Goal: Task Accomplishment & Management: Complete application form

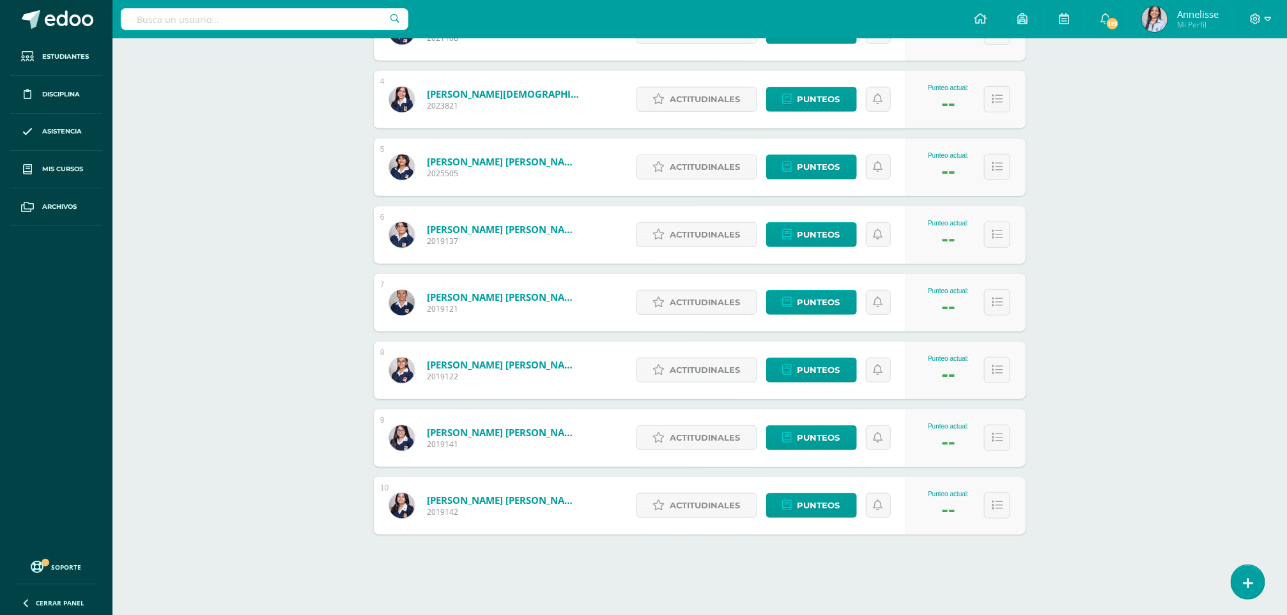
scroll to position [411, 0]
click at [378, 474] on div "Estudiantes (23) Unidad 4 Unidad 4 Unidad 3 Unidad 2 Unidad 1 23 Estudiantes ac…" at bounding box center [699, 165] width 703 height 899
click at [245, 470] on div "Asesoría Primero Básico "B" Herramientas Detalle de asistencias Actividad Anunc…" at bounding box center [699, 121] width 1174 height 987
click at [1167, 431] on div "Asesoría Primero Básico "B" Herramientas Detalle de asistencias Actividad Anunc…" at bounding box center [699, 121] width 1174 height 987
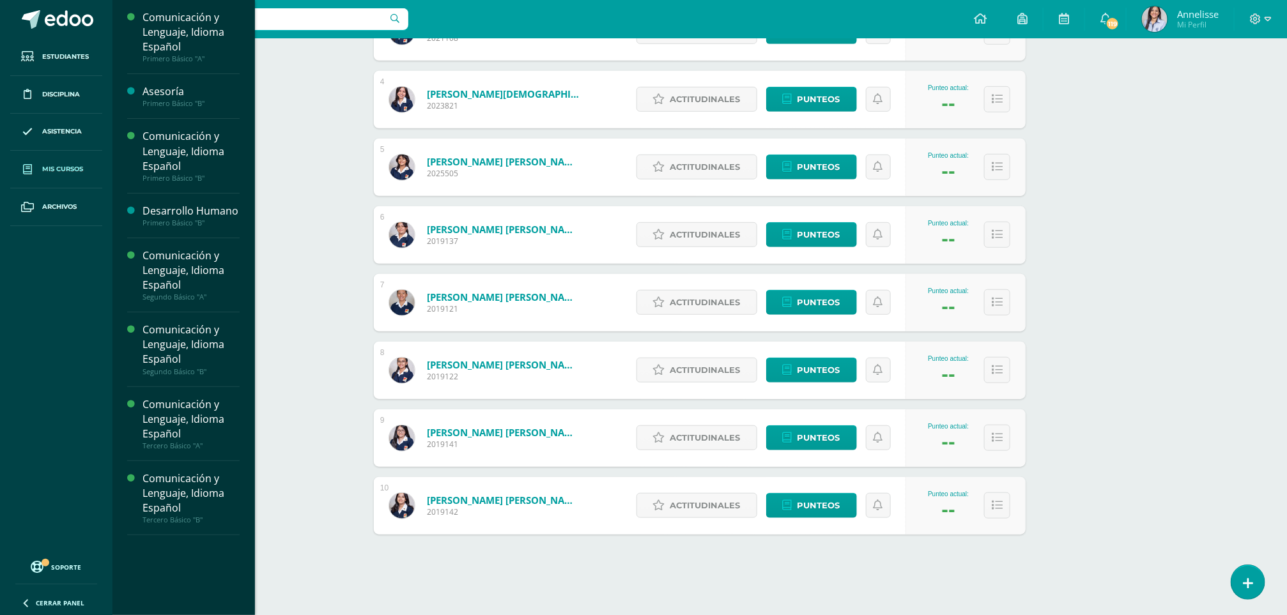
click at [39, 162] on link "Mis cursos" at bounding box center [56, 170] width 92 height 38
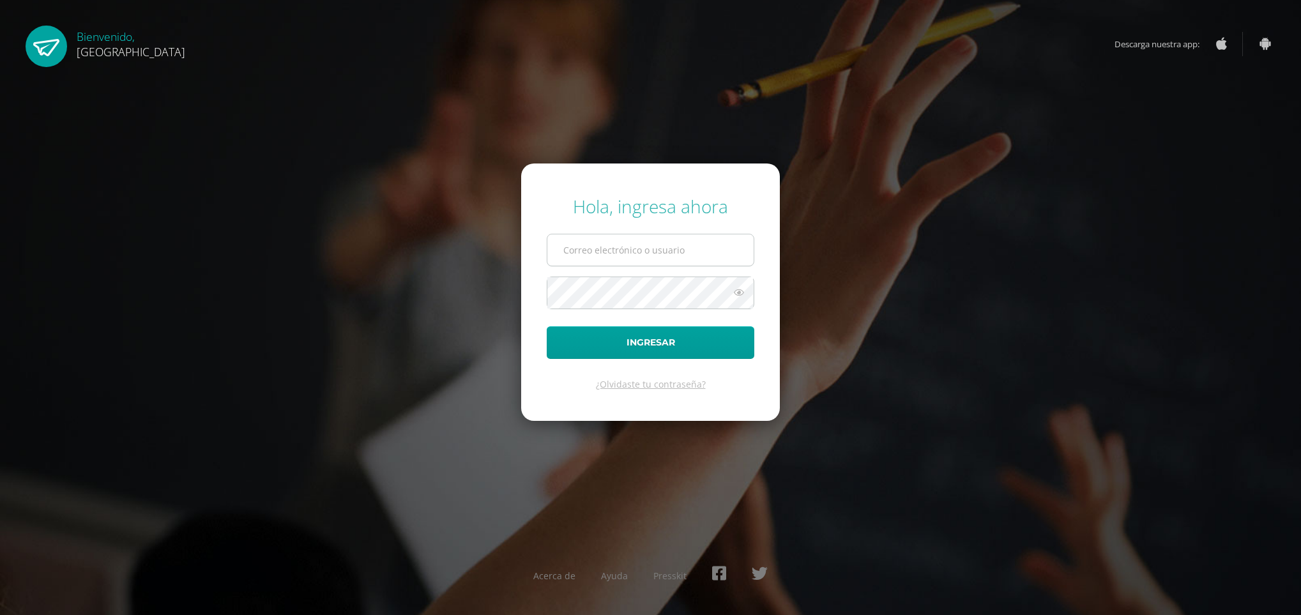
click at [618, 253] on input "text" at bounding box center [651, 249] width 206 height 31
type input "annelisse.delatorre@colegiobelga.edu.gt"
click at [547, 326] on button "Ingresar" at bounding box center [651, 342] width 208 height 33
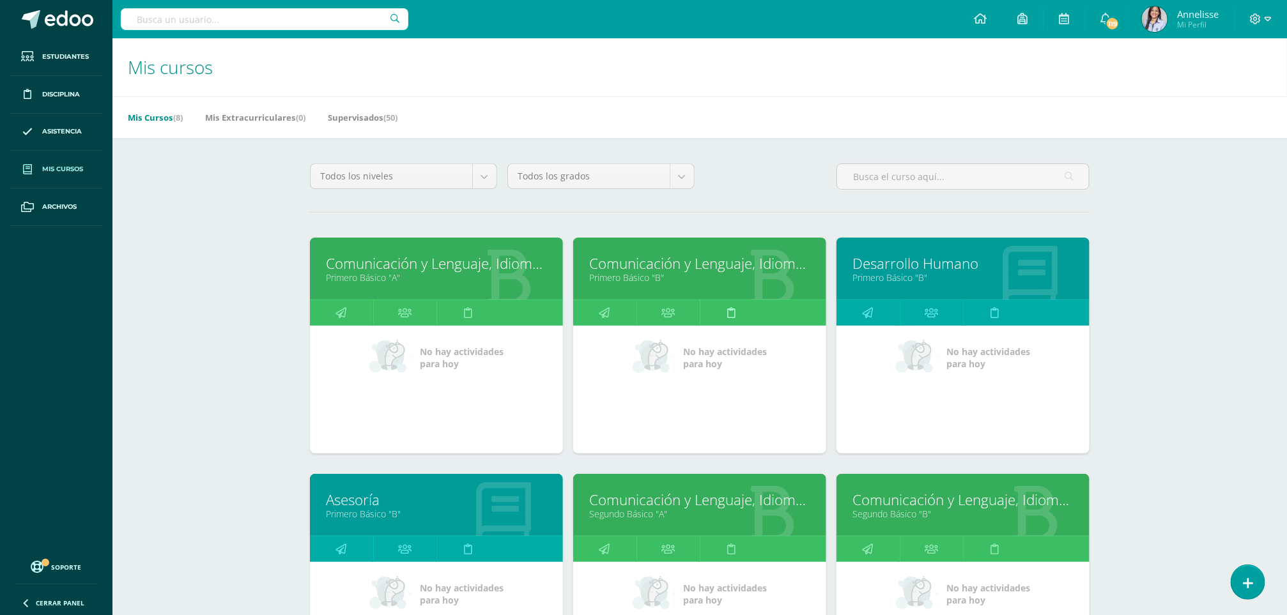
scroll to position [192, 0]
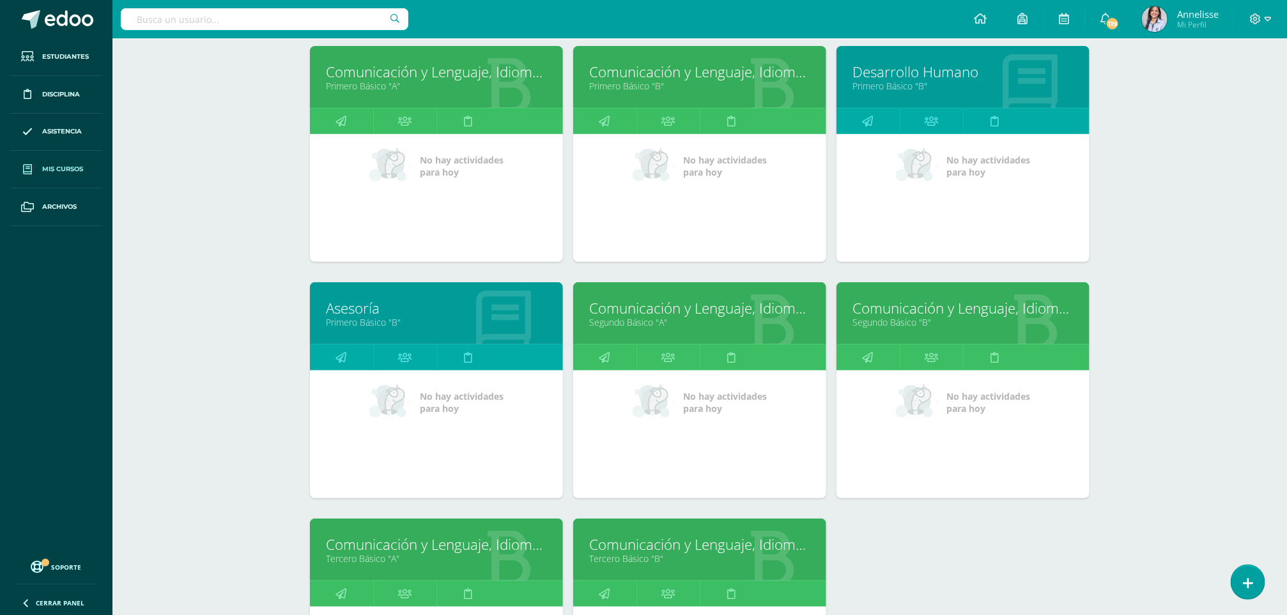
click at [443, 322] on link "Primero Básico "B"" at bounding box center [436, 322] width 221 height 12
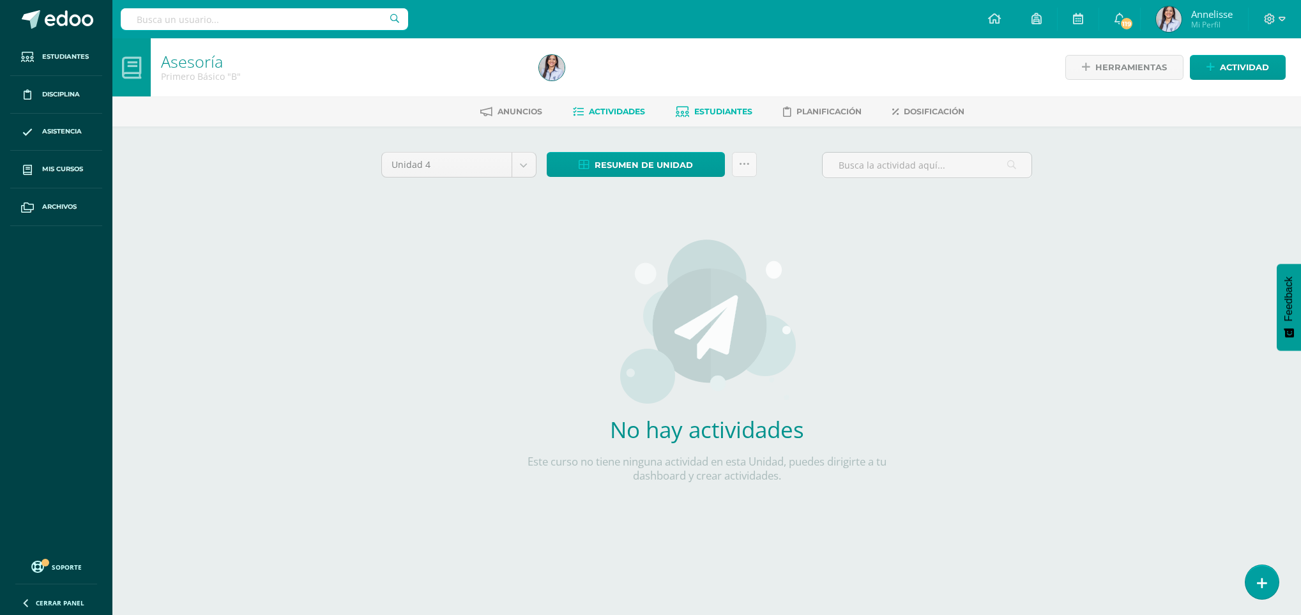
click at [732, 102] on link "Estudiantes" at bounding box center [714, 112] width 77 height 20
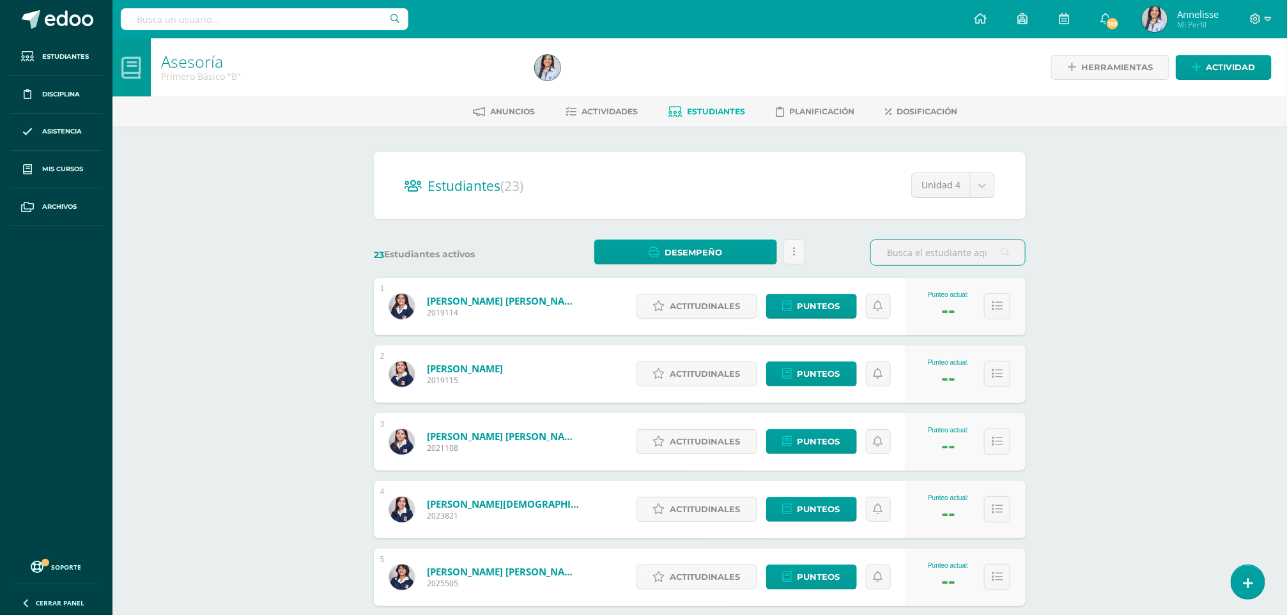
click at [199, 332] on div "Asesoría Primero Básico "B" Herramientas Detalle de asistencias Actividad Anunc…" at bounding box center [699, 531] width 1174 height 987
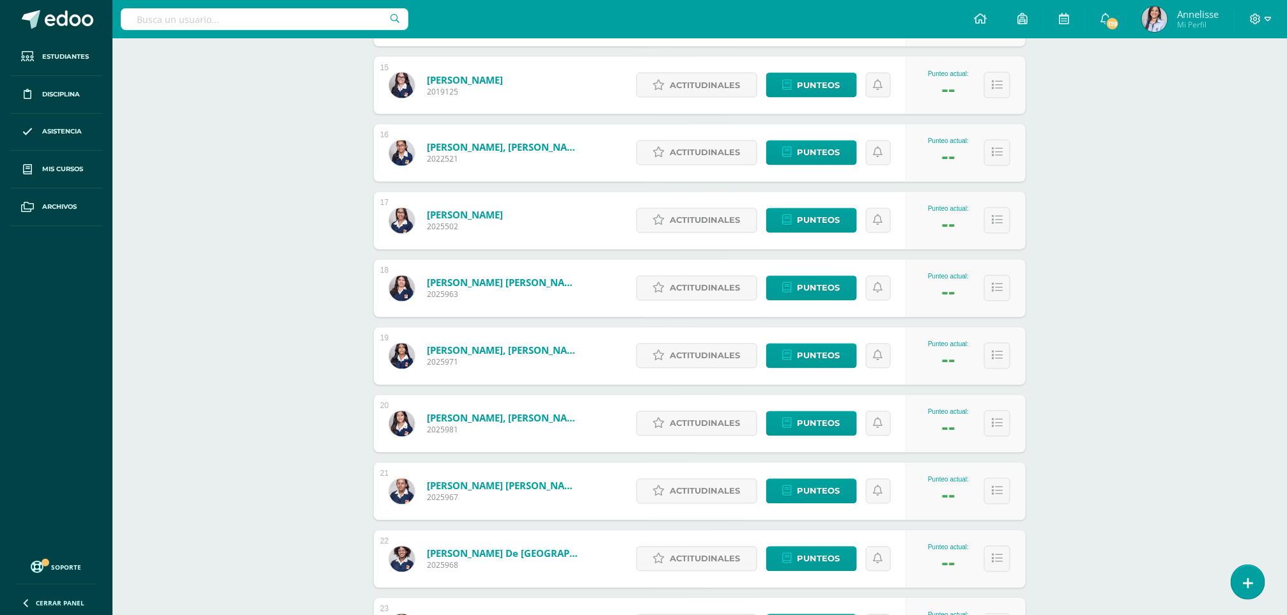
scroll to position [1280, 0]
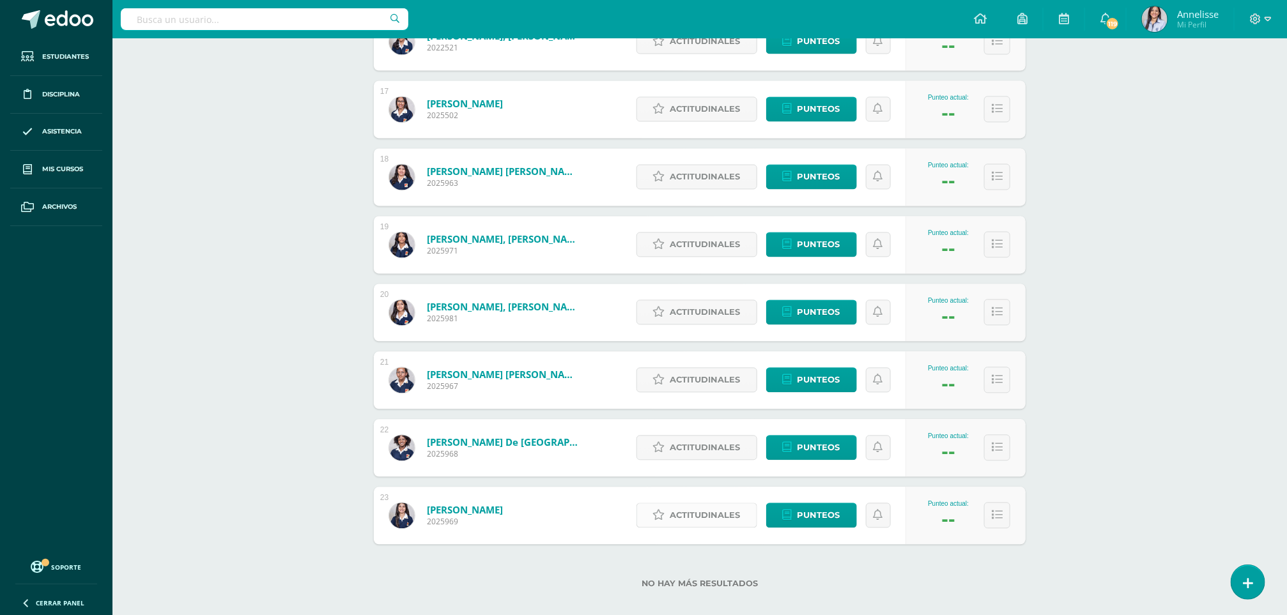
click at [677, 512] on span "Actitudinales" at bounding box center [705, 516] width 70 height 24
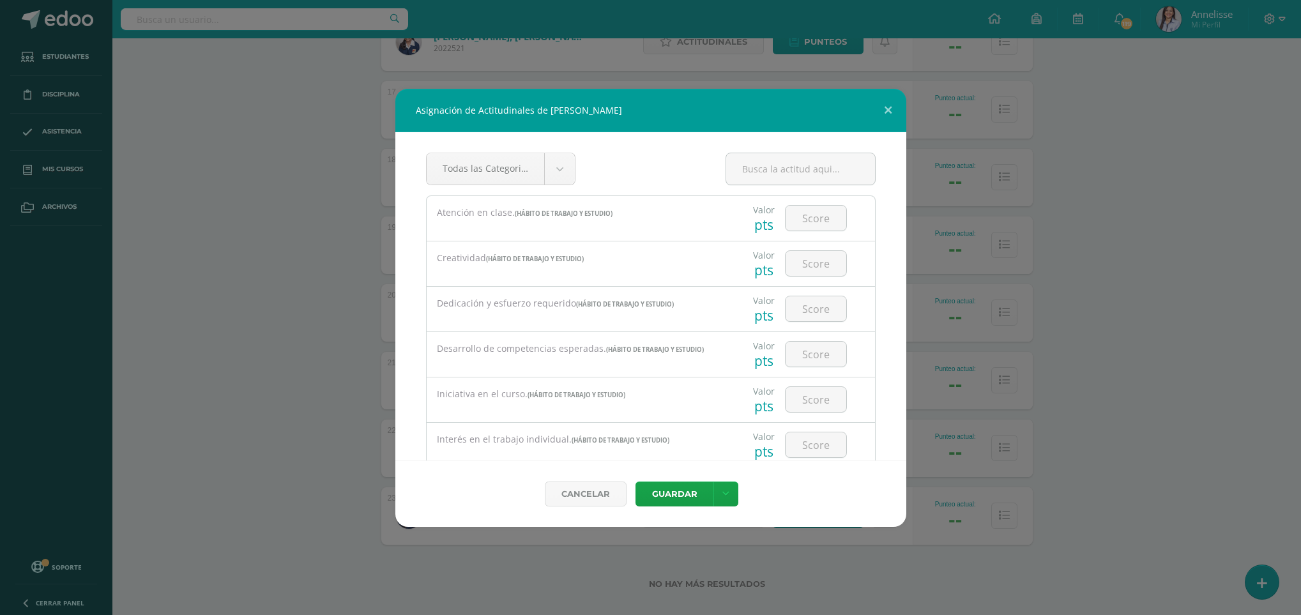
click at [270, 225] on div "Asignación de Actitudinales de [PERSON_NAME] Todas las Categorias Todas las Cat…" at bounding box center [650, 308] width 1291 height 438
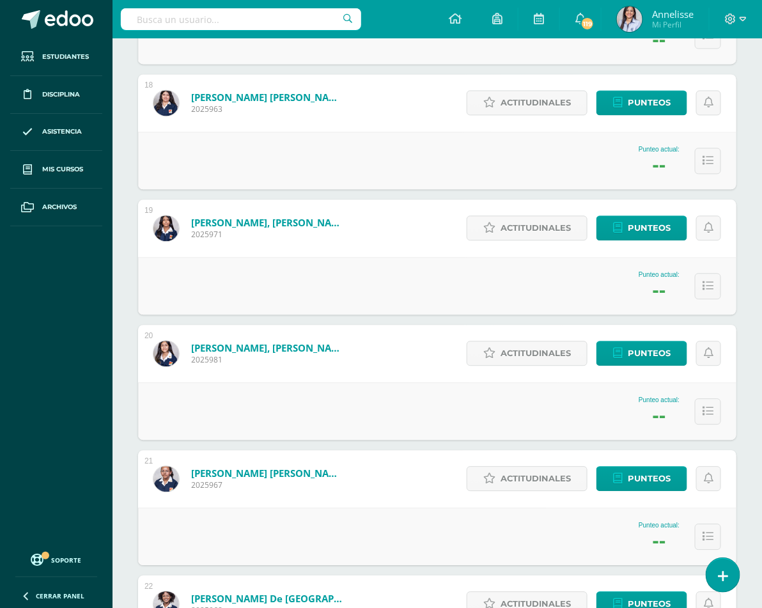
scroll to position [2338, 0]
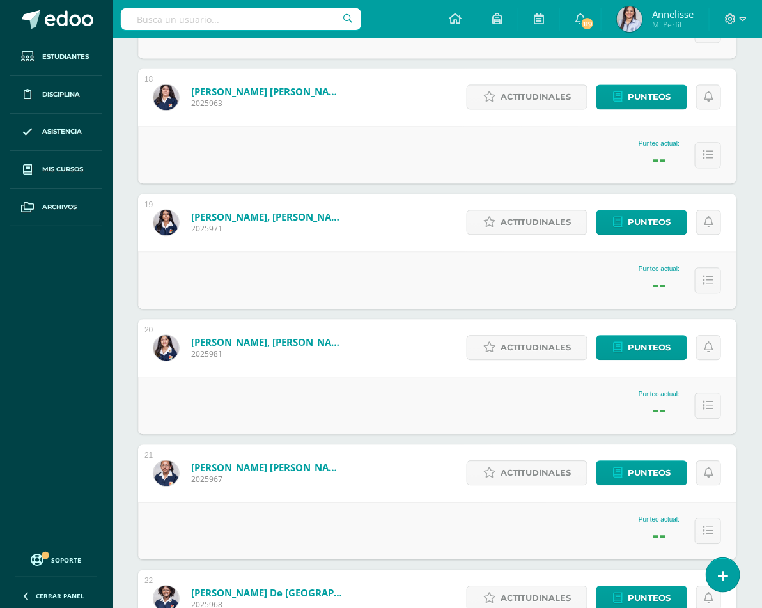
drag, startPoint x: 345, startPoint y: 472, endPoint x: 371, endPoint y: 473, distance: 25.6
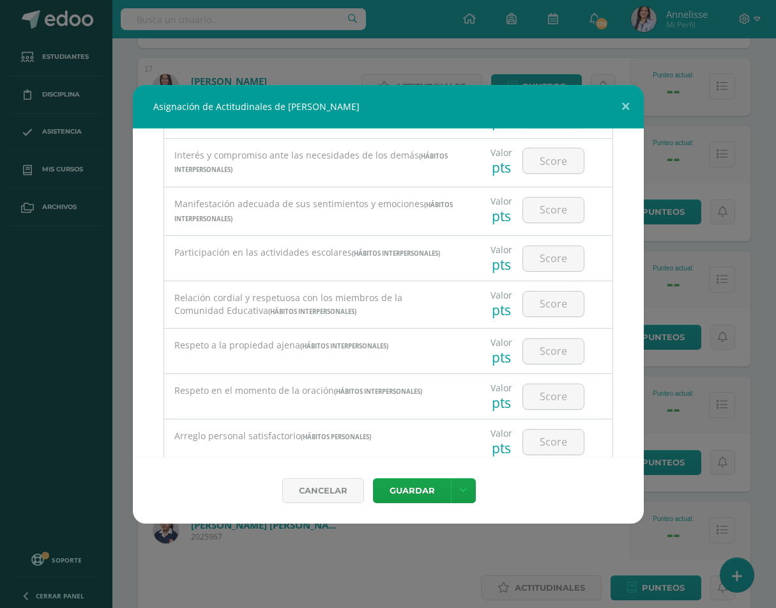
scroll to position [2162, 0]
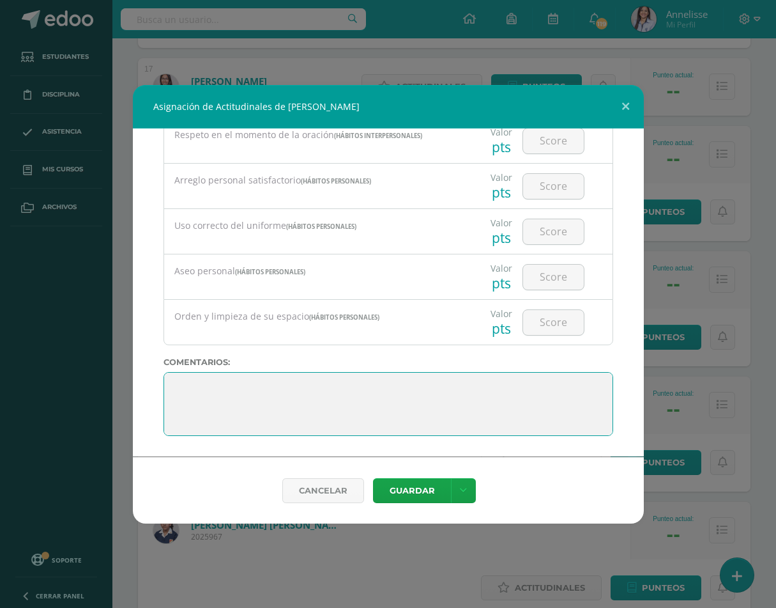
drag, startPoint x: 190, startPoint y: 392, endPoint x: 161, endPoint y: 372, distance: 34.6
click at [161, 374] on div "Todas las Categorias Todas las Categorias HÁBITO DE TRABAJO Y ESTUDIO HÁBITOS I…" at bounding box center [388, 292] width 511 height 328
paste textarea "Muy bien [PERSON_NAME], continúa esforzándote y dando lo mejor de ti en todo lo…"
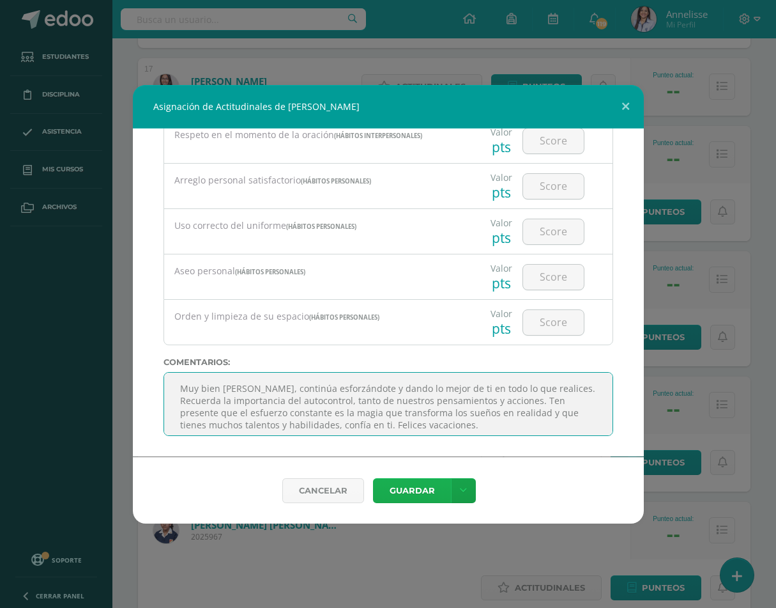
type textarea "Muy bien [PERSON_NAME], continúa esforzándote y dando lo mejor de ti en todo lo…"
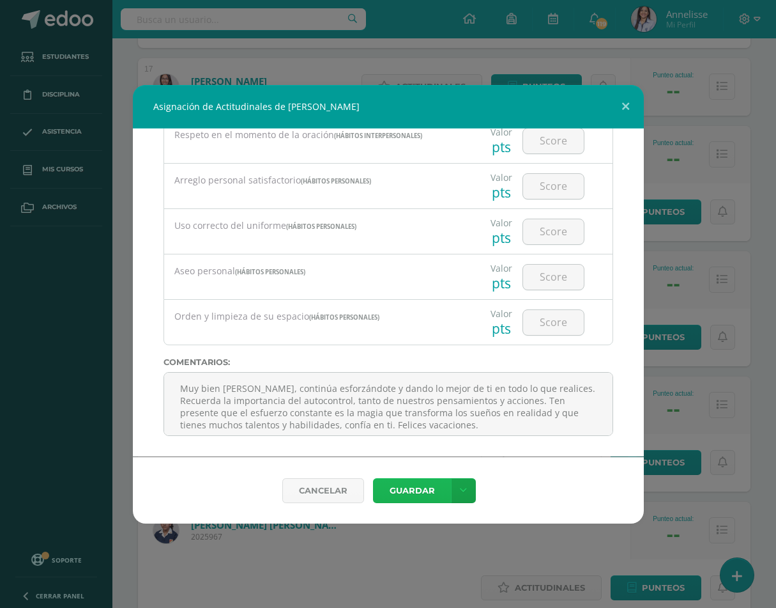
click at [420, 491] on button "Guardar" at bounding box center [412, 490] width 78 height 25
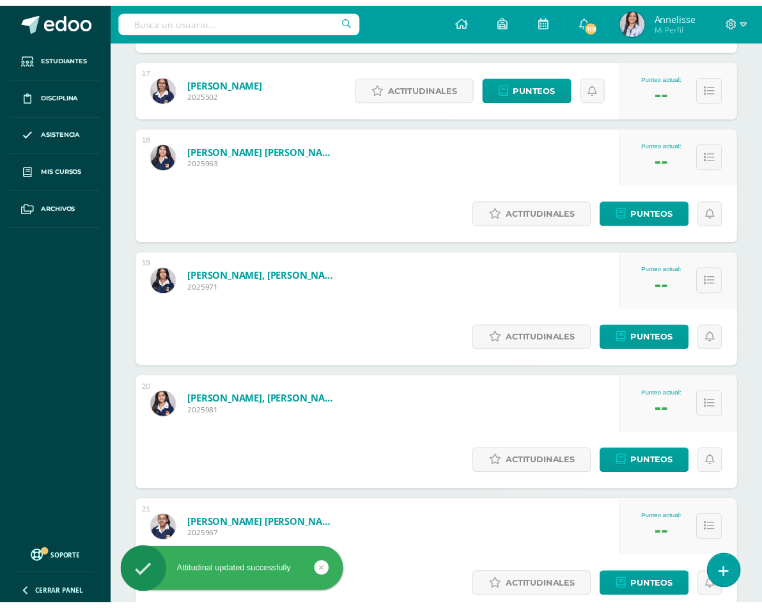
scroll to position [2338, 0]
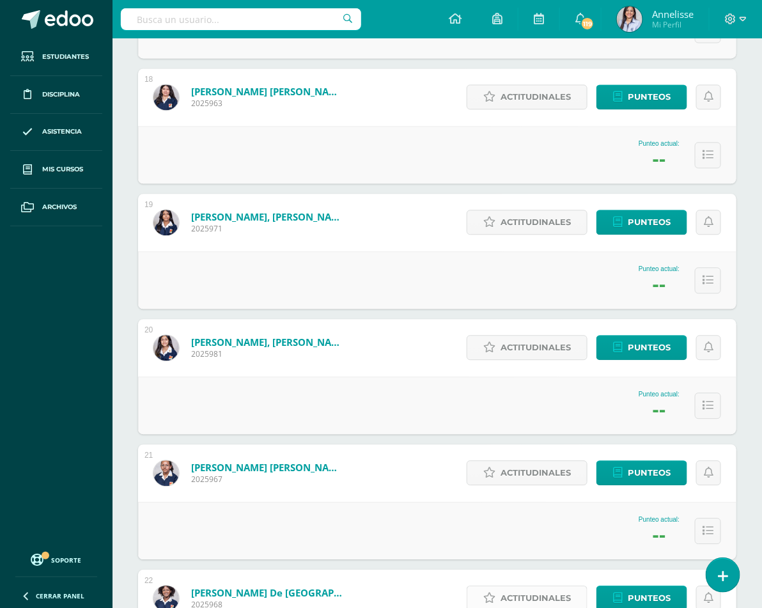
click at [537, 586] on span "Actitudinales" at bounding box center [535, 598] width 70 height 24
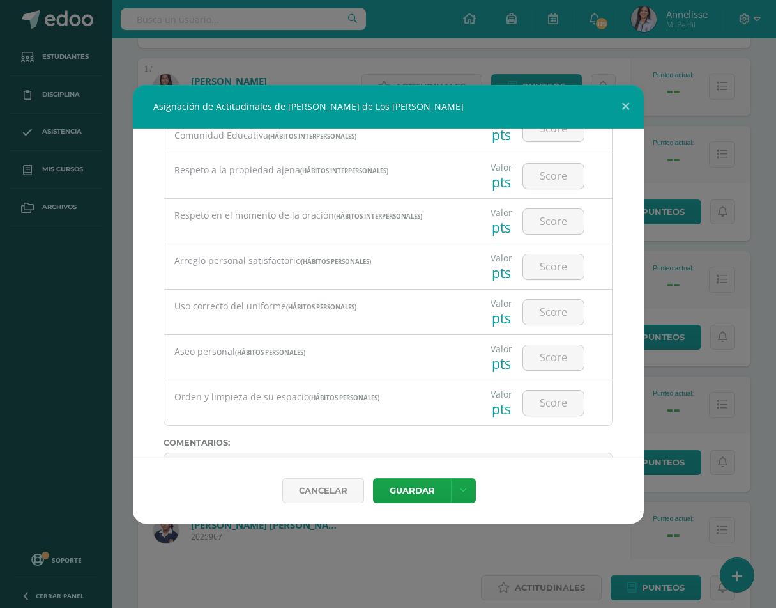
scroll to position [2162, 0]
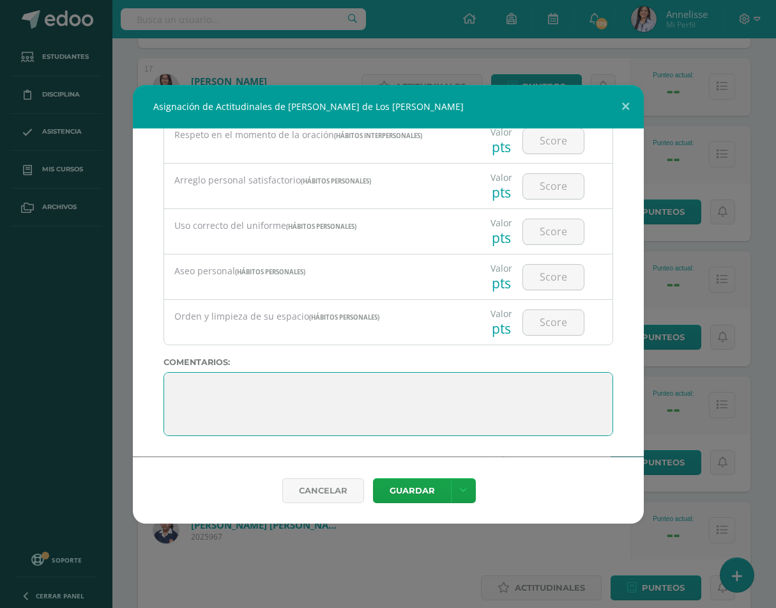
drag, startPoint x: 187, startPoint y: 401, endPoint x: 165, endPoint y: 372, distance: 35.1
click at [165, 372] on textarea at bounding box center [389, 404] width 450 height 64
paste textarea "Muy bien [PERSON_NAME], continúa esforzándote y dando lo mejor de ti en todo. R…"
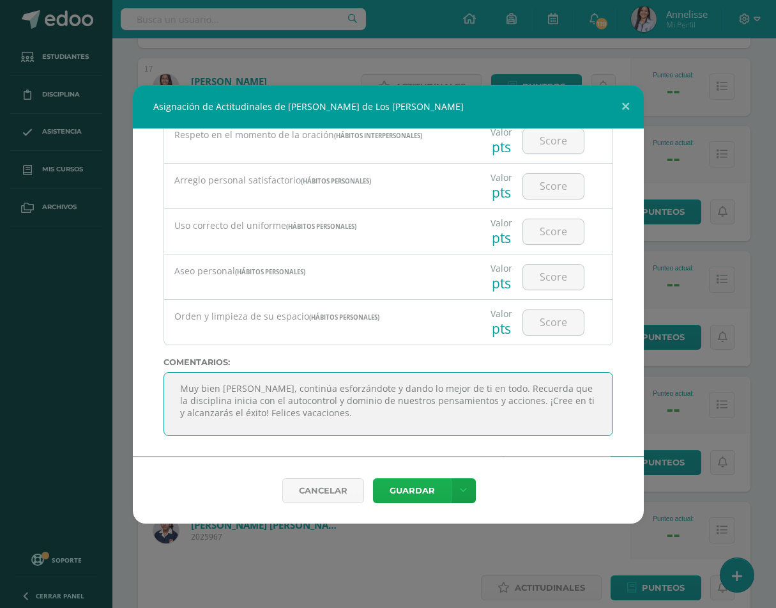
type textarea "Muy bien [PERSON_NAME], continúa esforzándote y dando lo mejor de ti en todo. R…"
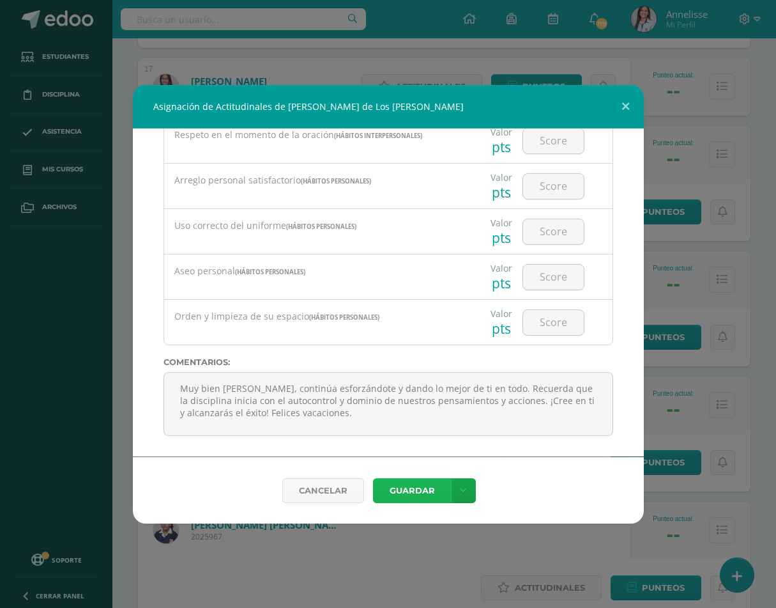
click at [432, 487] on button "Guardar" at bounding box center [412, 490] width 78 height 25
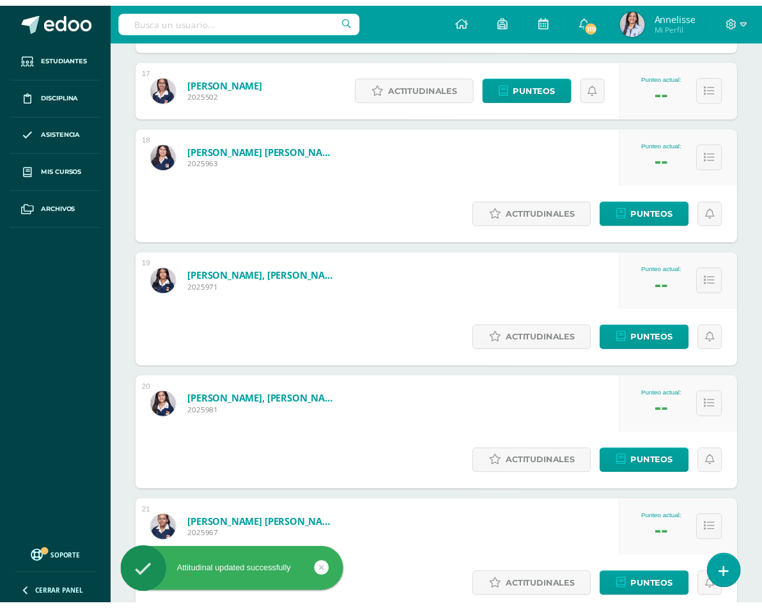
scroll to position [2338, 0]
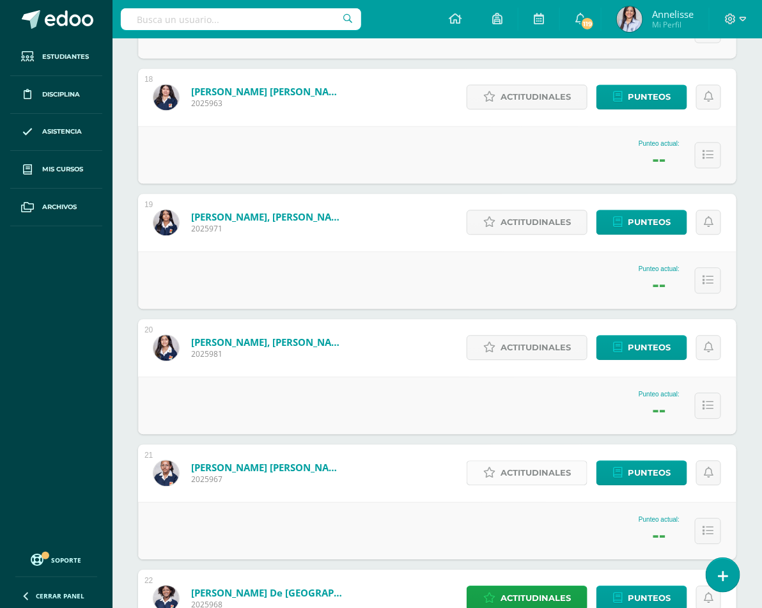
click at [568, 461] on span "Actitudinales" at bounding box center [535, 473] width 70 height 24
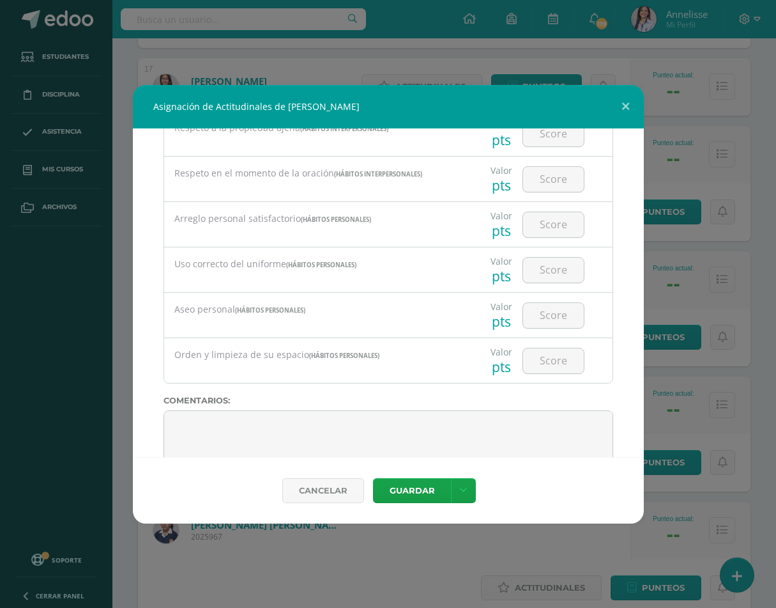
scroll to position [2162, 0]
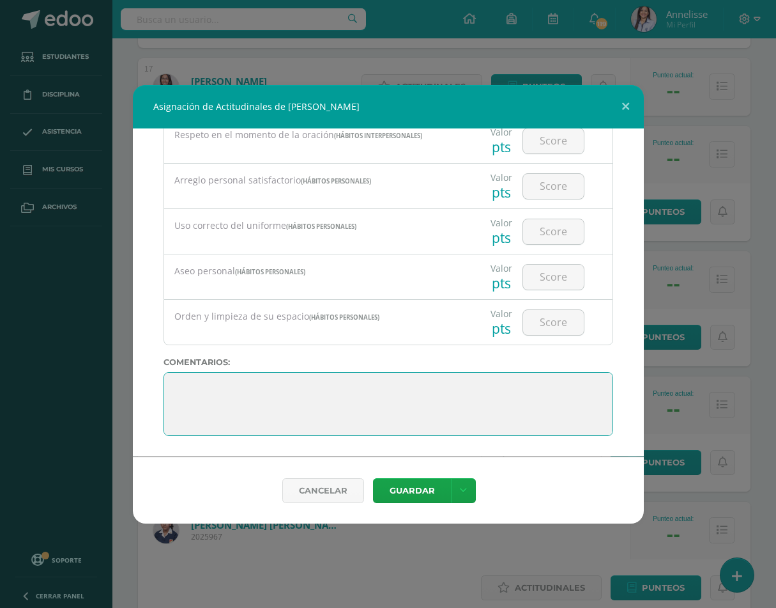
drag, startPoint x: 205, startPoint y: 399, endPoint x: 158, endPoint y: 374, distance: 53.7
click at [158, 374] on div "Todas las Categorias Todas las Categorias HÁBITO DE TRABAJO Y ESTUDIO HÁBITOS I…" at bounding box center [388, 292] width 511 height 328
paste textarea "[PERSON_NAME], sigue esforzándote y dando lo mejor de ti en todas las clases po…"
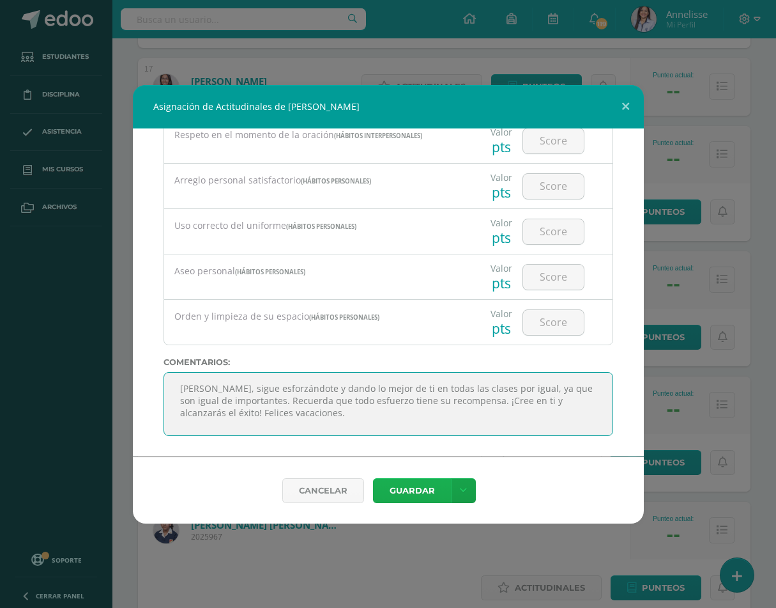
type textarea "[PERSON_NAME], sigue esforzándote y dando lo mejor de ti en todas las clases po…"
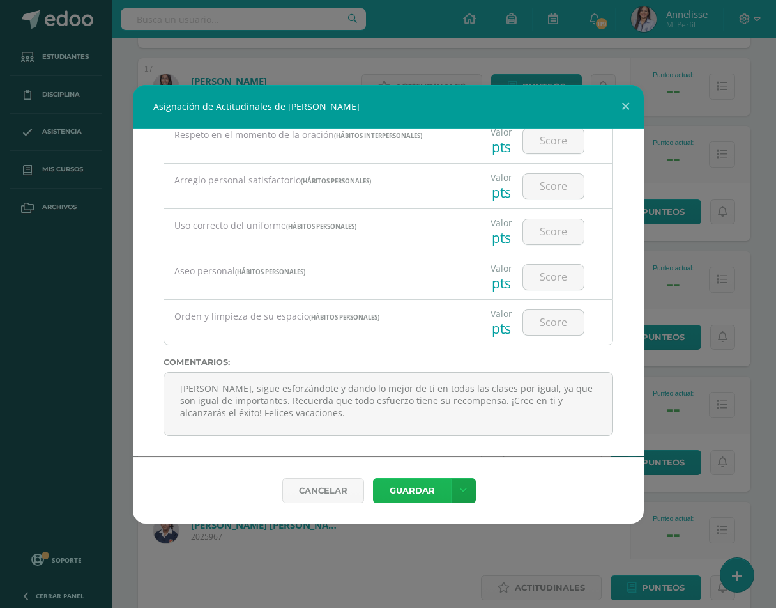
click at [417, 482] on button "Guardar" at bounding box center [412, 490] width 78 height 25
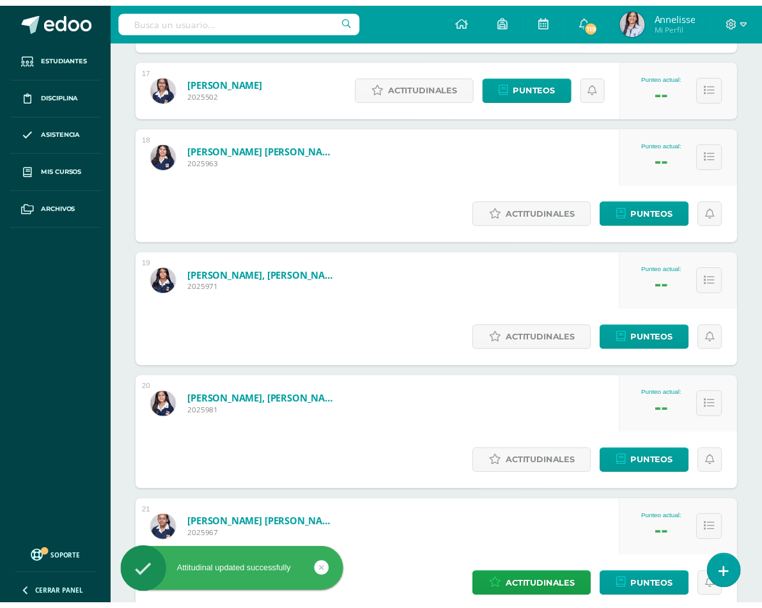
scroll to position [2338, 0]
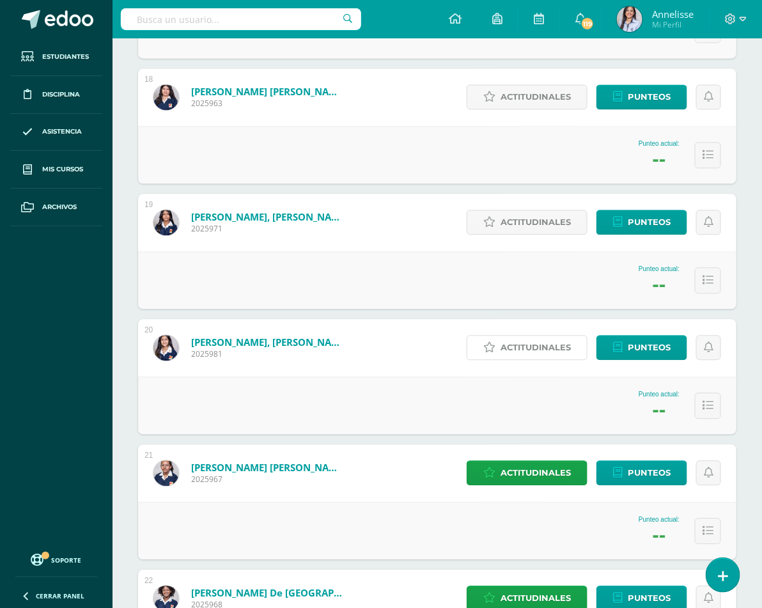
click at [500, 335] on span "Actitudinales" at bounding box center [535, 347] width 70 height 24
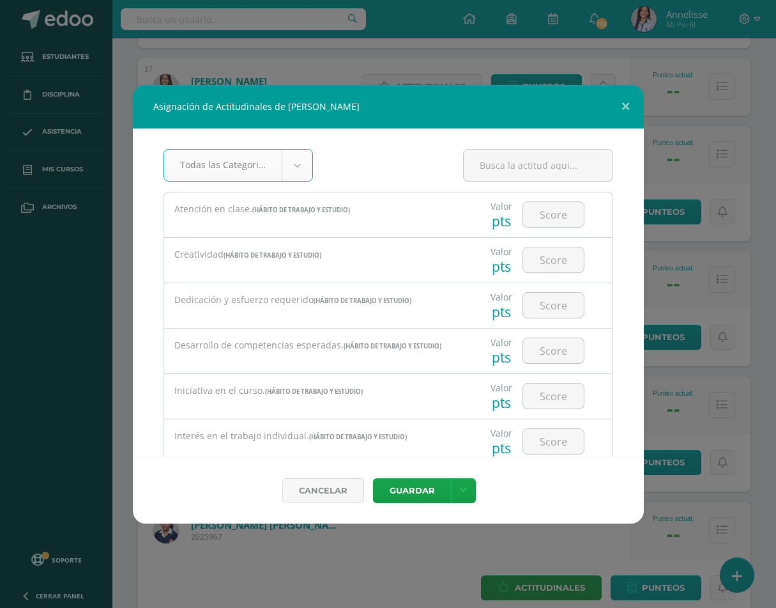
scroll to position [2162, 0]
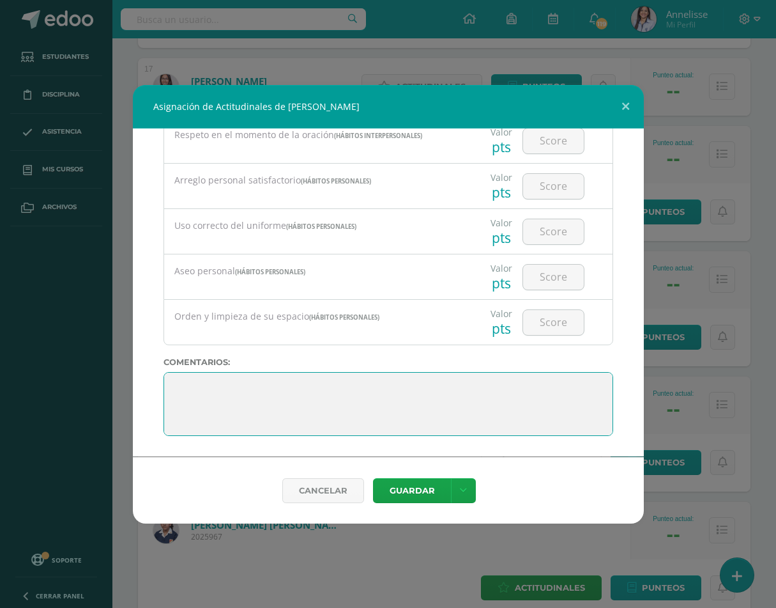
drag, startPoint x: 188, startPoint y: 406, endPoint x: 163, endPoint y: 372, distance: 42.4
click at [163, 374] on div "Todas las Categorias Todas las Categorias HÁBITO DE TRABAJO Y ESTUDIO HÁBITOS I…" at bounding box center [388, 292] width 511 height 328
paste textarea "Sigue adelante [PERSON_NAME], tu esfuerzo debe continuar y ser constante para s…"
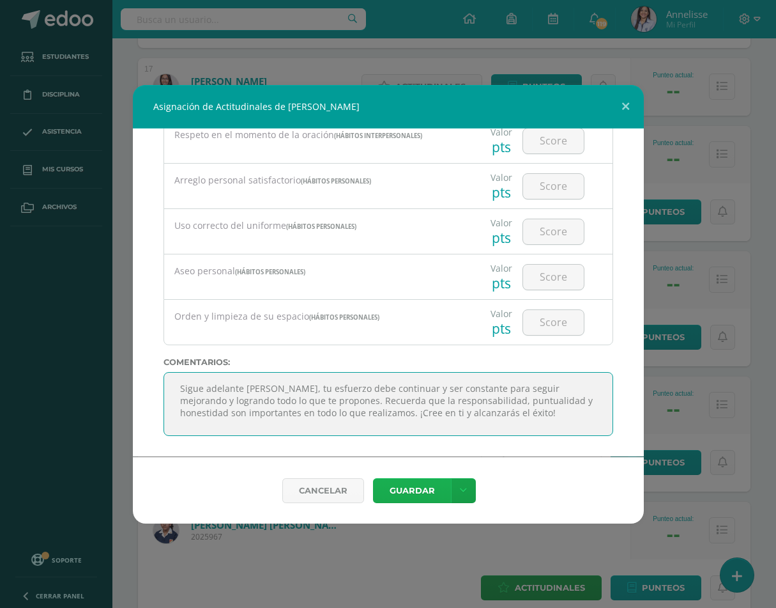
type textarea "Sigue adelante [PERSON_NAME], tu esfuerzo debe continuar y ser constante para s…"
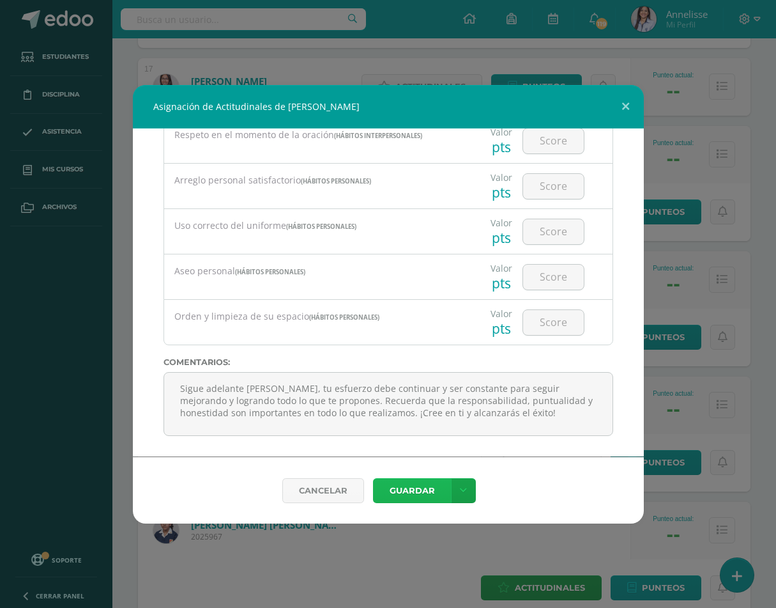
click at [403, 489] on button "Guardar" at bounding box center [412, 490] width 78 height 25
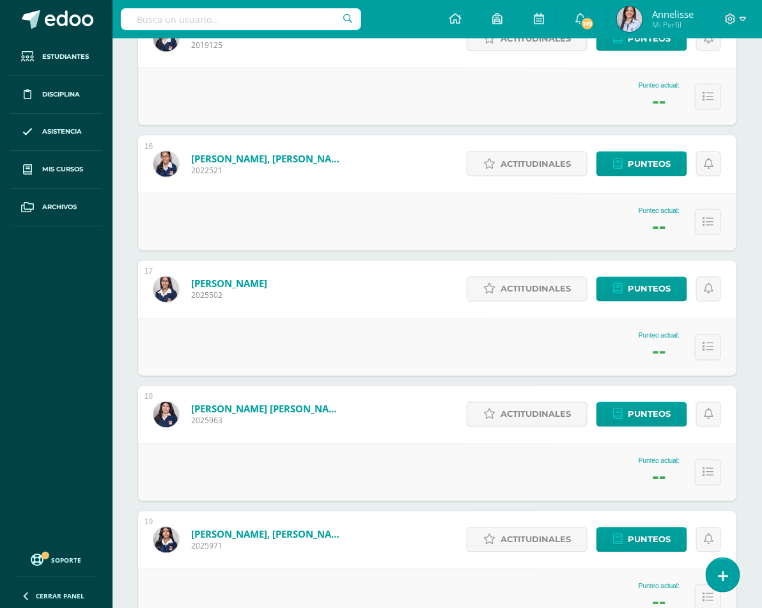
scroll to position [1955, 0]
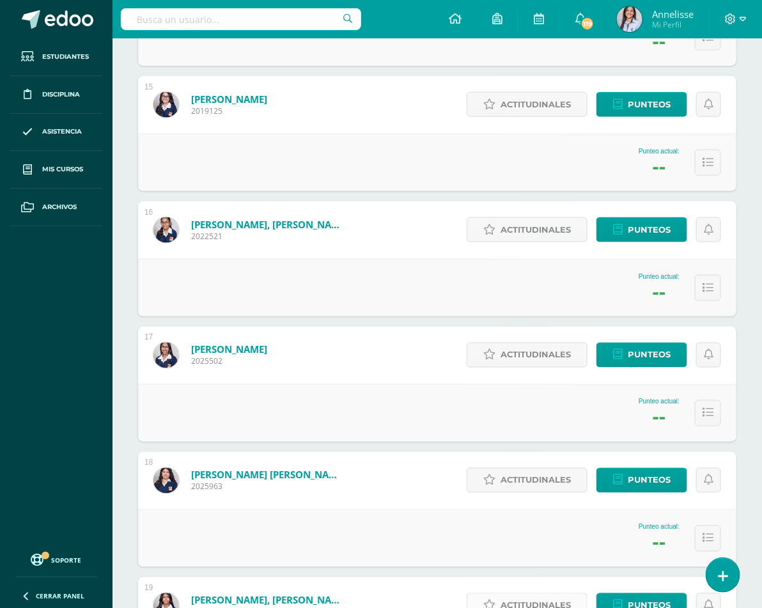
click at [552, 594] on span "Actitudinales" at bounding box center [535, 606] width 70 height 24
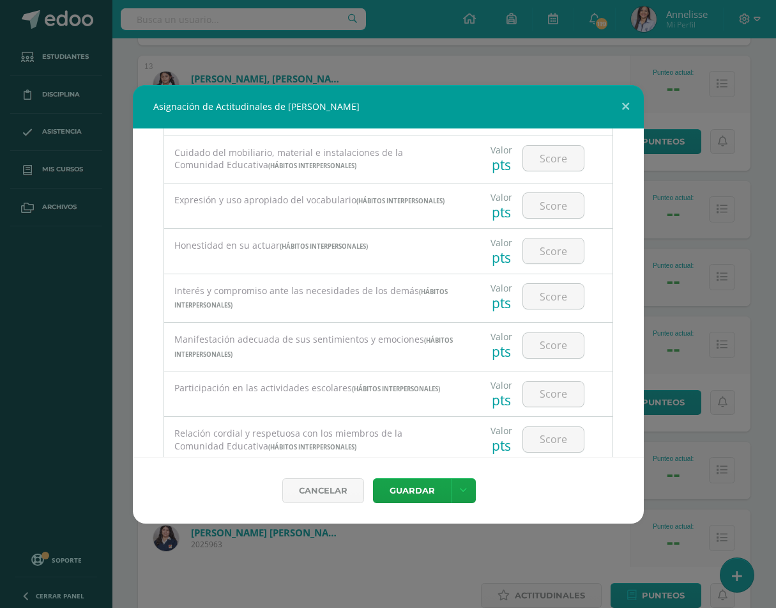
scroll to position [2162, 0]
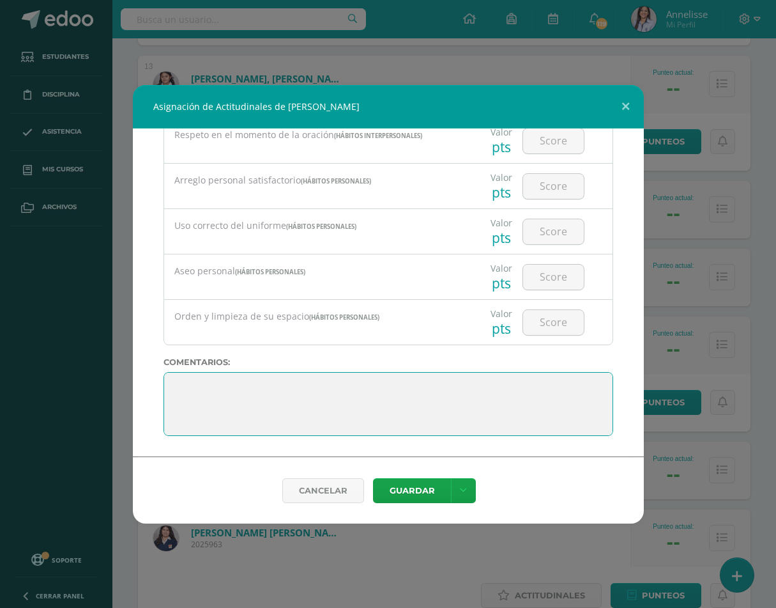
drag, startPoint x: 234, startPoint y: 427, endPoint x: 121, endPoint y: 355, distance: 134.2
click at [121, 355] on div "Asignación de Actitudinales de [PERSON_NAME] Todas las Categorias Todas las Cat…" at bounding box center [388, 304] width 766 height 438
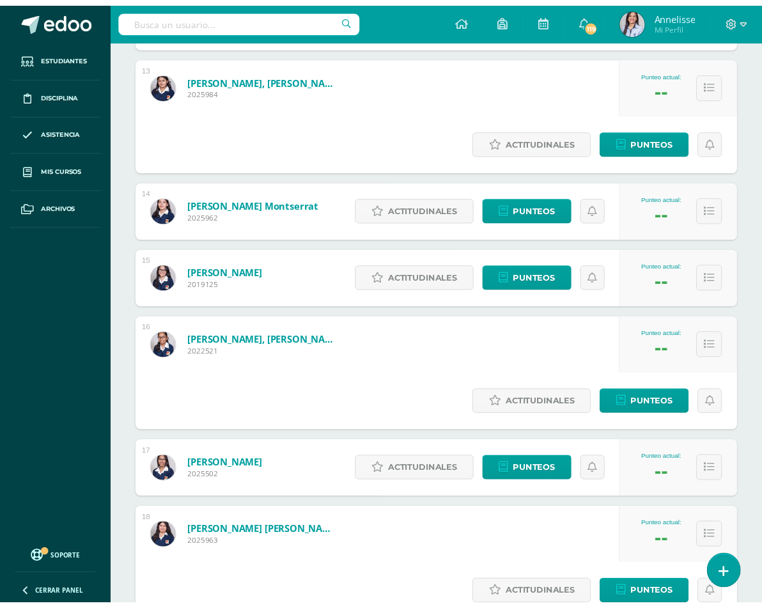
scroll to position [1955, 0]
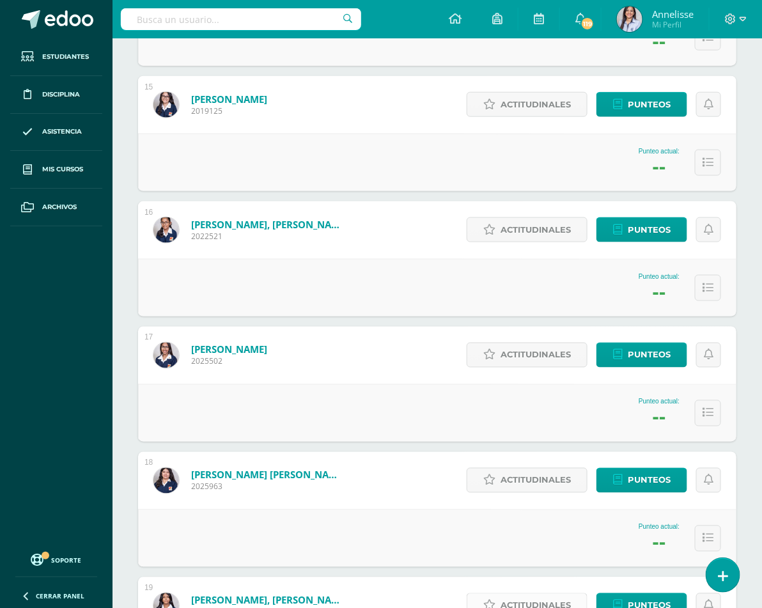
click at [522, 594] on span "Actitudinales" at bounding box center [535, 606] width 70 height 24
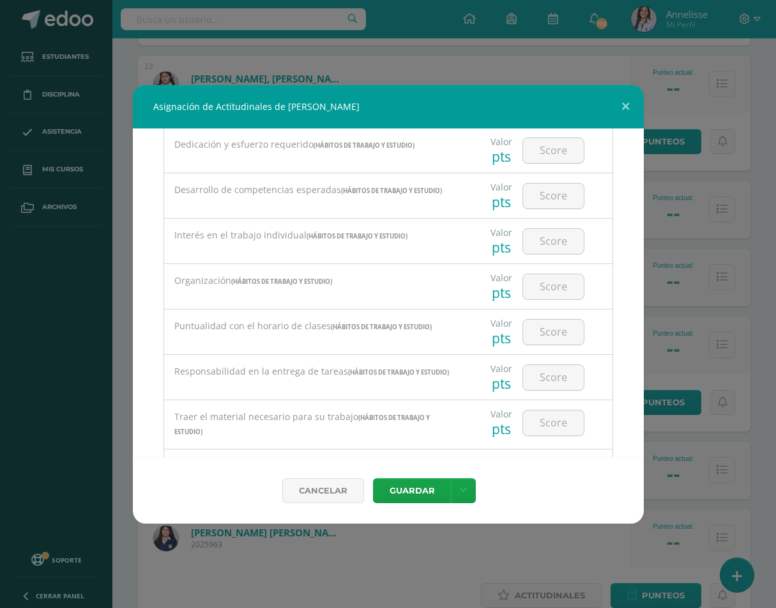
scroll to position [2162, 0]
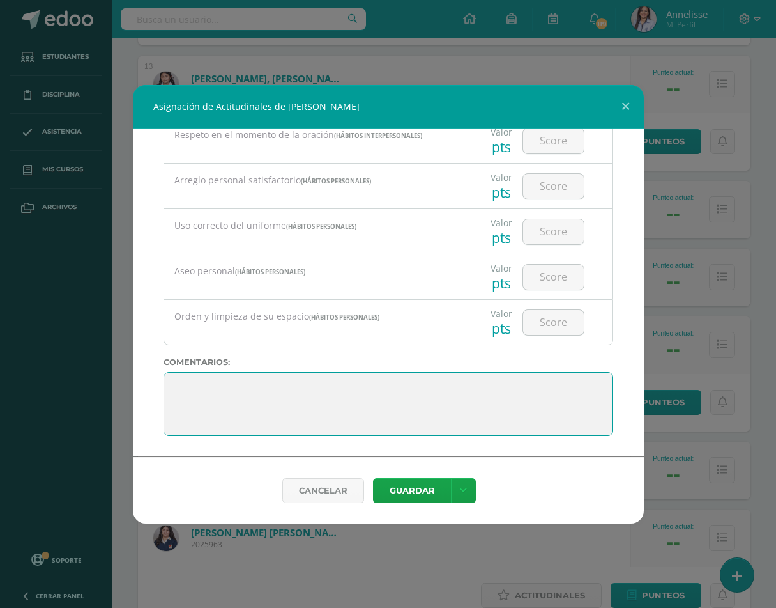
drag, startPoint x: 208, startPoint y: 406, endPoint x: 169, endPoint y: 372, distance: 51.6
click at [171, 374] on textarea at bounding box center [389, 404] width 450 height 64
paste textarea "Sigue adelante [PERSON_NAME], sigue trabajando con constancia y dedicación en t…"
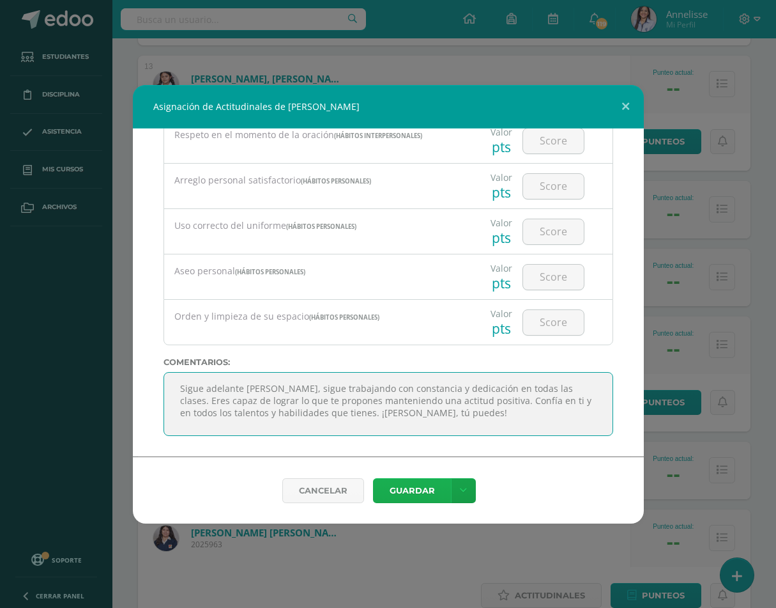
type textarea "Sigue adelante [PERSON_NAME], sigue trabajando con constancia y dedicación en t…"
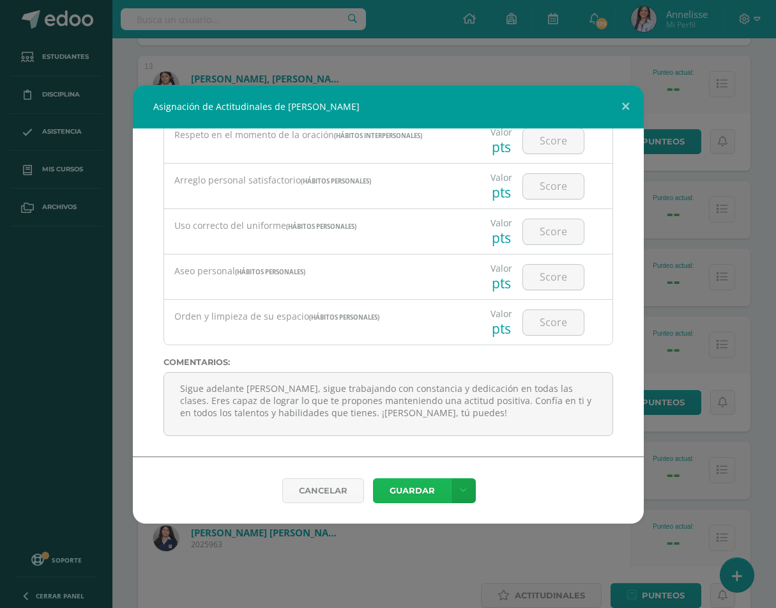
click at [430, 478] on button "Guardar" at bounding box center [412, 490] width 78 height 25
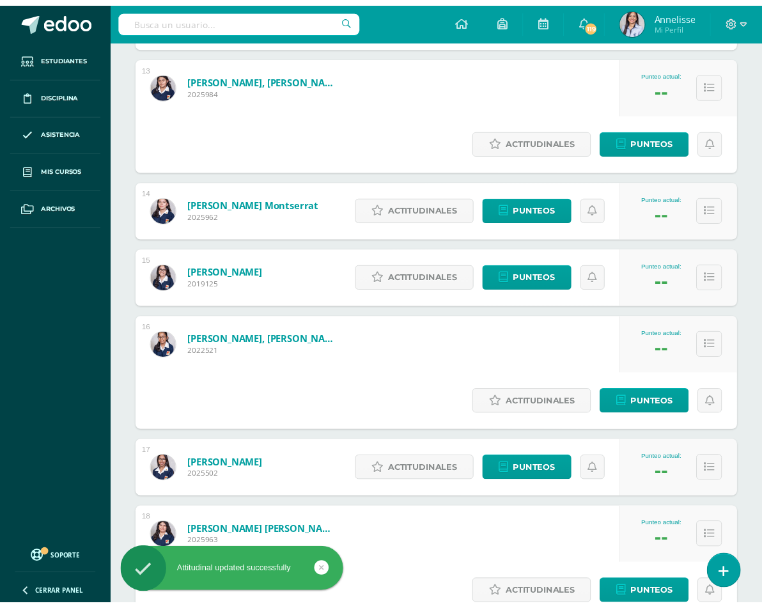
scroll to position [1955, 0]
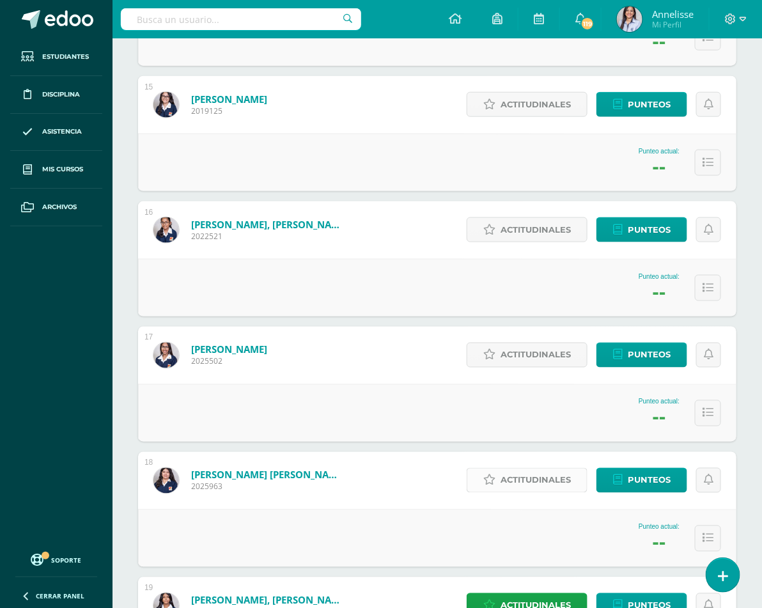
click at [537, 468] on span "Actitudinales" at bounding box center [535, 480] width 70 height 24
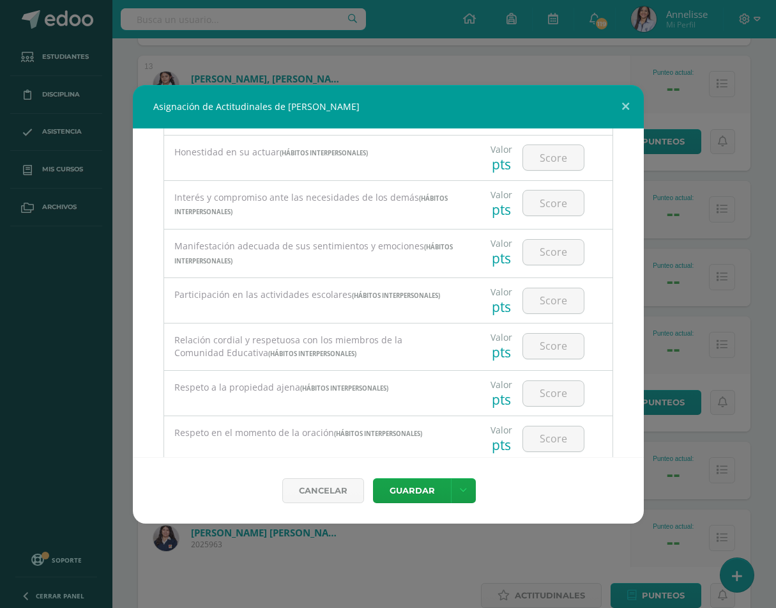
scroll to position [2162, 0]
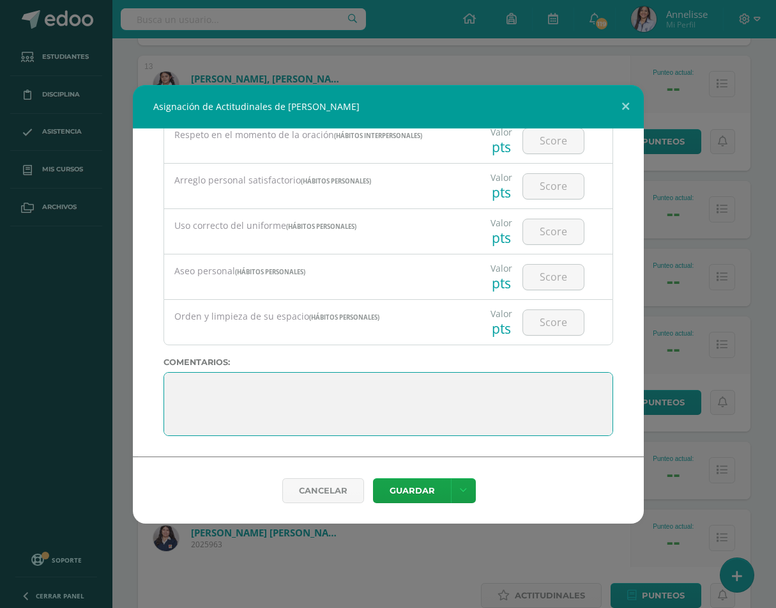
click at [171, 380] on textarea at bounding box center [389, 404] width 450 height 64
paste textarea "[PERSON_NAME], recuerda que eres capaz de lograr todo lo que te propongas si er…"
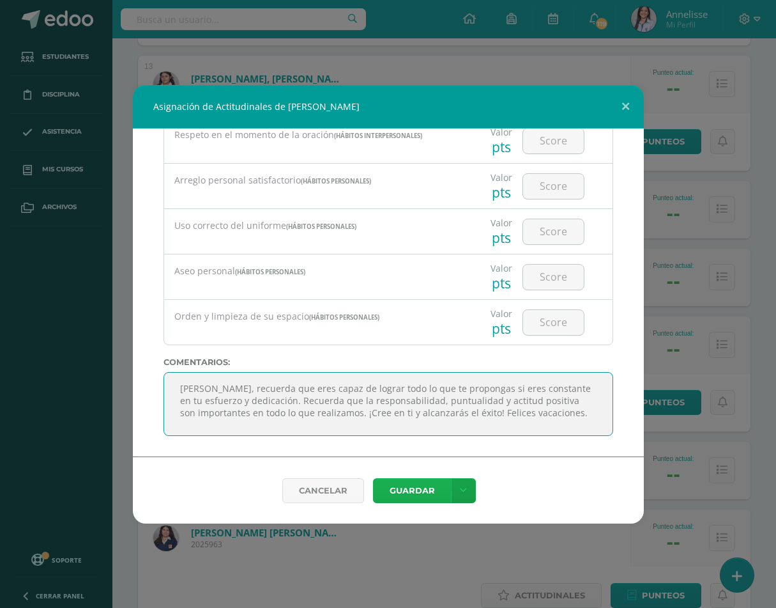
type textarea "[PERSON_NAME], recuerda que eres capaz de lograr todo lo que te propongas si er…"
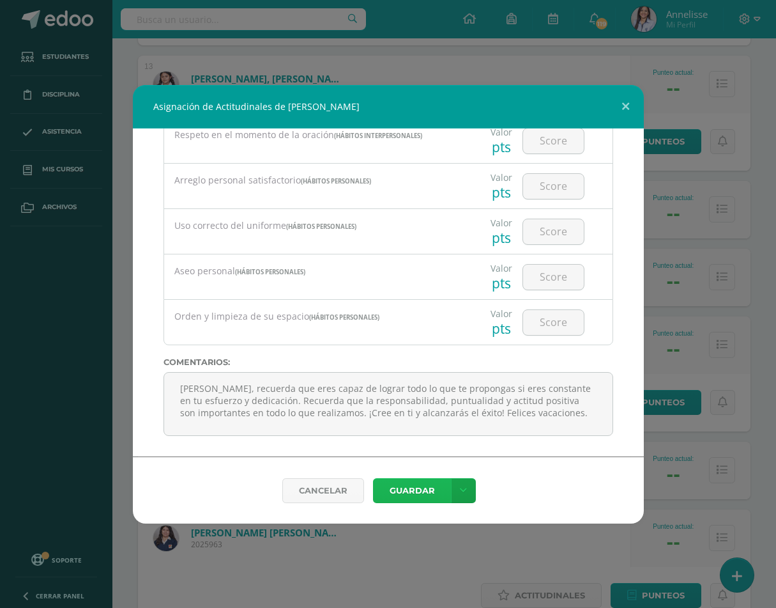
click at [424, 489] on button "Guardar" at bounding box center [412, 490] width 78 height 25
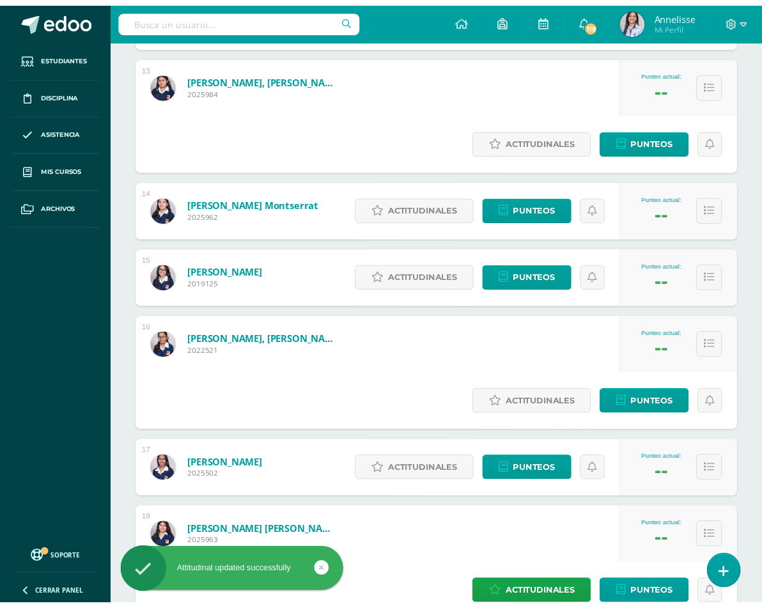
scroll to position [1955, 0]
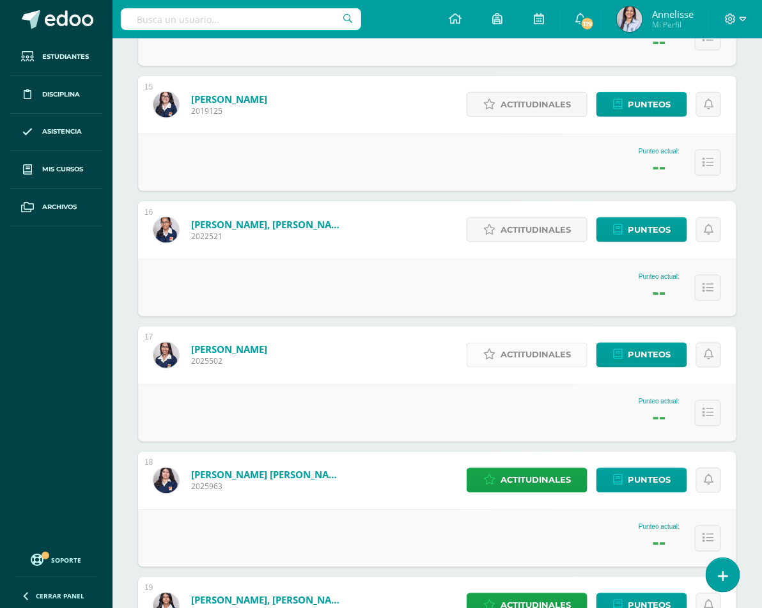
click at [516, 343] on span "Actitudinales" at bounding box center [535, 355] width 70 height 24
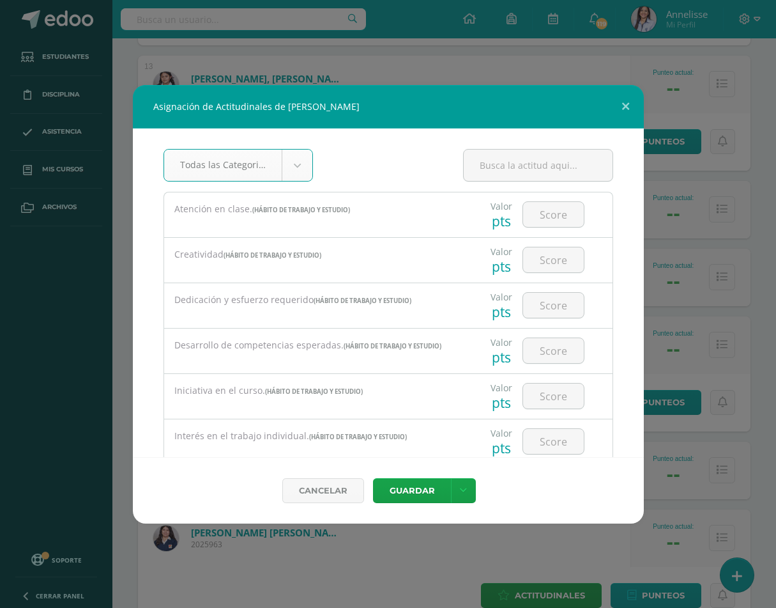
scroll to position [2162, 0]
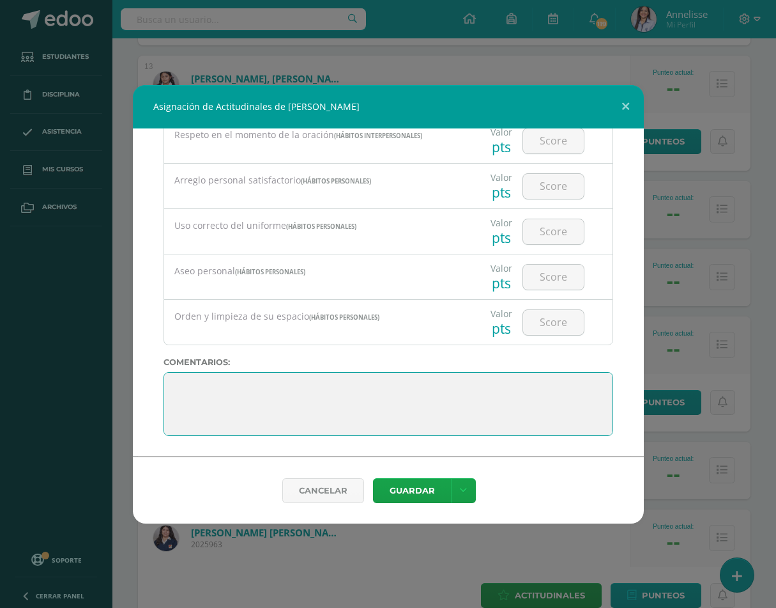
click at [174, 380] on textarea at bounding box center [389, 404] width 450 height 64
paste textarea "[PERSON_NAME], recuerda que eres capaz de lograr todo lo que te propongas si er…"
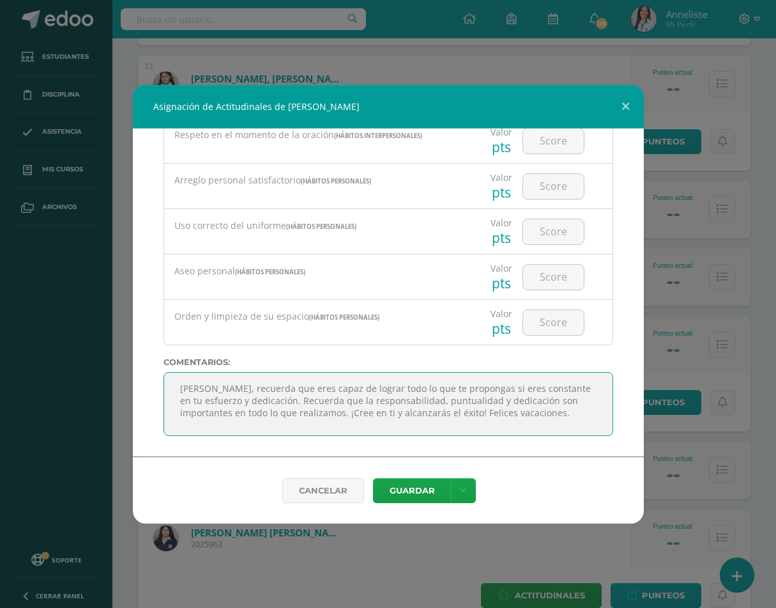
scroll to position [10, 0]
type textarea "[PERSON_NAME], recuerda que eres capaz de lograr todo lo que te propongas si er…"
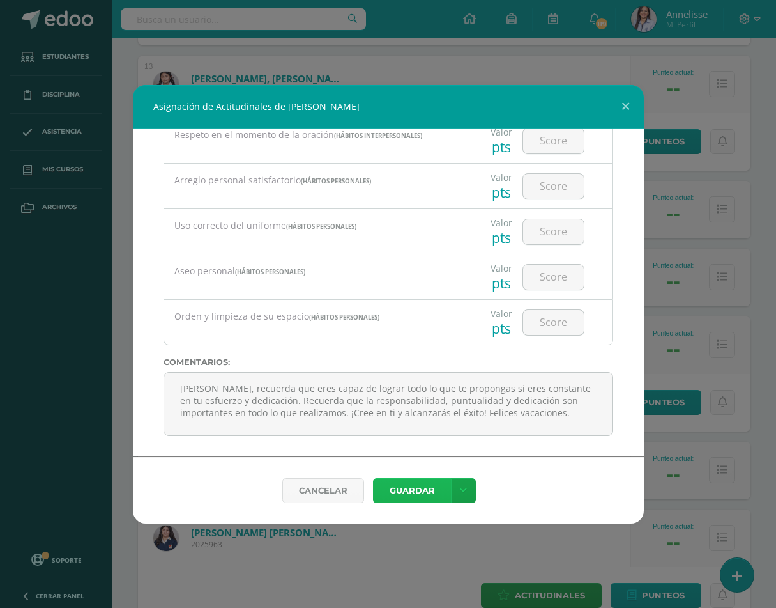
click at [414, 496] on button "Guardar" at bounding box center [412, 490] width 78 height 25
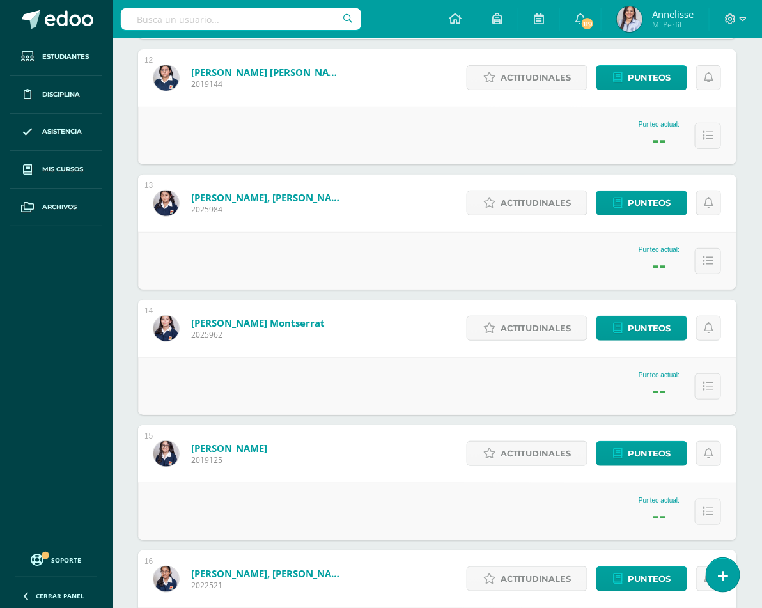
scroll to position [1668, 0]
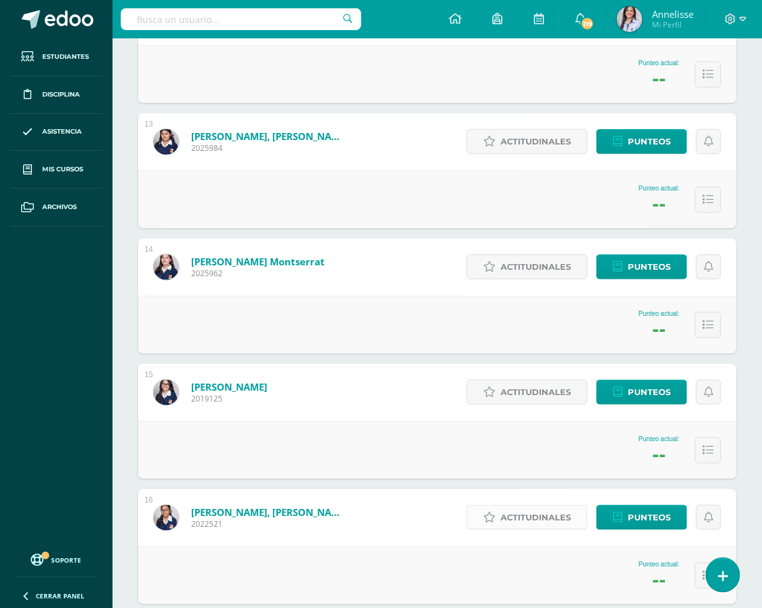
click at [500, 505] on span "Actitudinales" at bounding box center [535, 517] width 70 height 24
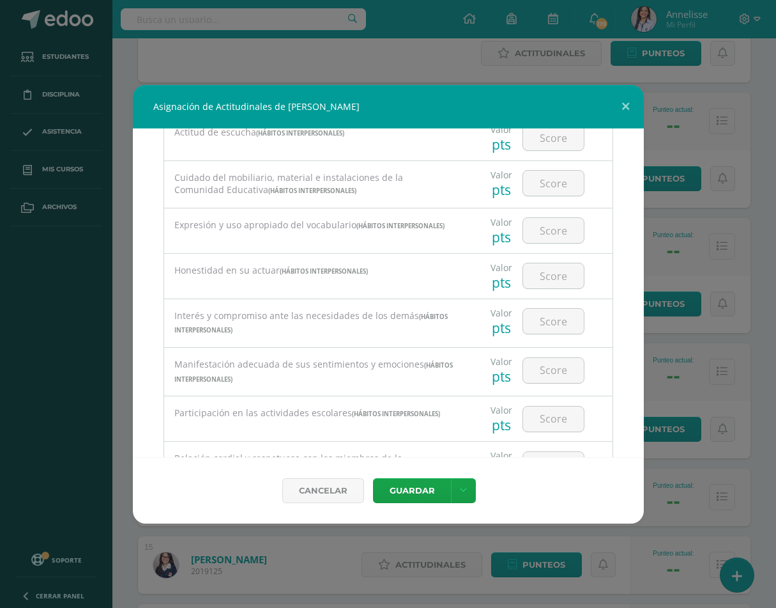
scroll to position [2162, 0]
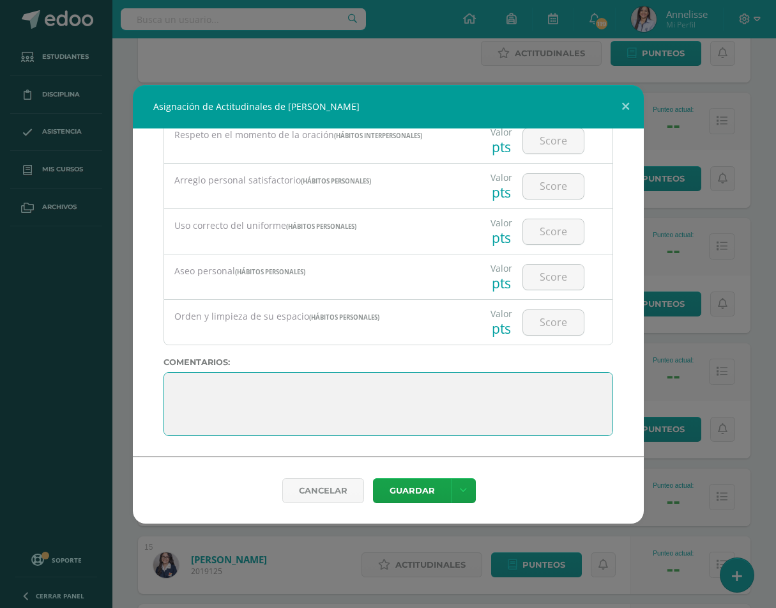
click at [176, 381] on textarea at bounding box center [389, 404] width 450 height 64
paste textarea "Excelentes resultados [PERSON_NAME]. Ten presente que el esfuerzo constante es …"
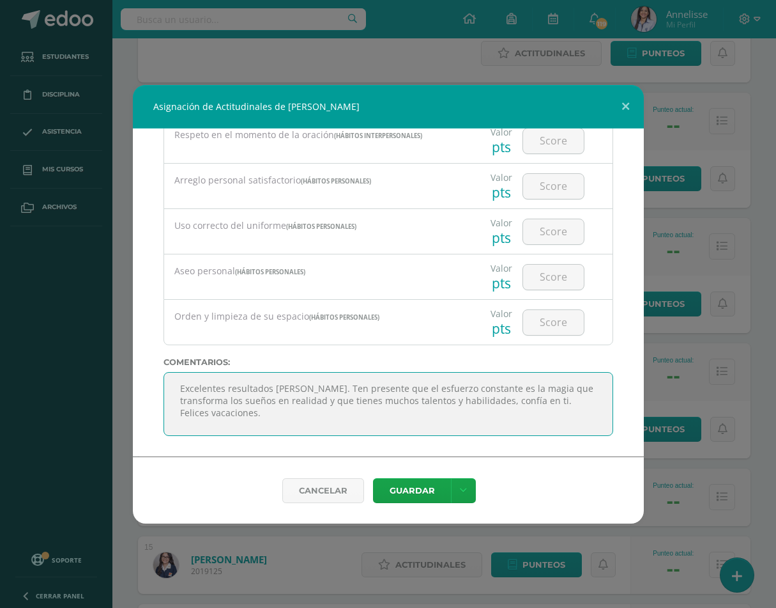
scroll to position [10, 0]
type textarea "Excelentes resultados [PERSON_NAME]. Ten presente que el esfuerzo constante es …"
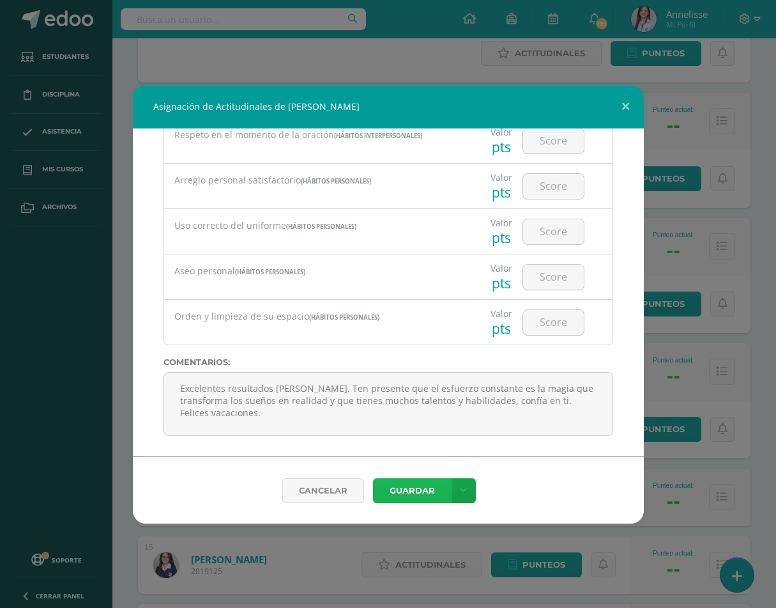
click at [418, 493] on button "Guardar" at bounding box center [412, 490] width 78 height 25
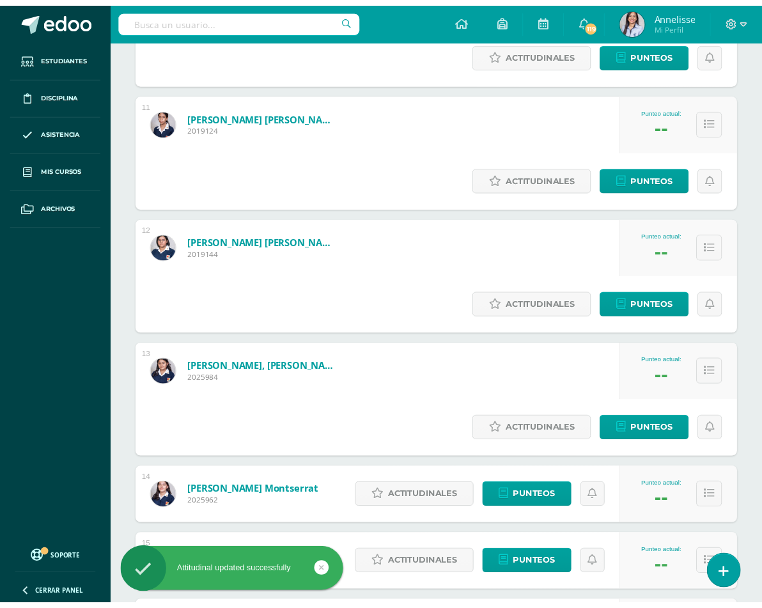
scroll to position [1610, 0]
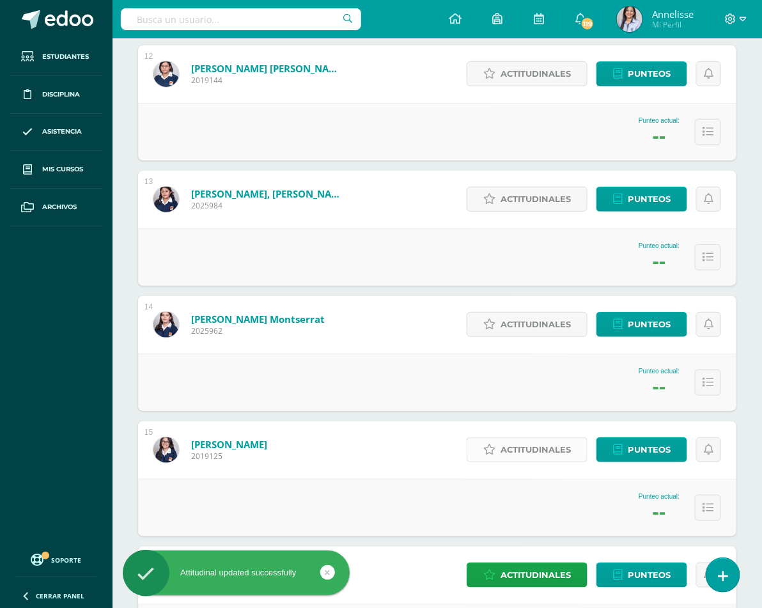
click at [529, 438] on span "Actitudinales" at bounding box center [535, 450] width 70 height 24
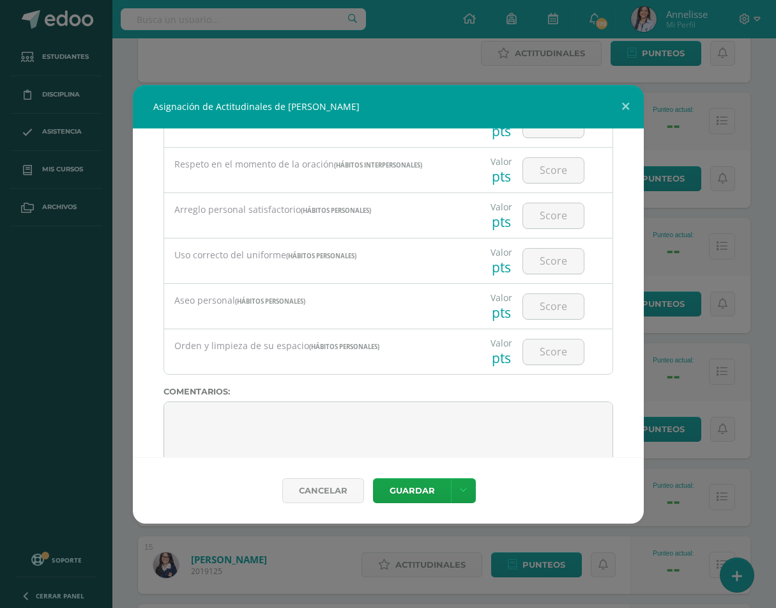
scroll to position [2162, 0]
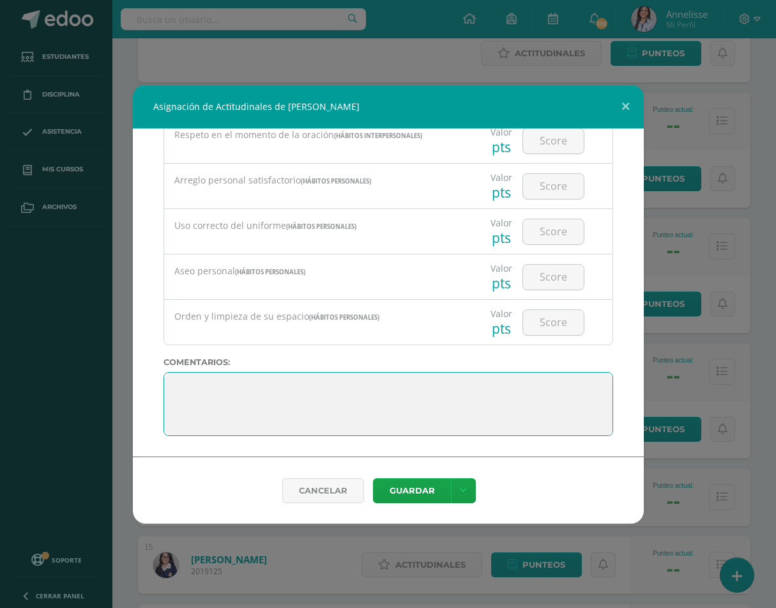
click at [176, 380] on textarea at bounding box center [389, 404] width 450 height 64
paste textarea "Excelentes resultados [PERSON_NAME]. Sigue dando lo mejor de ti en todo lo que …"
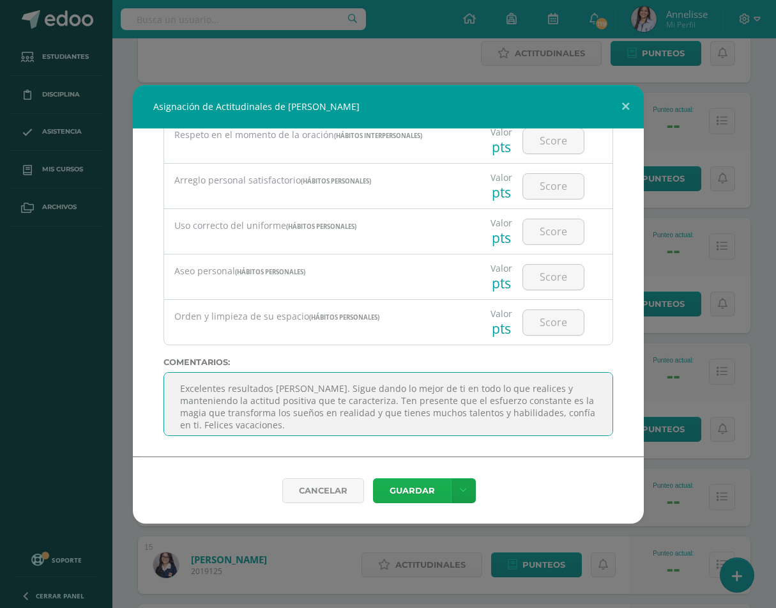
type textarea "Excelentes resultados [PERSON_NAME]. Sigue dando lo mejor de ti en todo lo que …"
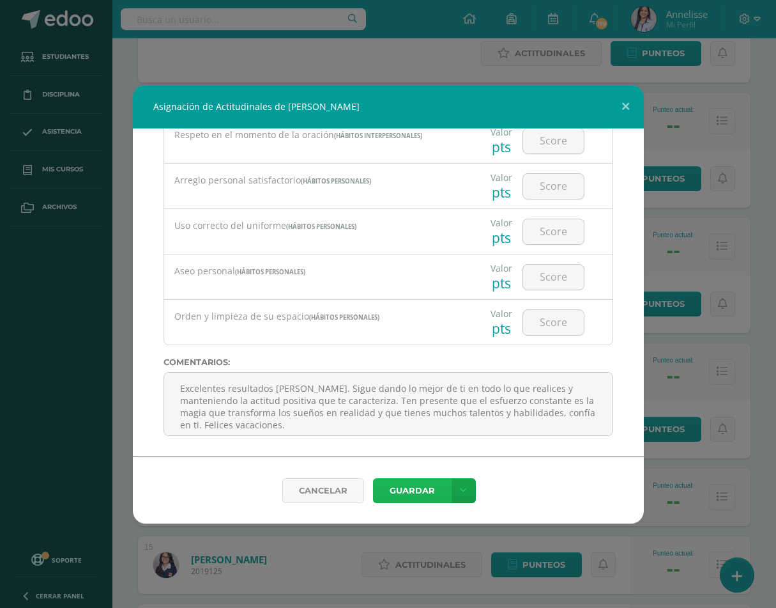
click at [397, 486] on button "Guardar" at bounding box center [412, 490] width 78 height 25
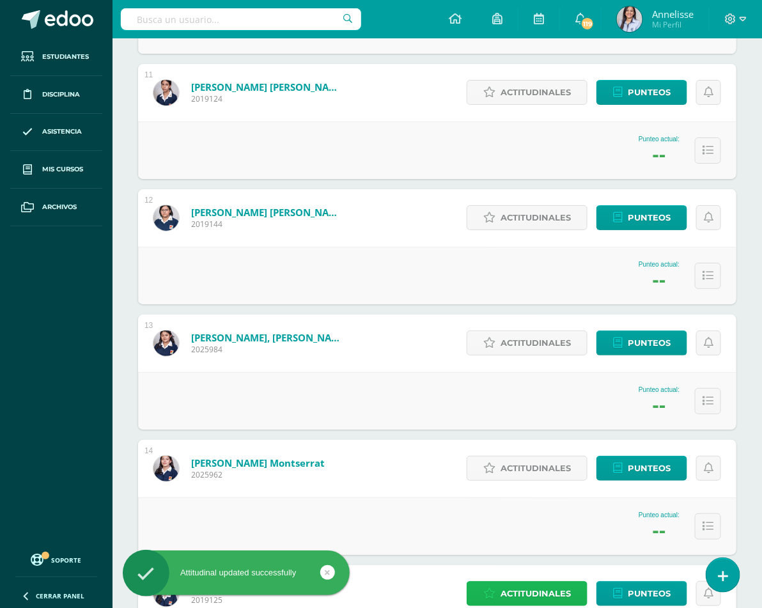
scroll to position [1418, 0]
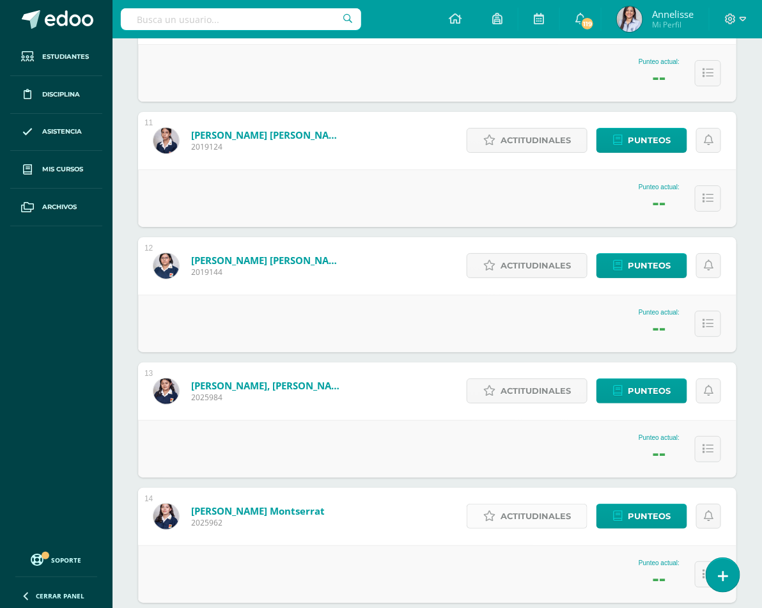
click at [521, 504] on span "Actitudinales" at bounding box center [535, 516] width 70 height 24
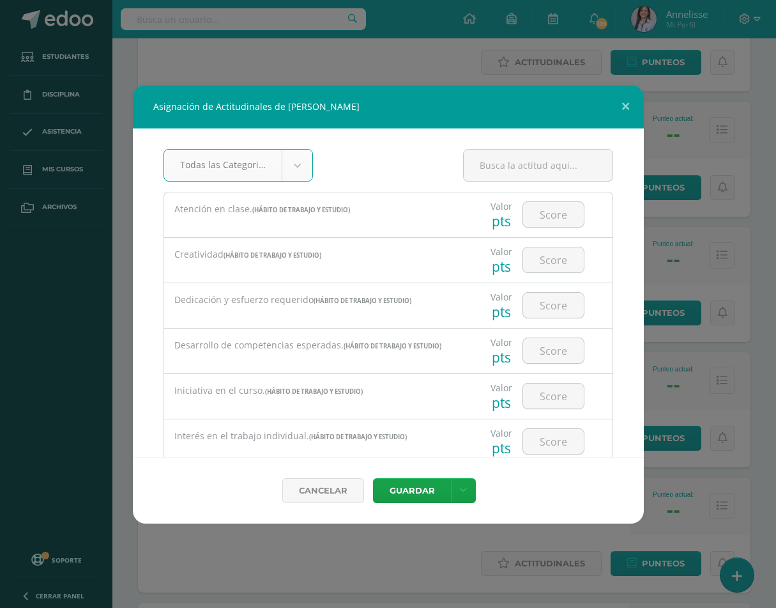
scroll to position [2162, 0]
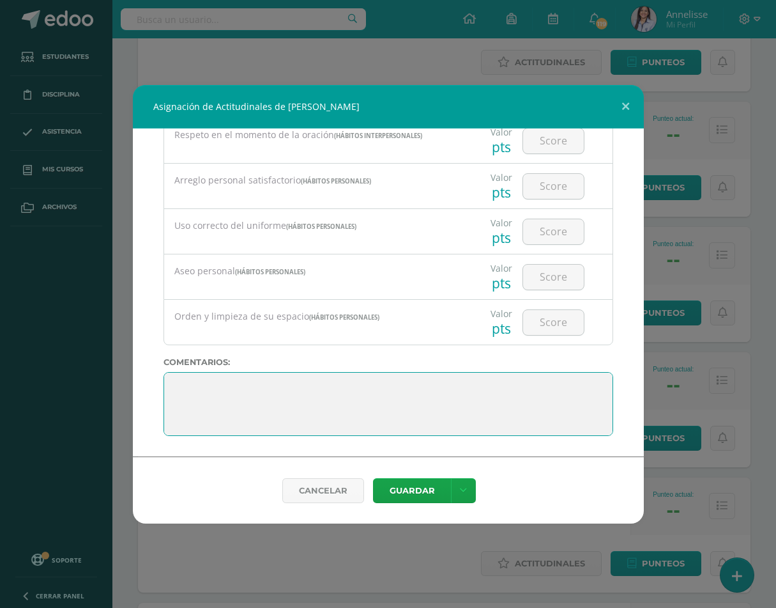
click at [169, 380] on textarea at bounding box center [389, 404] width 450 height 64
paste textarea "Felicitaciones [PERSON_NAME]. Has demostrado que eres capaz de lograr lo que te…"
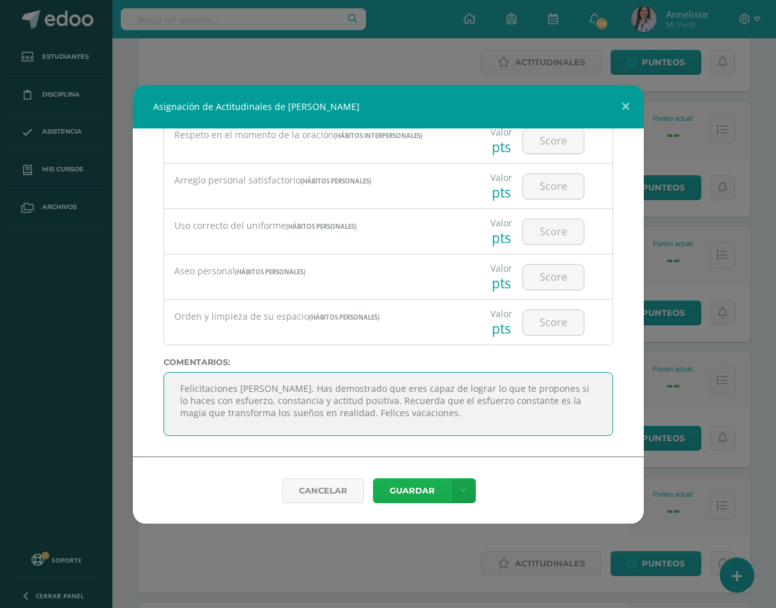
type textarea "Felicitaciones [PERSON_NAME]. Has demostrado que eres capaz de lograr lo que te…"
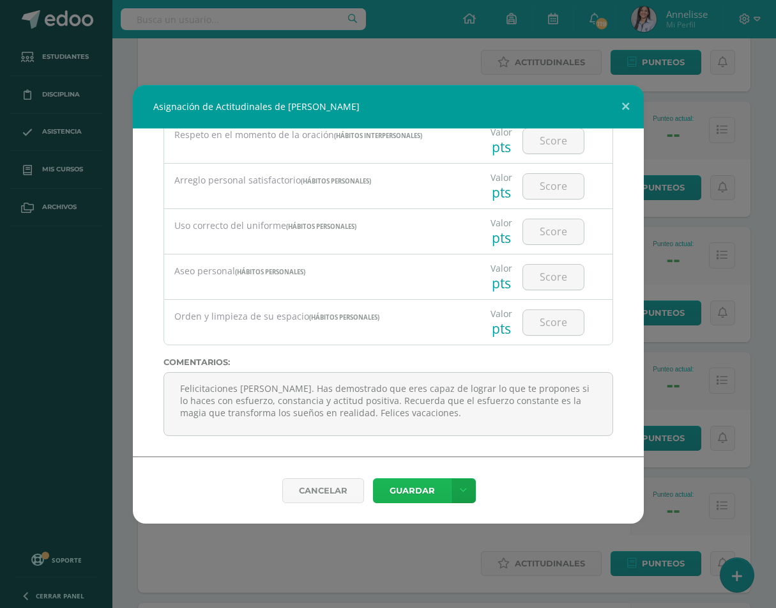
click at [427, 479] on button "Guardar" at bounding box center [412, 490] width 78 height 25
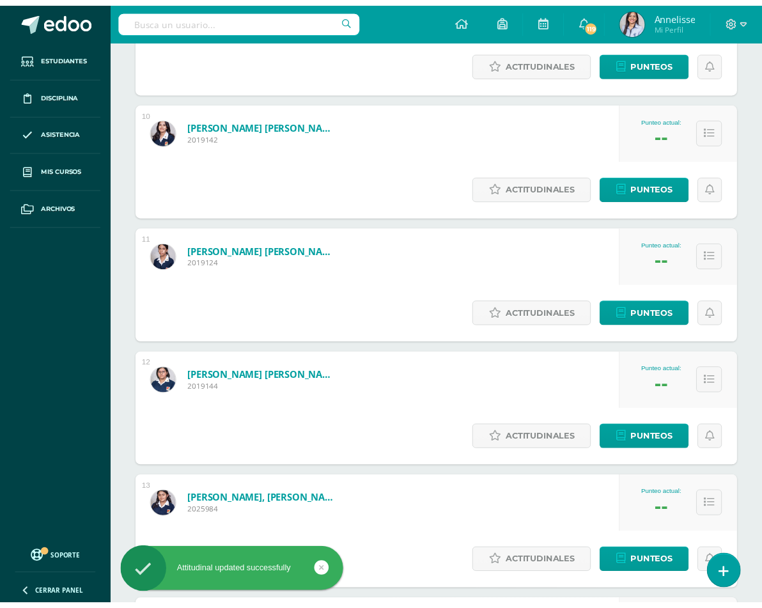
scroll to position [1418, 0]
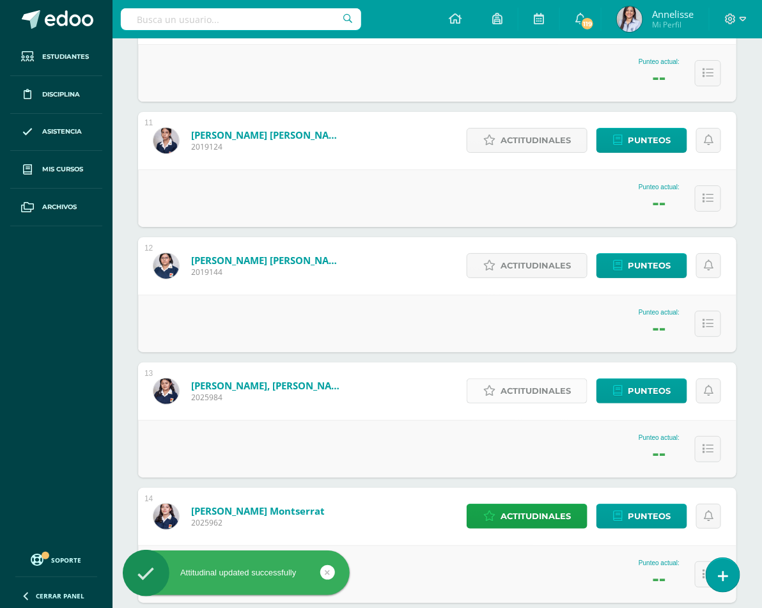
click at [539, 379] on span "Actitudinales" at bounding box center [535, 391] width 70 height 24
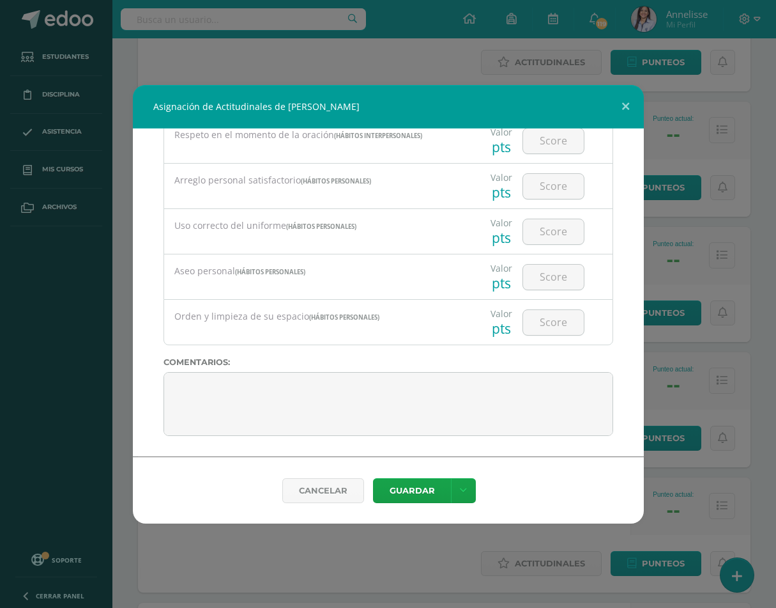
scroll to position [2162, 0]
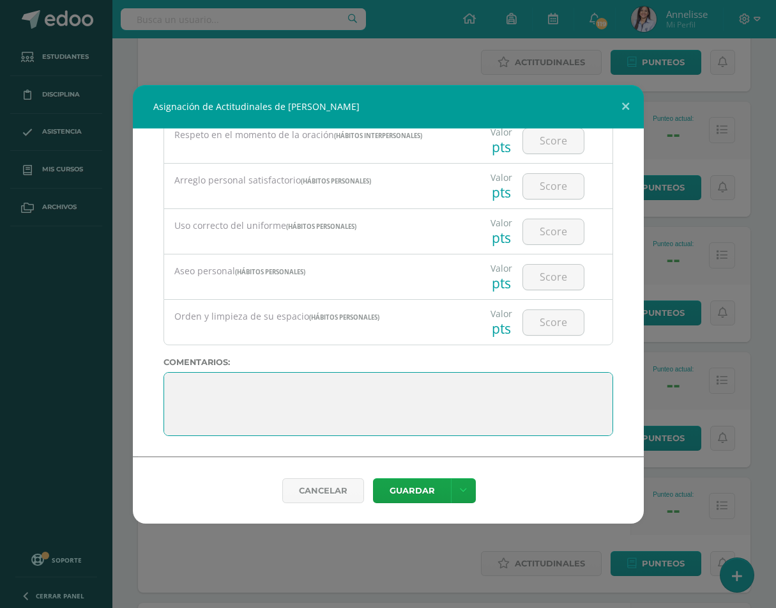
click at [171, 378] on textarea at bounding box center [389, 404] width 450 height 64
paste textarea "[PERSON_NAME], recuerda que eres capaz de lograr todo lo que te propongas si er…"
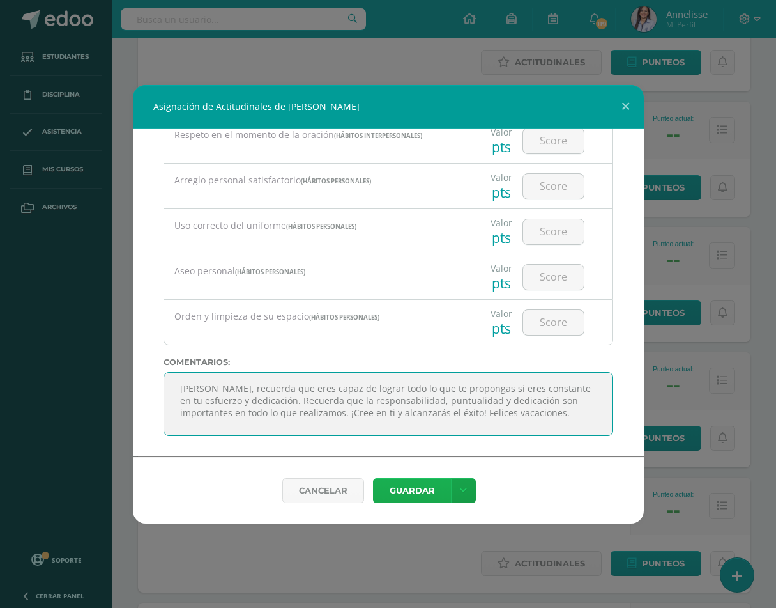
type textarea "[PERSON_NAME], recuerda que eres capaz de lograr todo lo que te propongas si er…"
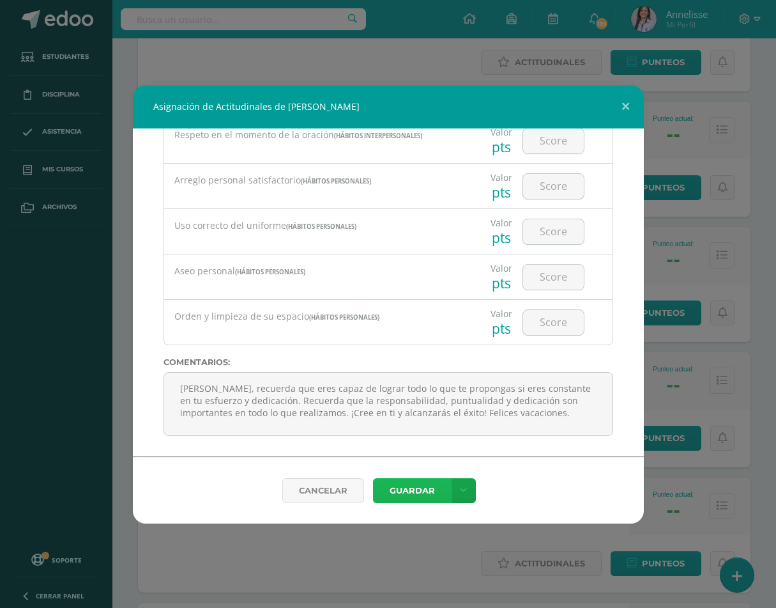
drag, startPoint x: 428, startPoint y: 491, endPoint x: 418, endPoint y: 487, distance: 10.1
click at [427, 489] on button "Guardar" at bounding box center [412, 490] width 78 height 25
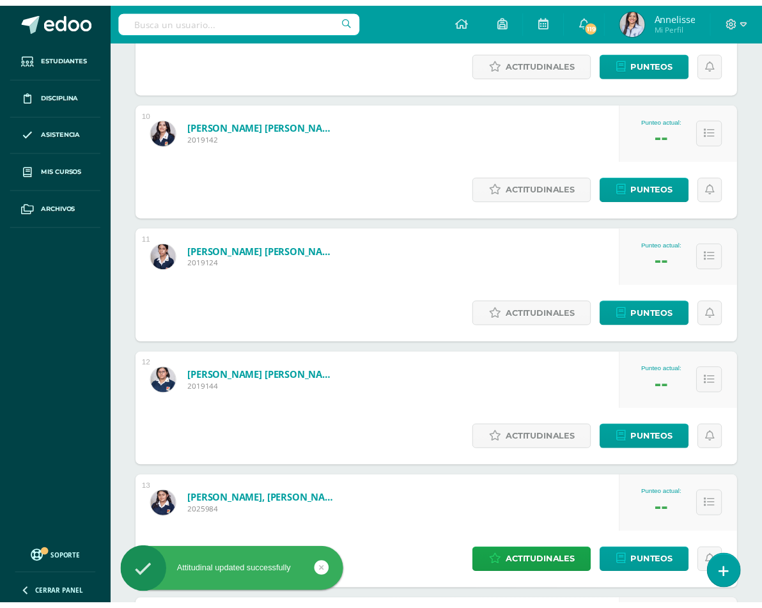
scroll to position [1418, 0]
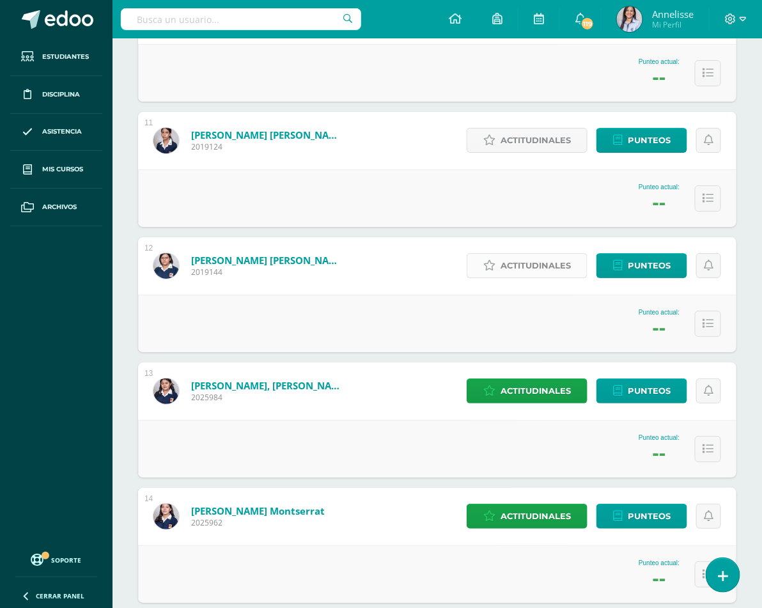
click at [554, 254] on span "Actitudinales" at bounding box center [535, 266] width 70 height 24
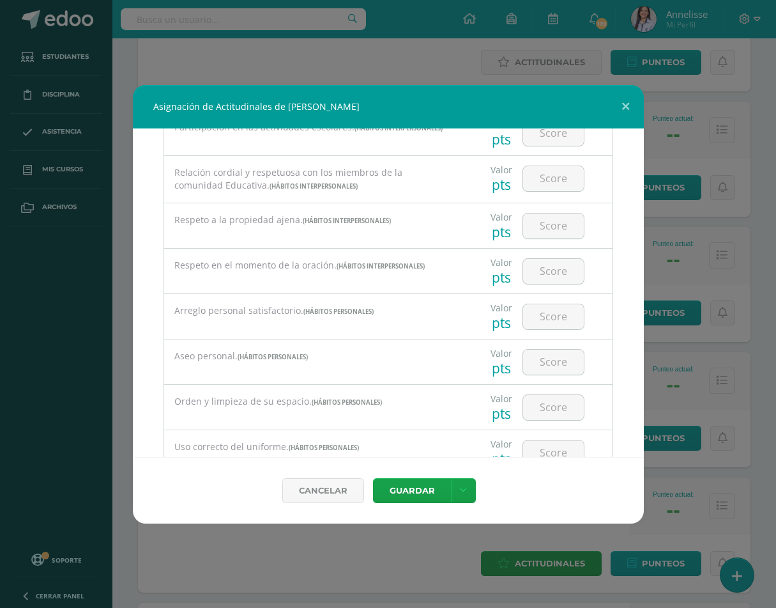
scroll to position [2162, 0]
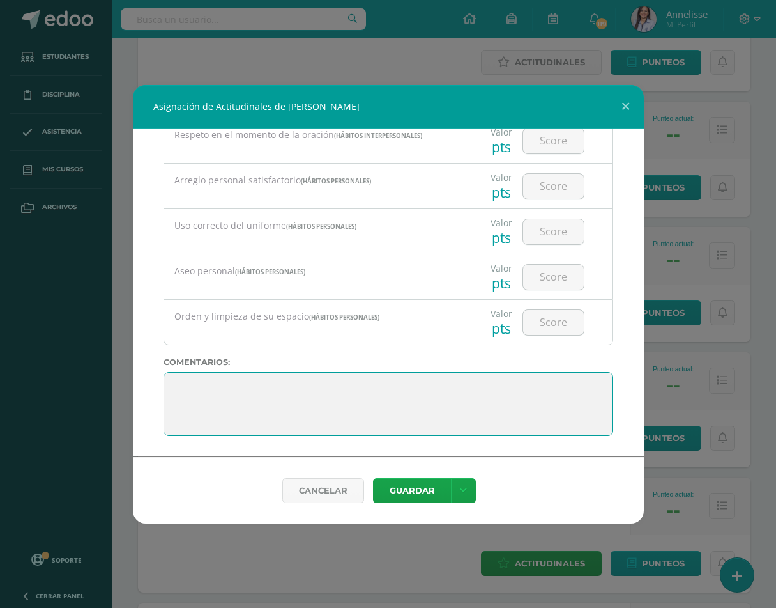
click at [171, 382] on textarea at bounding box center [389, 404] width 450 height 64
paste textarea "[PERSON_NAME], recuerda que eres capaz de lograr todo lo que te propongas si er…"
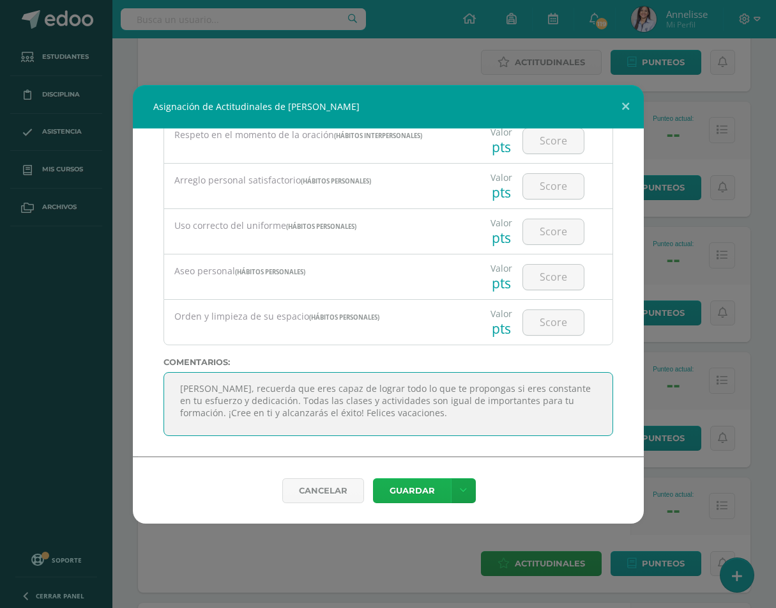
type textarea "[PERSON_NAME], recuerda que eres capaz de lograr todo lo que te propongas si er…"
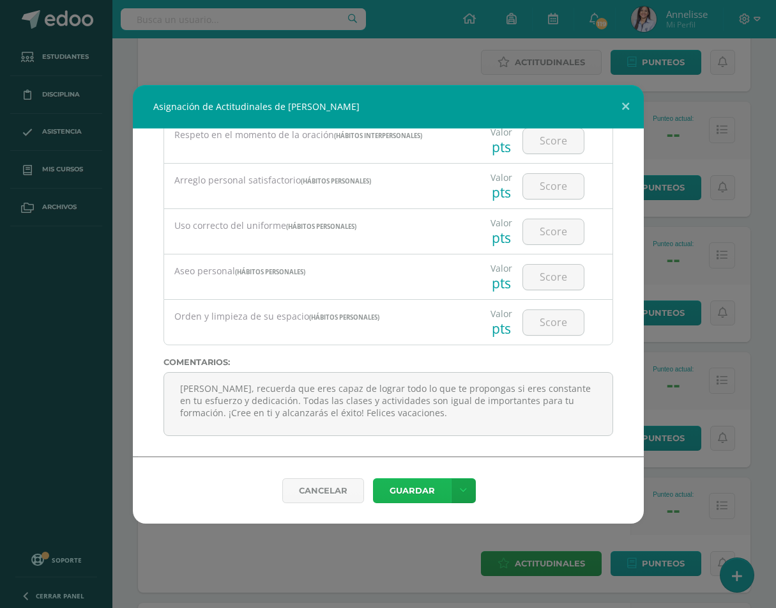
drag, startPoint x: 392, startPoint y: 486, endPoint x: 414, endPoint y: 485, distance: 22.4
click at [392, 487] on button "Guardar" at bounding box center [412, 490] width 78 height 25
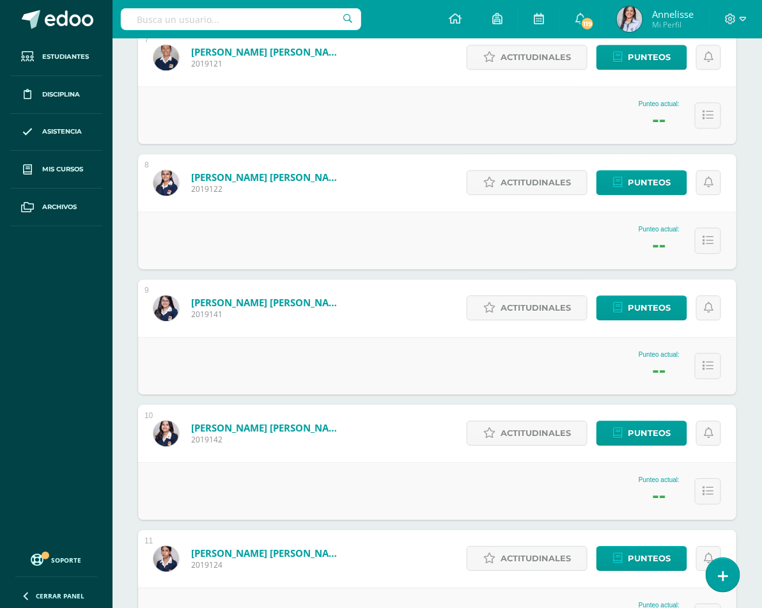
scroll to position [1035, 0]
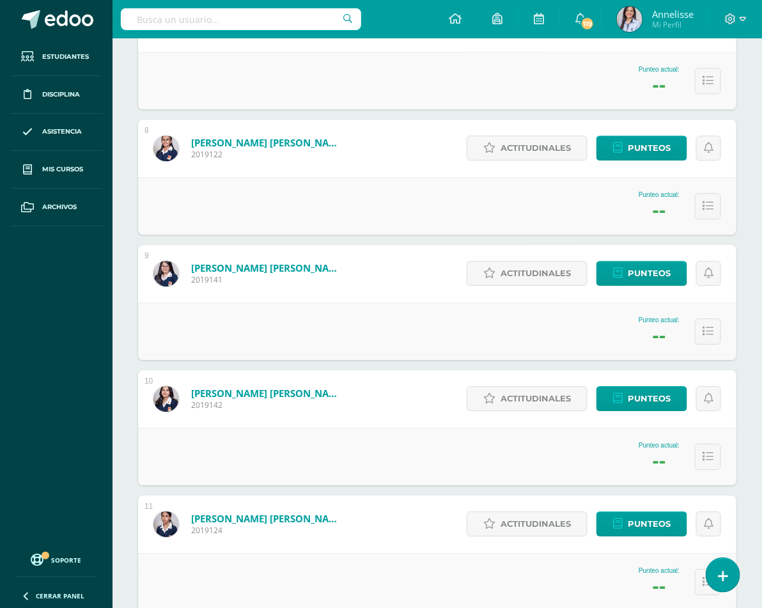
click at [550, 495] on div "Actitudinales Punteos" at bounding box center [591, 524] width 289 height 58
click at [546, 512] on span "Actitudinales" at bounding box center [535, 524] width 70 height 24
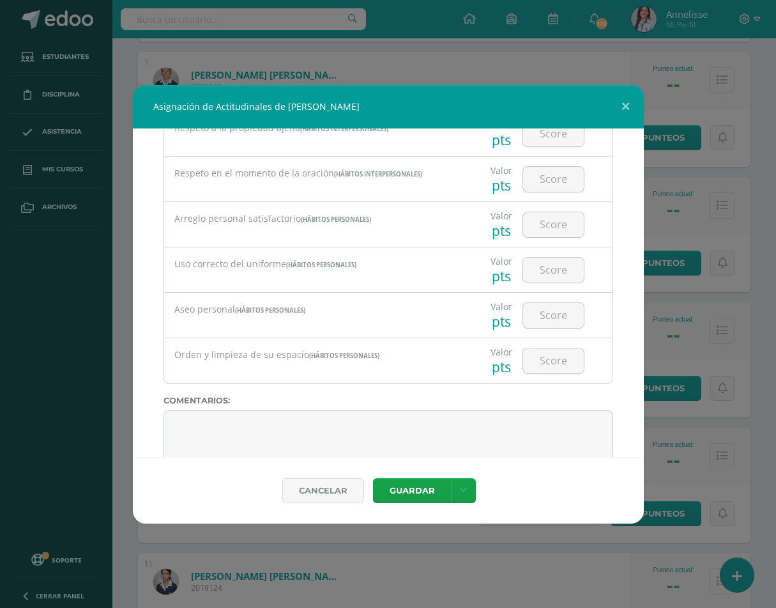
scroll to position [2162, 0]
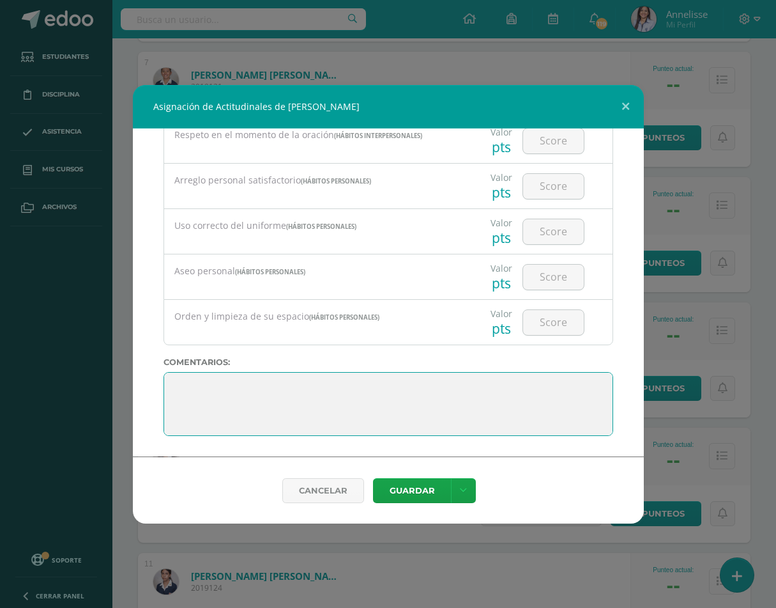
click at [179, 381] on textarea at bounding box center [389, 404] width 450 height 64
paste textarea "[PERSON_NAME], recuerda que eres capaz de lograr todo lo que te propongas si er…"
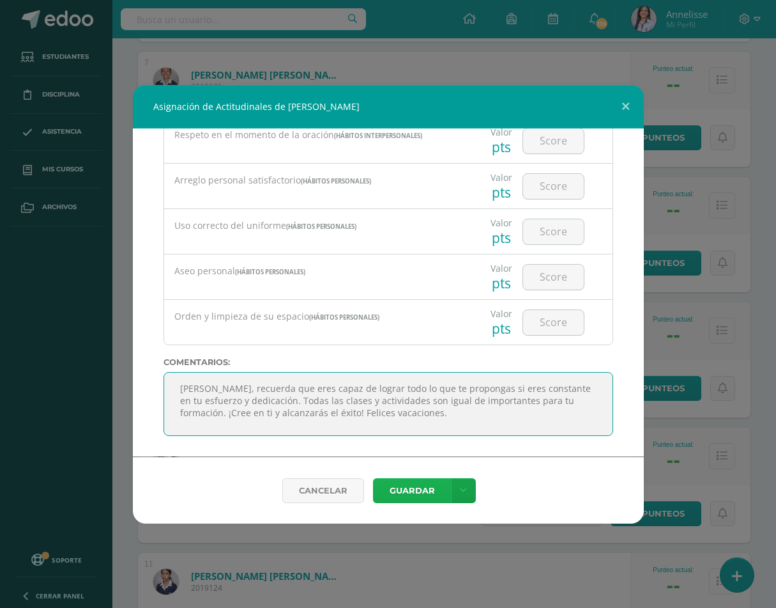
type textarea "[PERSON_NAME], recuerda que eres capaz de lograr todo lo que te propongas si er…"
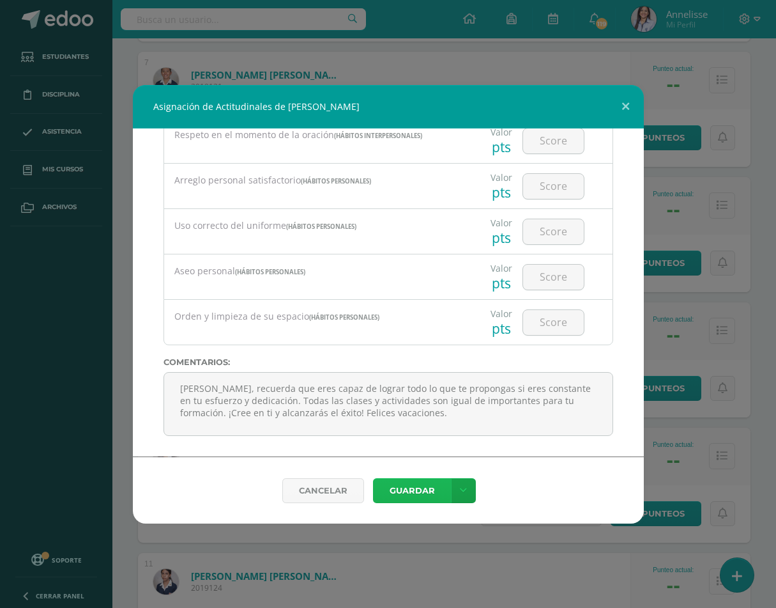
click at [412, 486] on button "Guardar" at bounding box center [412, 490] width 78 height 25
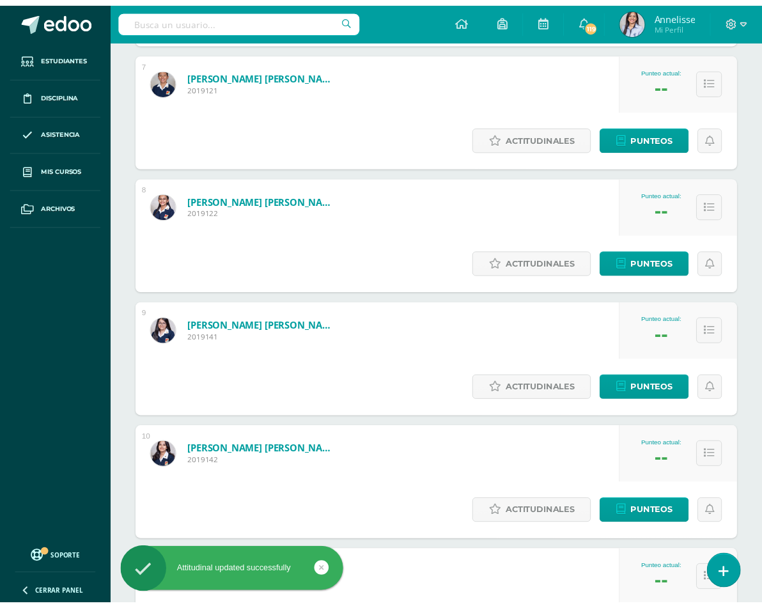
scroll to position [1035, 0]
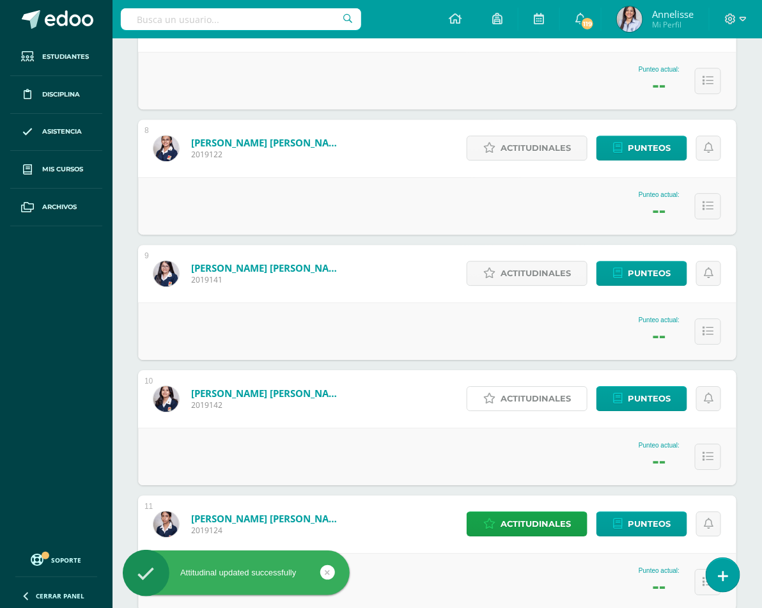
click at [564, 387] on span "Actitudinales" at bounding box center [535, 399] width 70 height 24
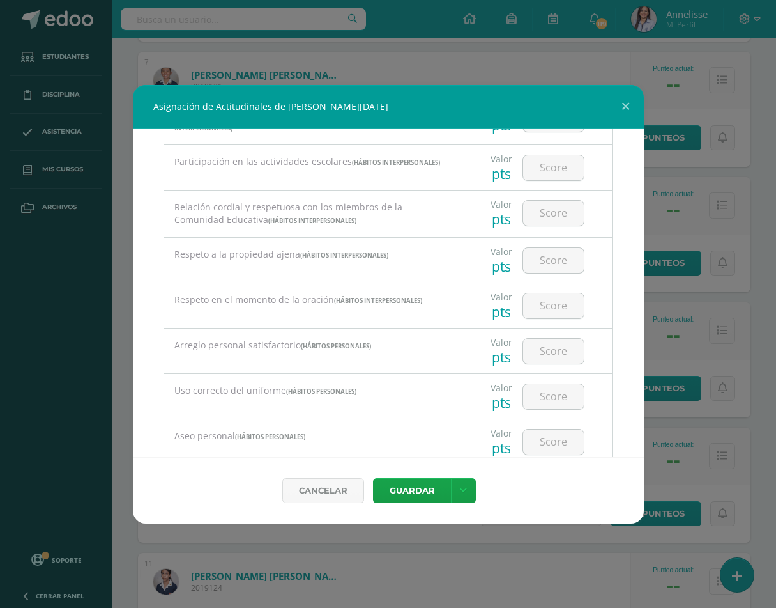
scroll to position [2162, 0]
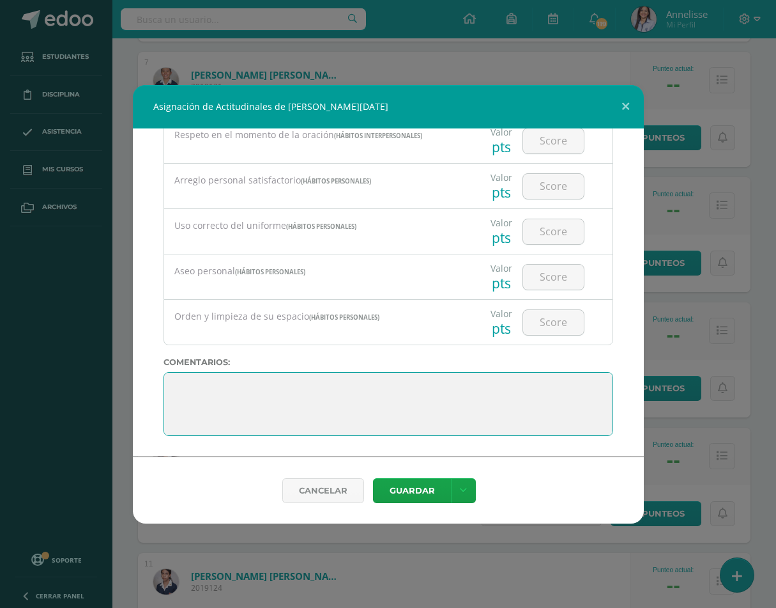
drag, startPoint x: 173, startPoint y: 378, endPoint x: 221, endPoint y: 383, distance: 48.3
click at [171, 378] on textarea at bounding box center [389, 404] width 450 height 64
paste textarea "[PERSON_NAME], muy bien por tus resultados y actitudes. Sigue dando lo mejor de…"
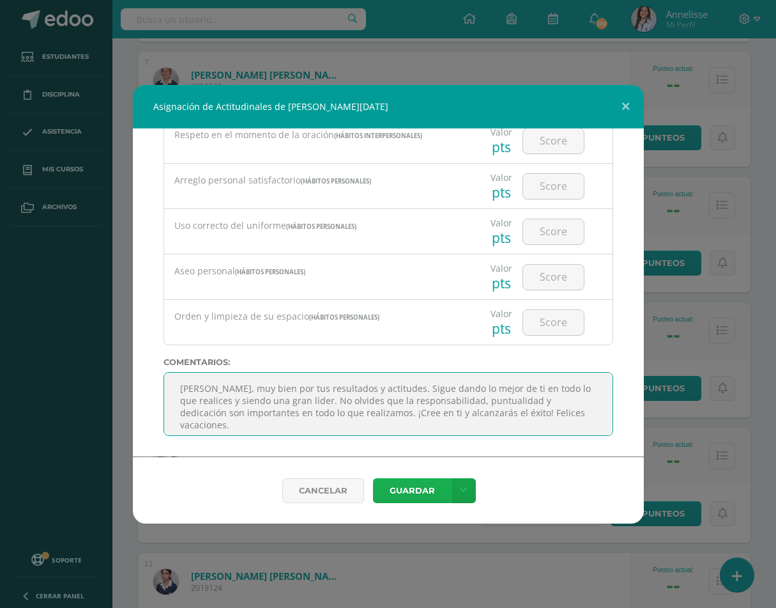
type textarea "[PERSON_NAME], muy bien por tus resultados y actitudes. Sigue dando lo mejor de…"
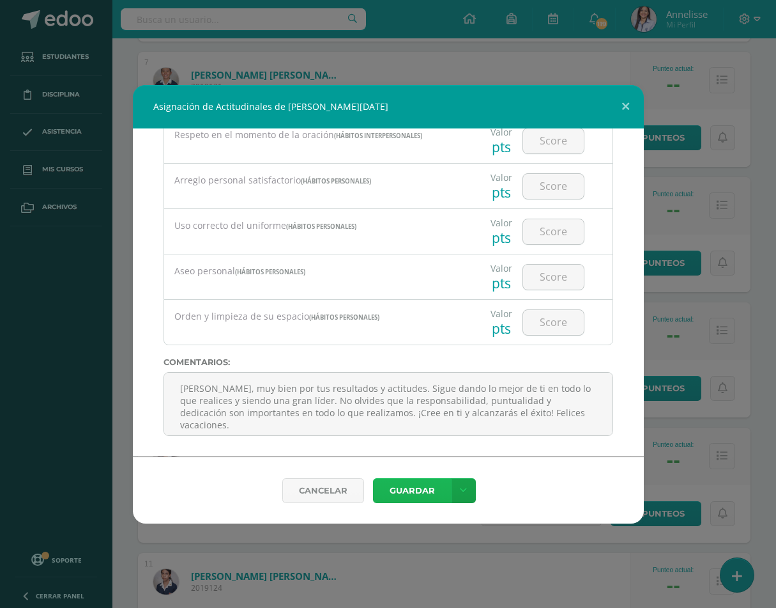
click at [418, 487] on button "Guardar" at bounding box center [412, 490] width 78 height 25
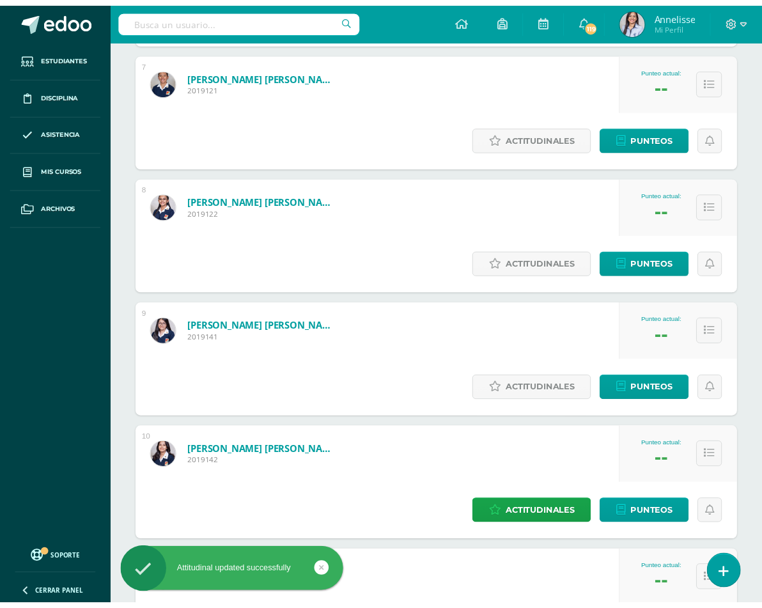
scroll to position [1035, 0]
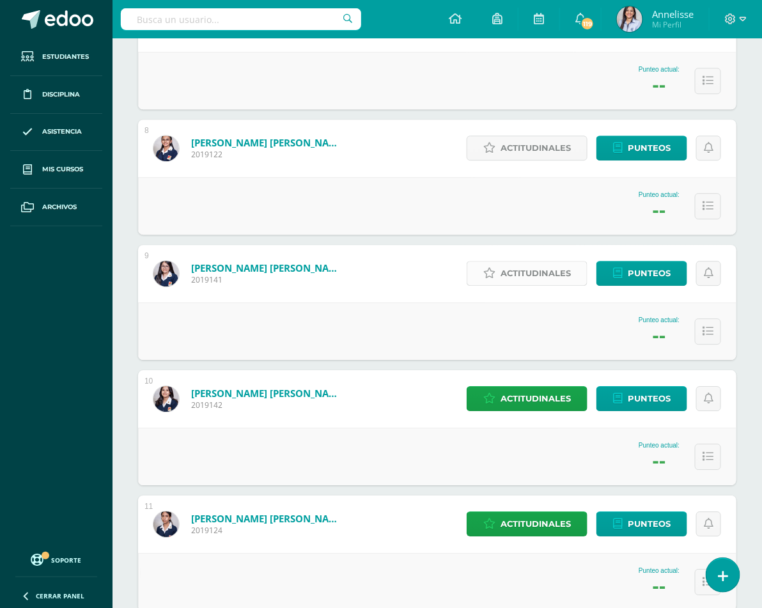
click at [537, 261] on span "Actitudinales" at bounding box center [535, 273] width 70 height 24
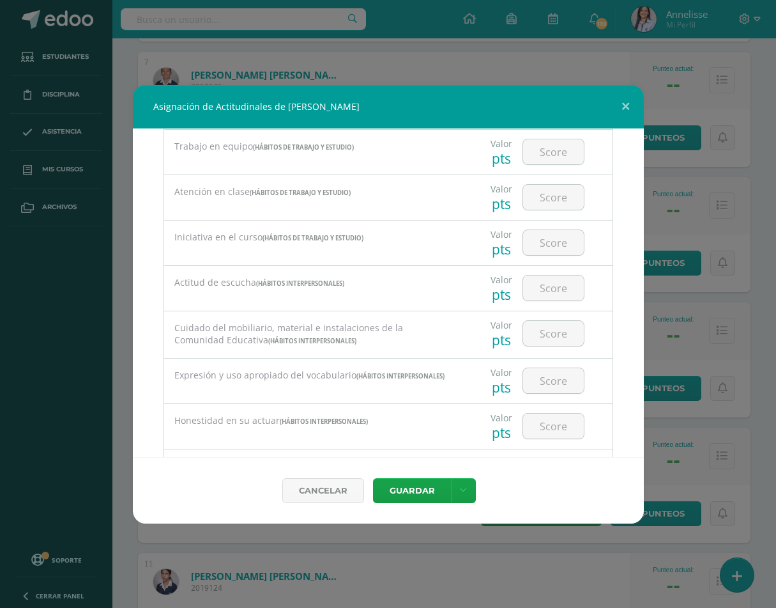
scroll to position [2162, 0]
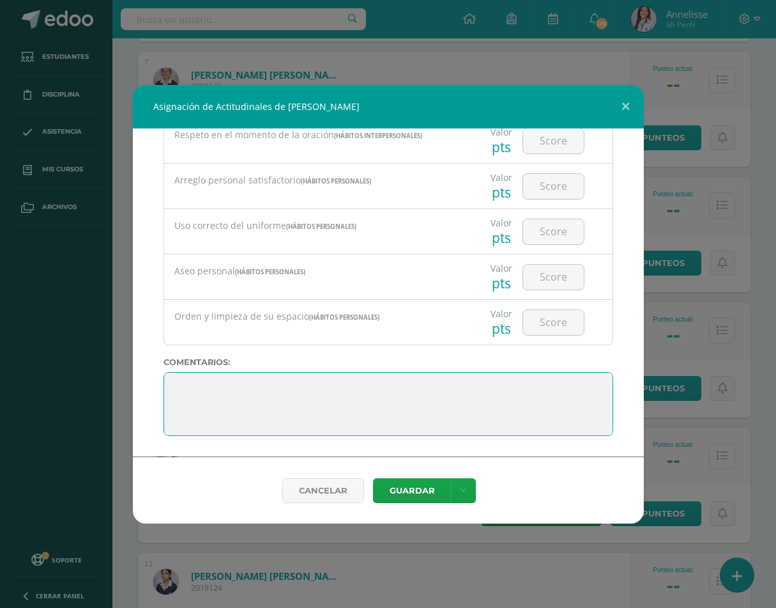
click at [169, 382] on textarea at bounding box center [389, 404] width 450 height 64
paste textarea "Excelentes resultados [PERSON_NAME]. Sigue dando lo mejor de ti en todo lo que …"
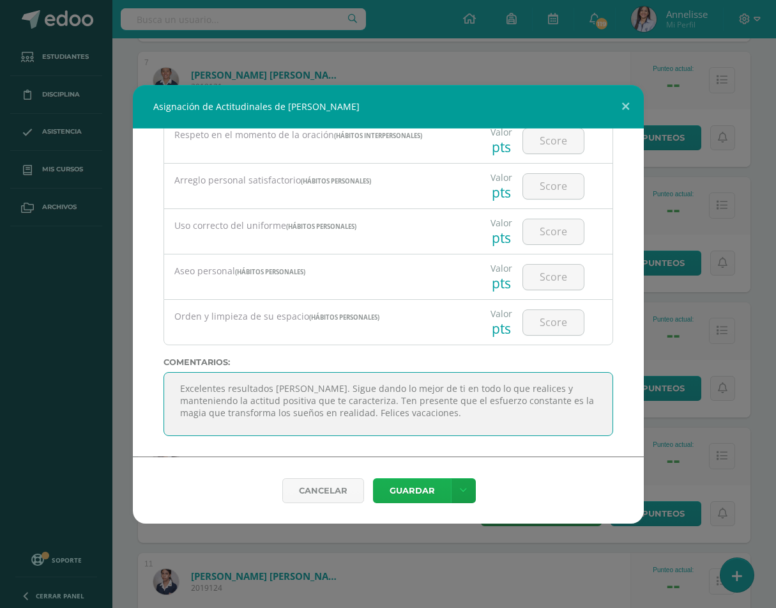
type textarea "Excelentes resultados [PERSON_NAME]. Sigue dando lo mejor de ti en todo lo que …"
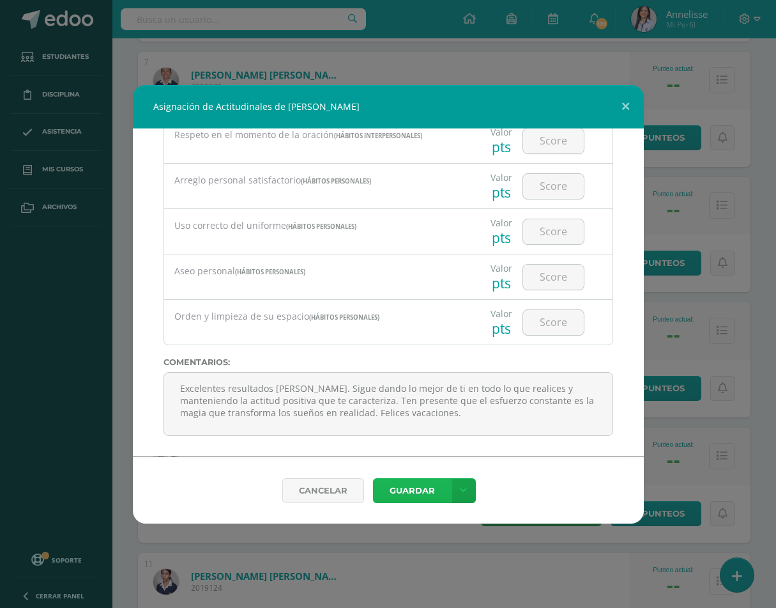
drag, startPoint x: 441, startPoint y: 485, endPoint x: 455, endPoint y: 464, distance: 25.0
click at [440, 484] on button "Guardar" at bounding box center [412, 490] width 78 height 25
click at [427, 493] on button "Guardar" at bounding box center [412, 490] width 78 height 25
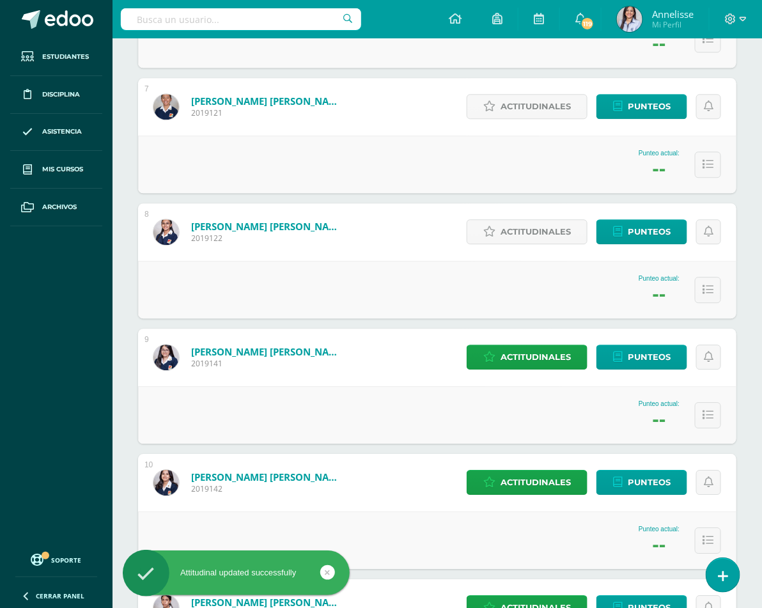
scroll to position [652, 0]
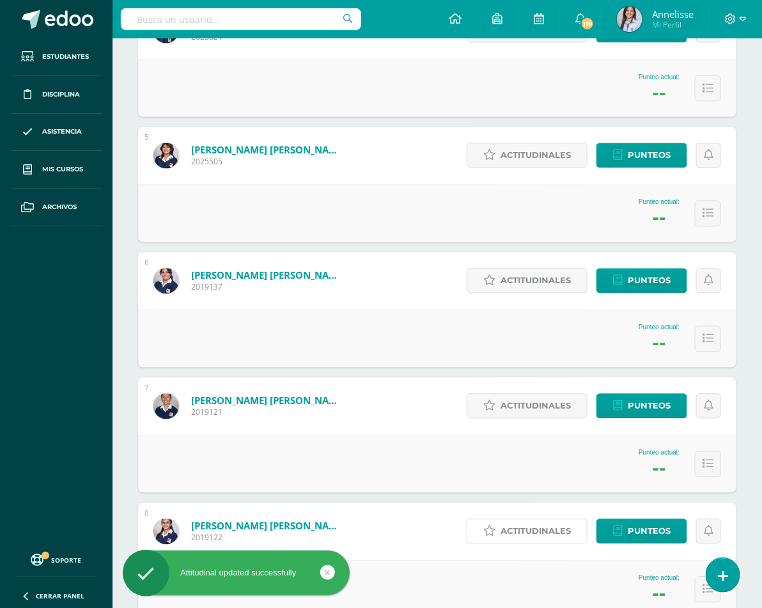
click at [500, 519] on span "Actitudinales" at bounding box center [535, 531] width 70 height 24
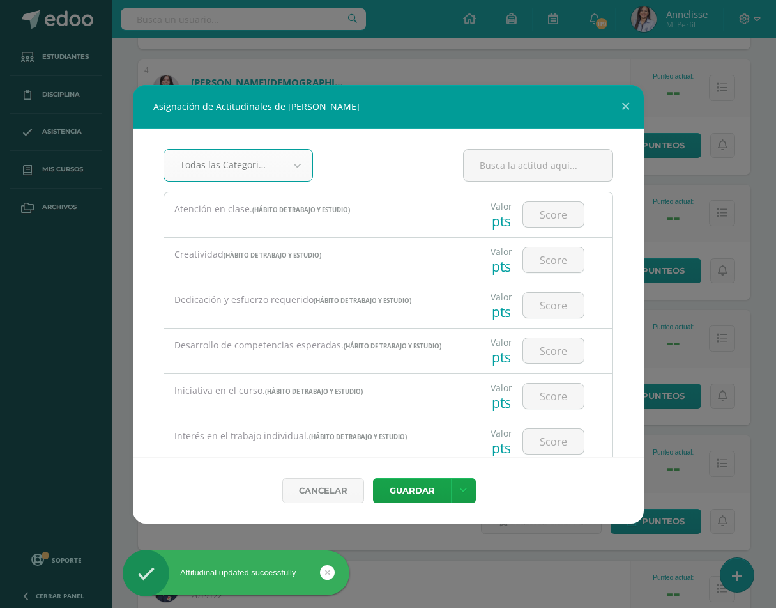
scroll to position [2162, 0]
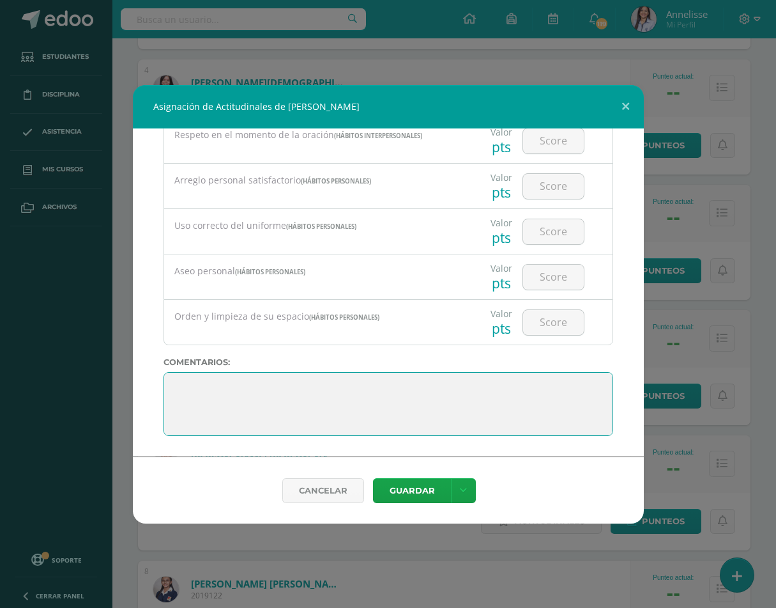
click at [165, 382] on textarea at bounding box center [389, 404] width 450 height 64
paste textarea "Excelentes resultados Dulce. Sigue dando lo mejor de ti en todo lo que realices…"
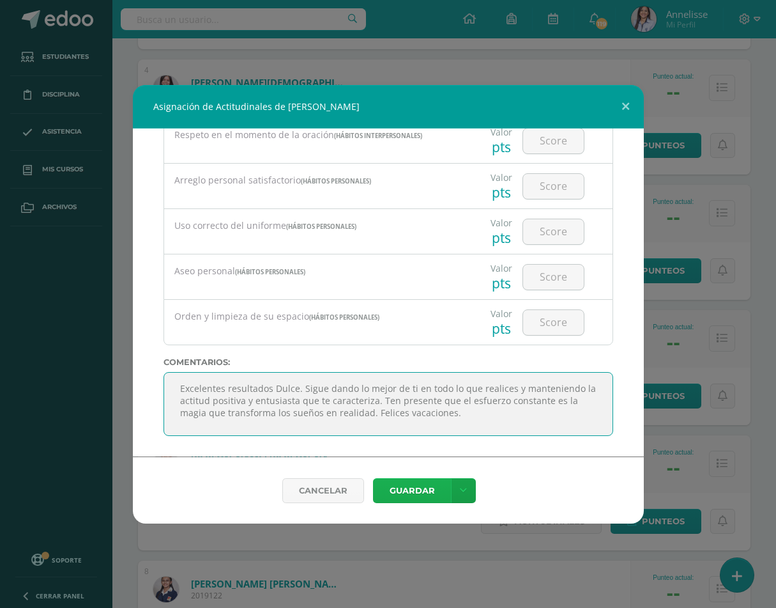
type textarea "Excelentes resultados Dulce. Sigue dando lo mejor de ti en todo lo que realices…"
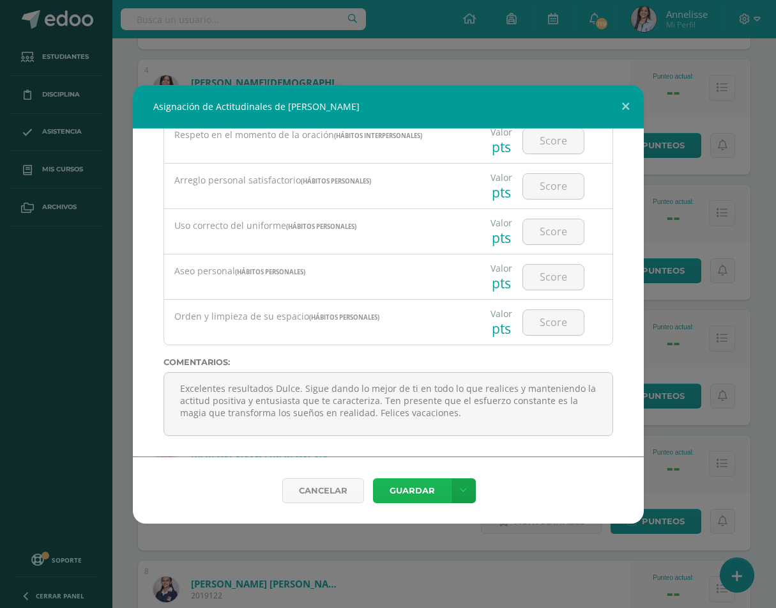
click at [424, 491] on button "Guardar" at bounding box center [412, 490] width 78 height 25
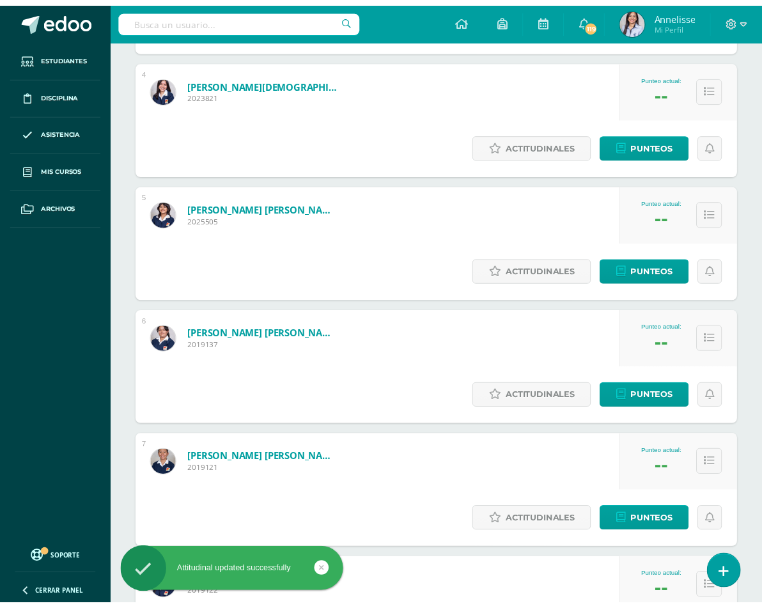
scroll to position [652, 0]
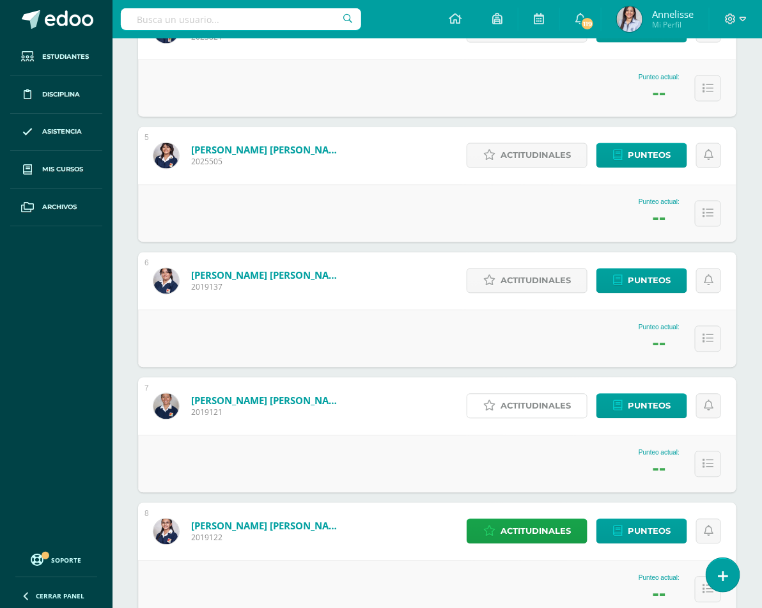
click at [544, 394] on span "Actitudinales" at bounding box center [535, 406] width 70 height 24
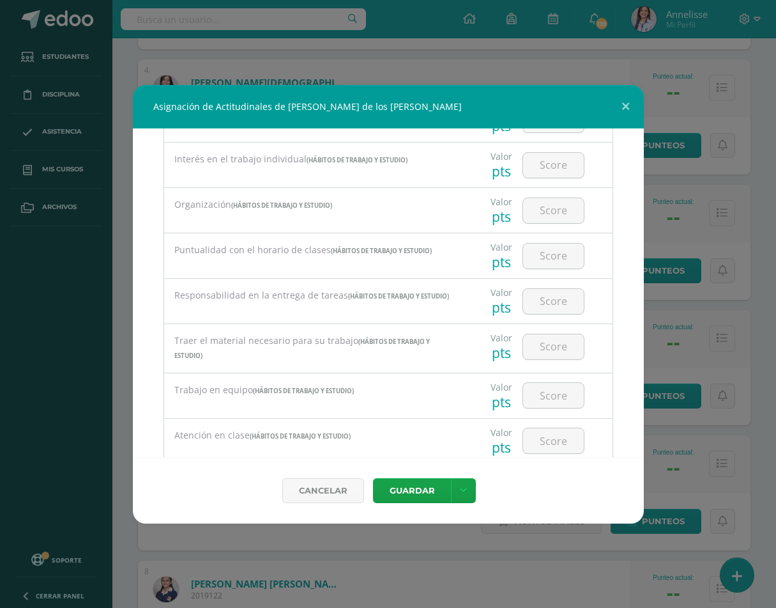
scroll to position [2162, 0]
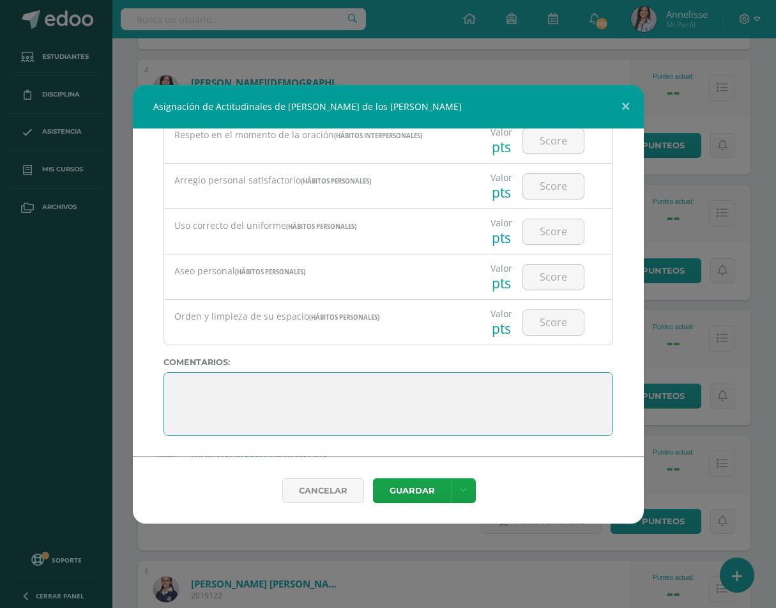
click at [179, 383] on textarea at bounding box center [389, 404] width 450 height 64
paste textarea "[PERSON_NAME], sigue dando lo mejor de ti y trabajando con esfuerzo y dedicació…"
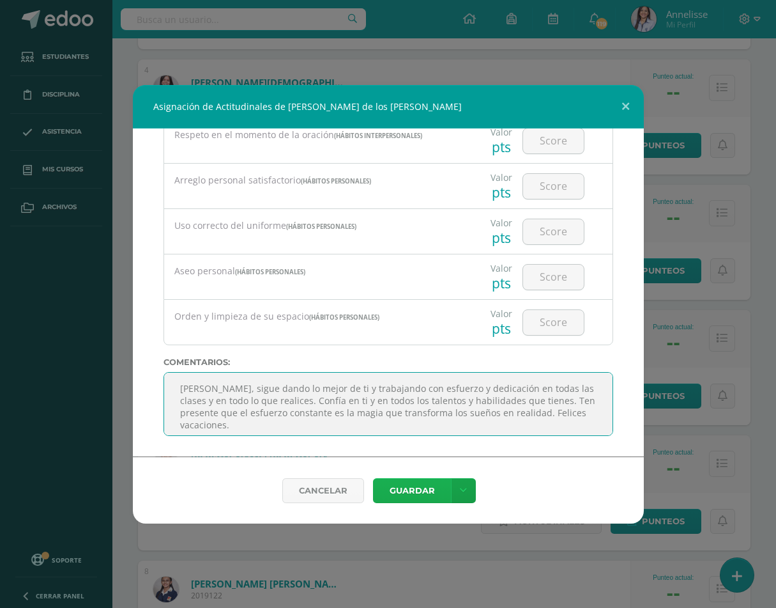
type textarea "[PERSON_NAME], sigue dando lo mejor de ti y trabajando con esfuerzo y dedicació…"
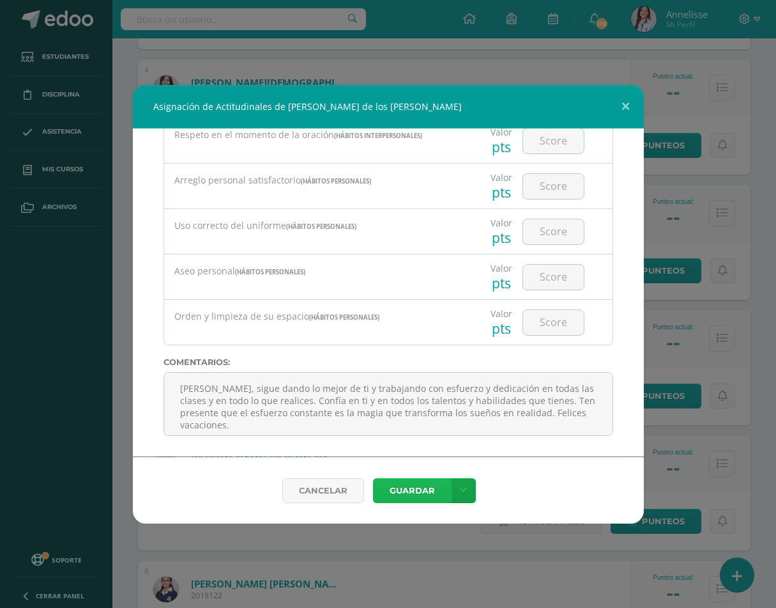
click at [414, 489] on button "Guardar" at bounding box center [412, 490] width 78 height 25
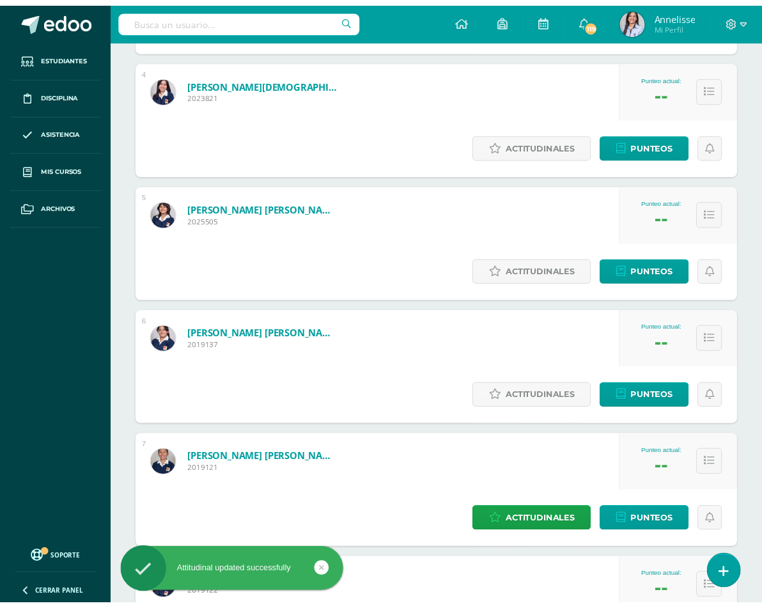
scroll to position [652, 0]
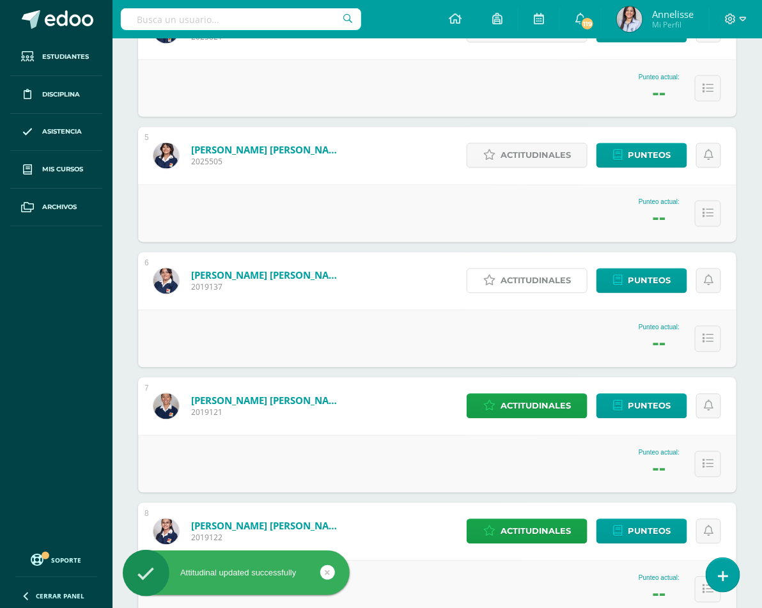
click at [507, 269] on span "Actitudinales" at bounding box center [535, 281] width 70 height 24
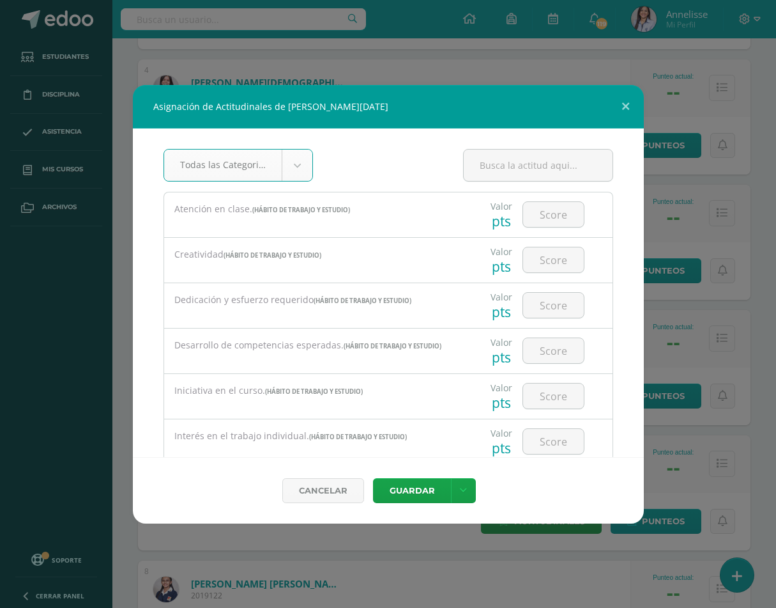
scroll to position [2162, 0]
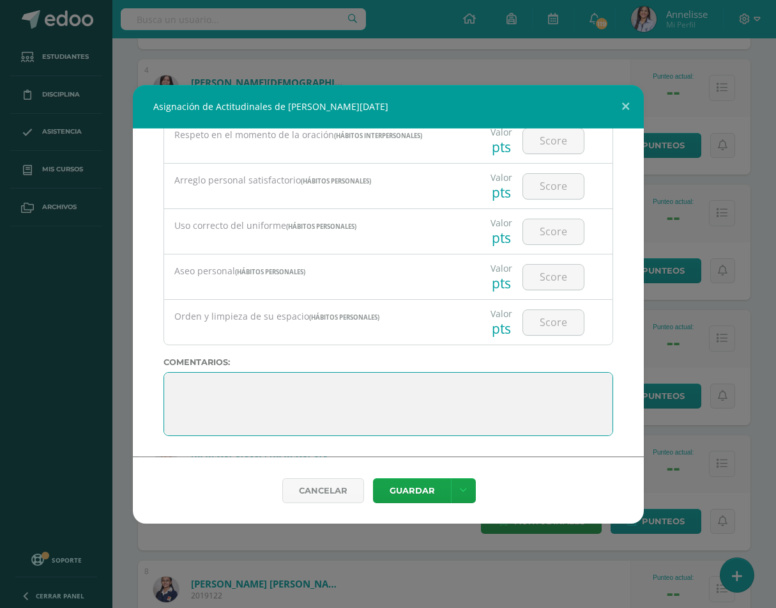
click at [178, 386] on textarea at bounding box center [389, 404] width 450 height 64
paste textarea "[PERSON_NAME], sigue dando lo mejor de ti en todo lo que realices y manteniendo…"
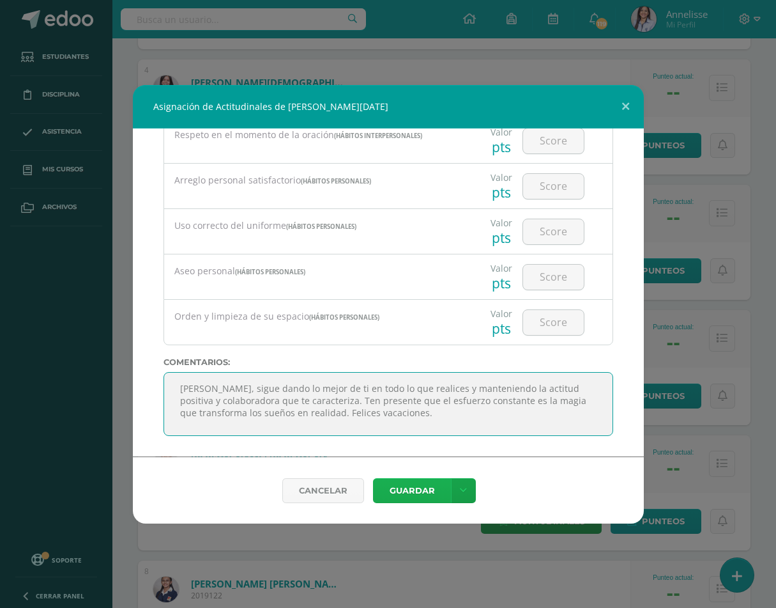
type textarea "[PERSON_NAME], sigue dando lo mejor de ti en todo lo que realices y manteniendo…"
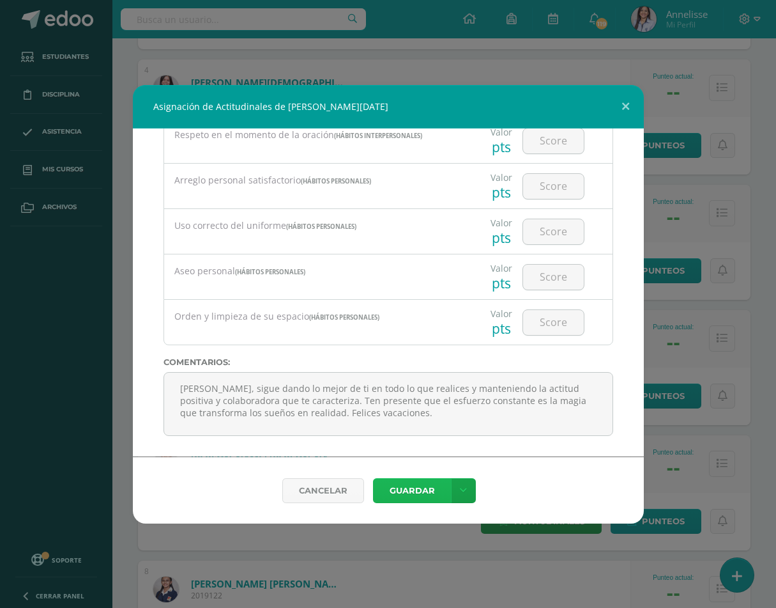
click at [427, 496] on button "Guardar" at bounding box center [412, 490] width 78 height 25
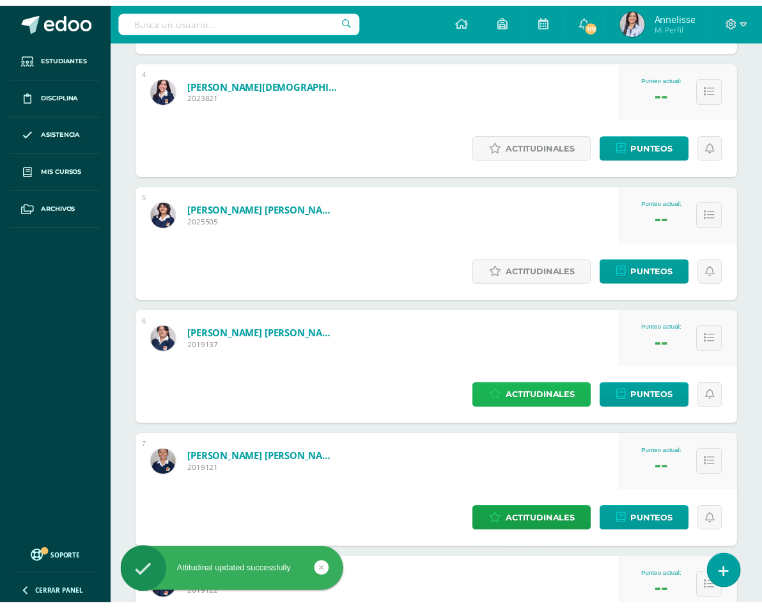
scroll to position [652, 0]
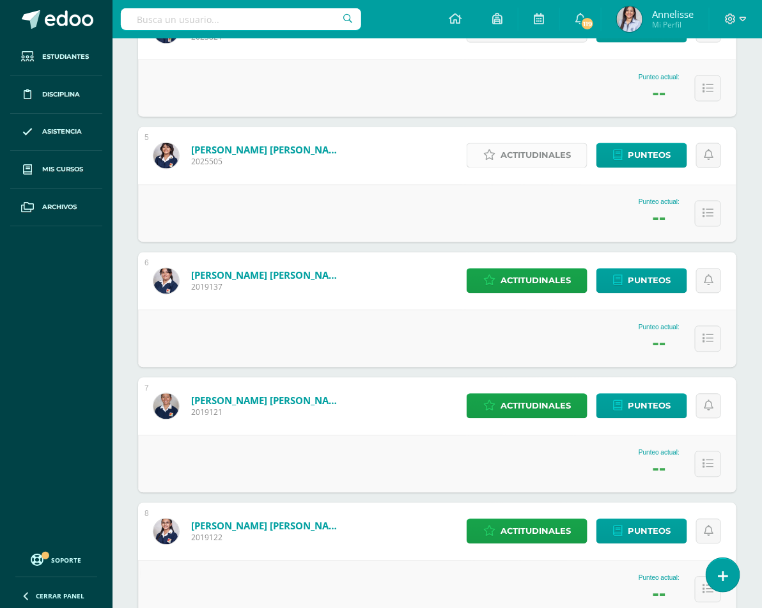
click at [526, 144] on span "Actitudinales" at bounding box center [535, 156] width 70 height 24
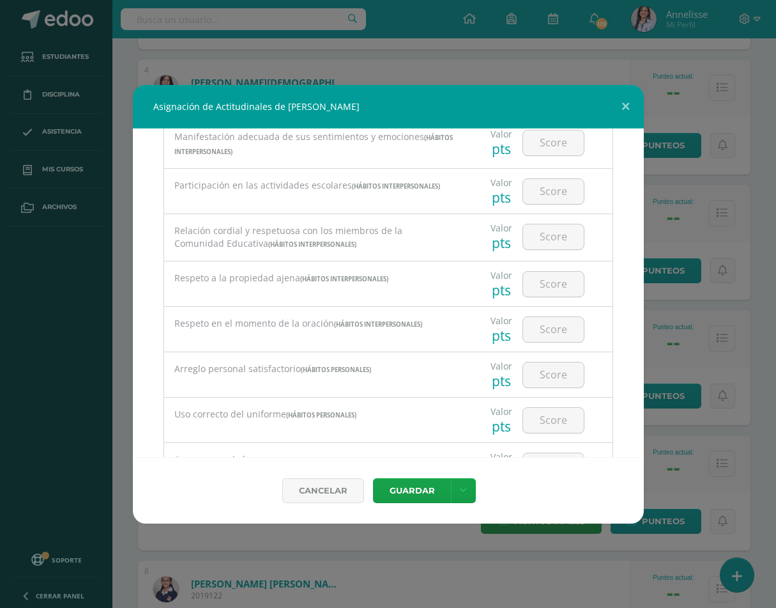
scroll to position [2162, 0]
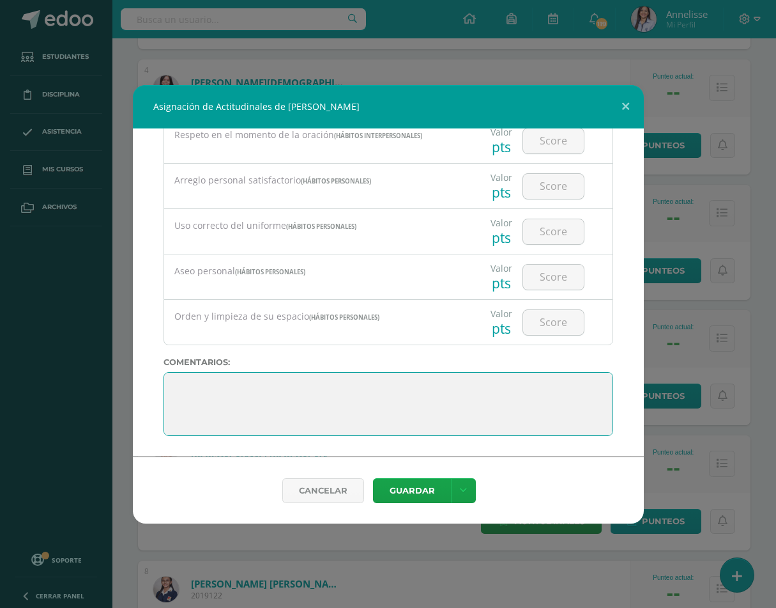
click at [174, 378] on textarea at bounding box center [389, 404] width 450 height 64
paste textarea "Sigue adelante [PERSON_NAME], tu esfuerzo en las clases debe continuar y ser co…"
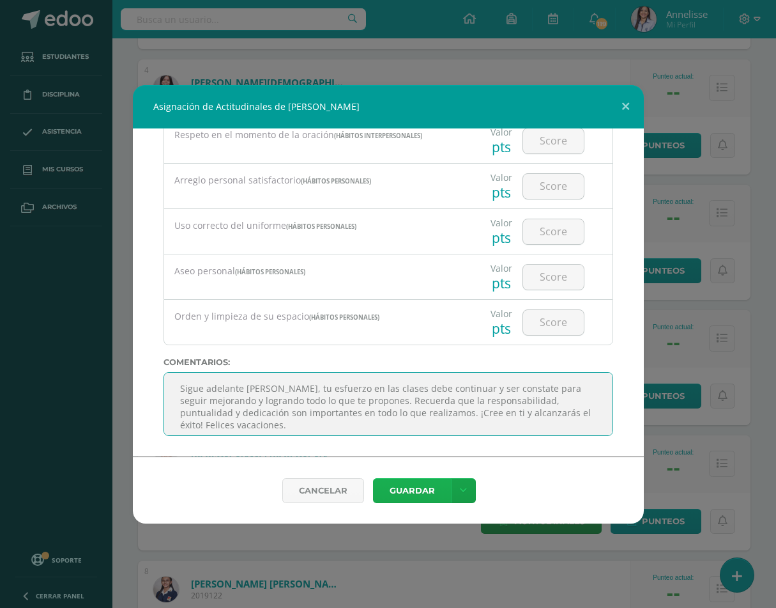
type textarea "Sigue adelante [PERSON_NAME], tu esfuerzo en las clases debe continuar y ser co…"
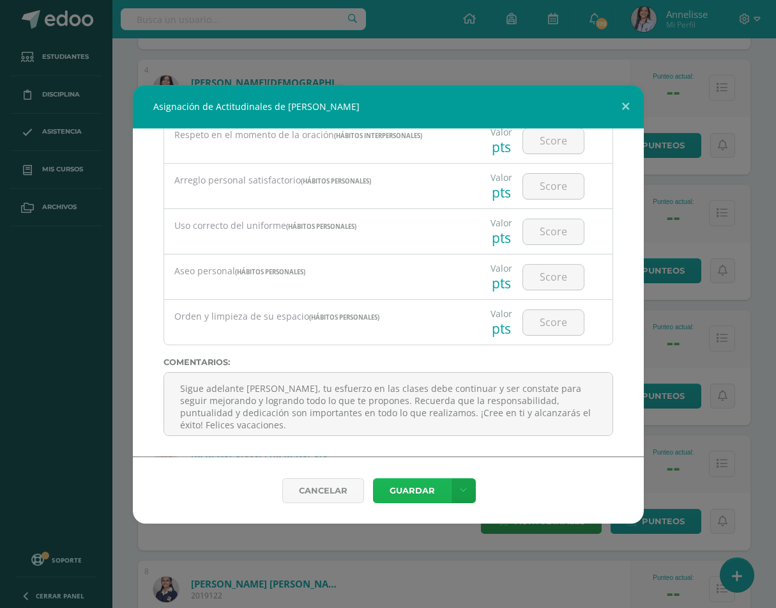
click at [395, 487] on button "Guardar" at bounding box center [412, 490] width 78 height 25
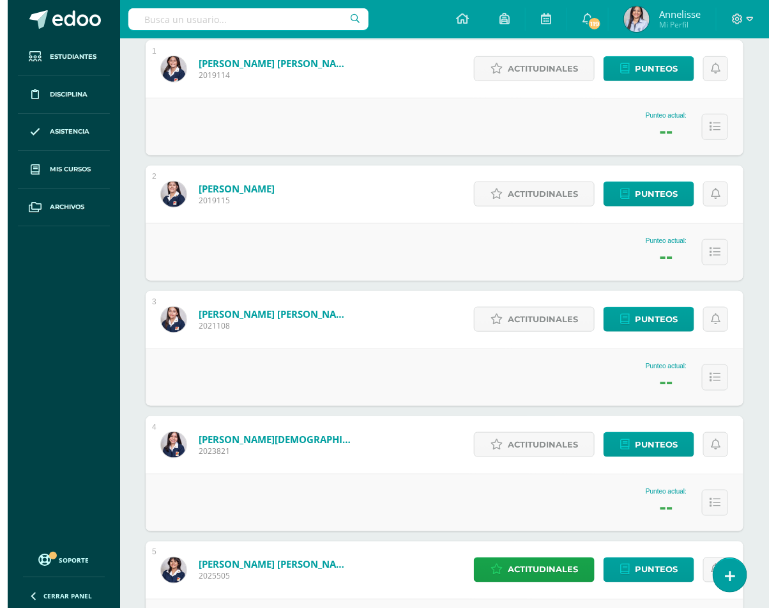
scroll to position [268, 0]
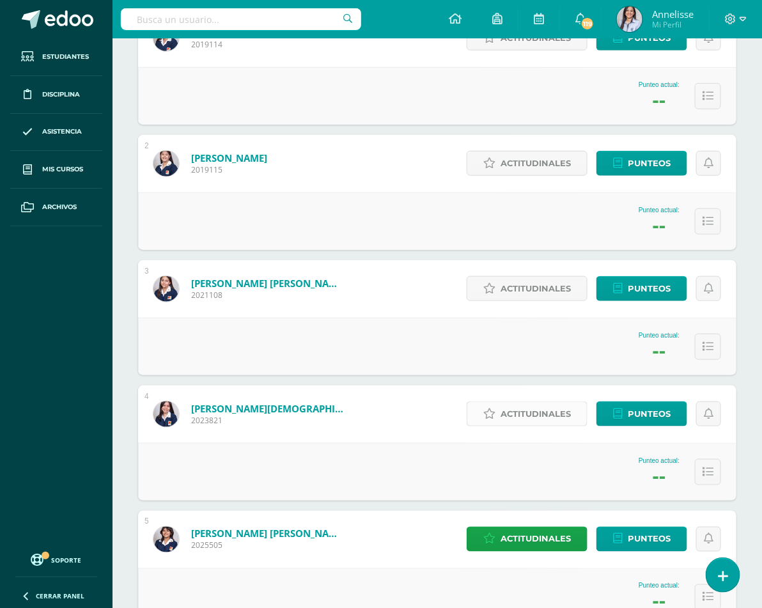
click at [500, 402] on span "Actitudinales" at bounding box center [535, 414] width 70 height 24
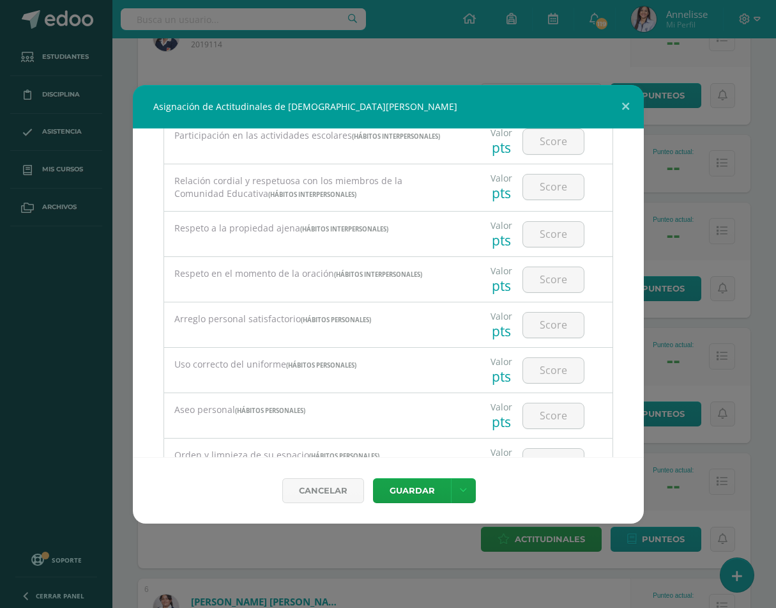
scroll to position [2162, 0]
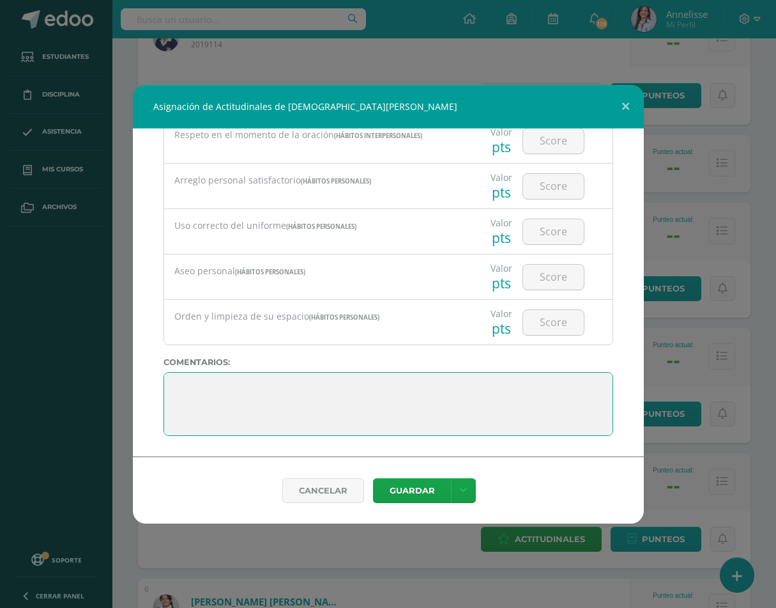
click at [182, 382] on textarea at bounding box center [389, 404] width 450 height 64
paste textarea "Muy bien [PERSON_NAME]. Sigue esforzándote y danto lo mejor. Recuerda que la re…"
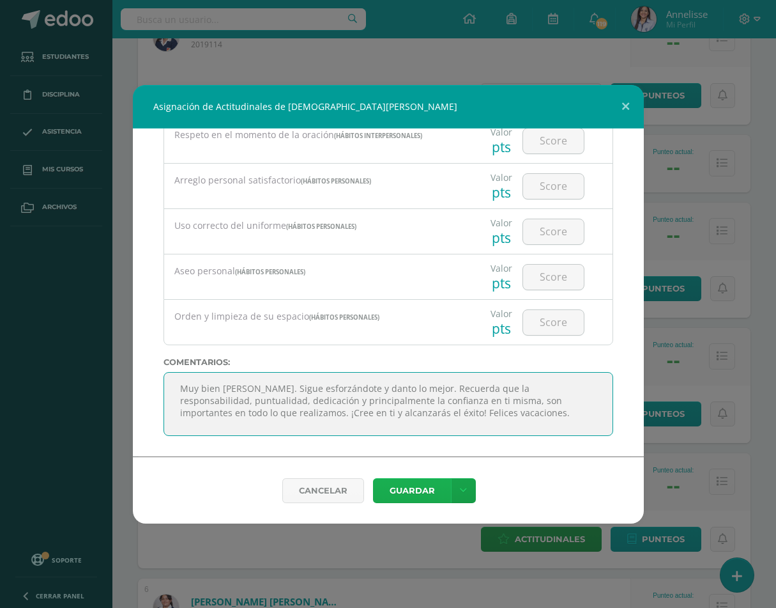
type textarea "Muy bien [PERSON_NAME]. Sigue esforzándote y danto lo mejor. Recuerda que la re…"
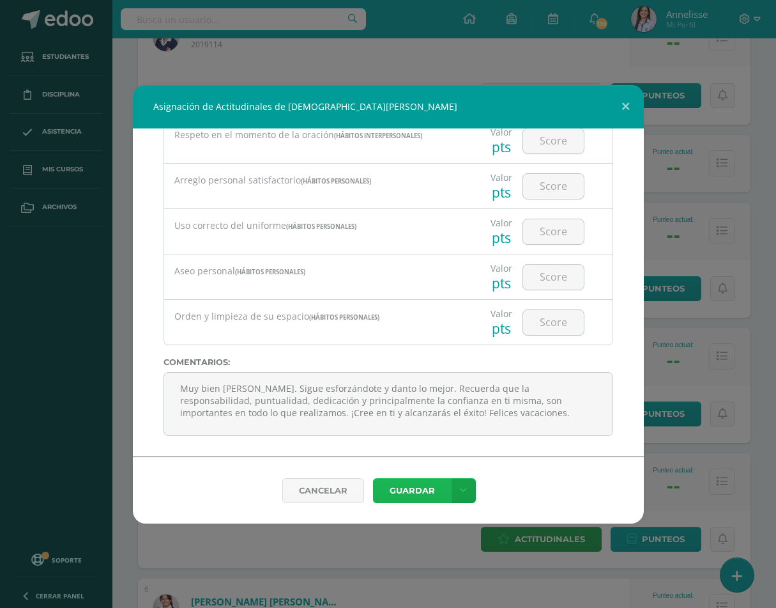
click at [426, 489] on button "Guardar" at bounding box center [412, 490] width 78 height 25
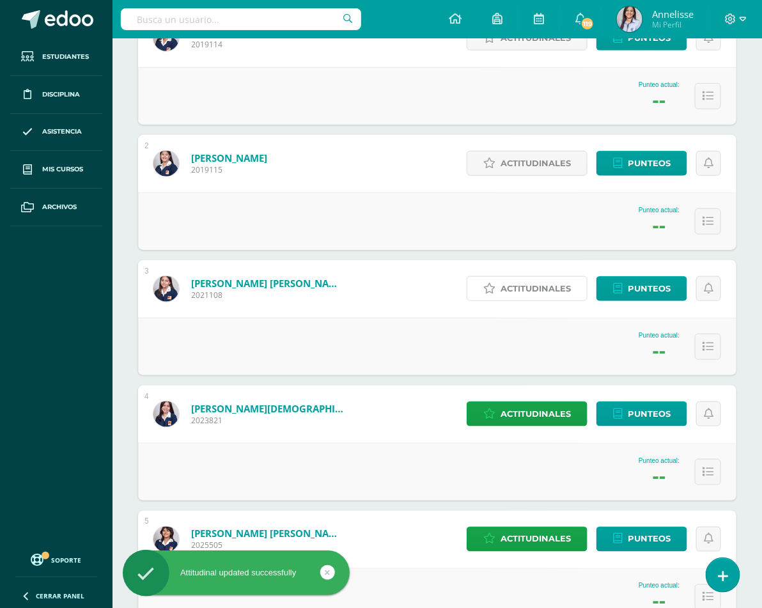
click at [500, 286] on span "Actitudinales" at bounding box center [535, 289] width 70 height 24
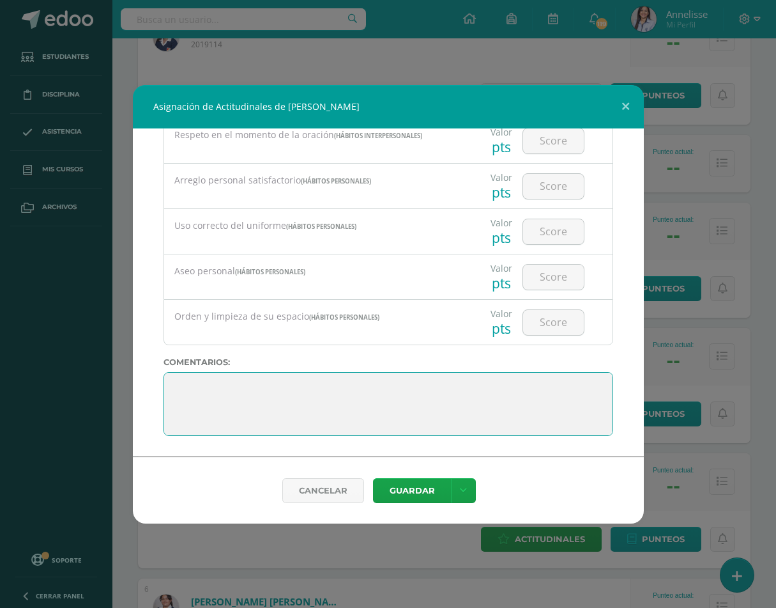
click at [174, 386] on textarea at bounding box center [389, 404] width 450 height 64
paste textarea "Sigue adelante [PERSON_NAME], tu esfuerzo en las clases debe continuar y ser co…"
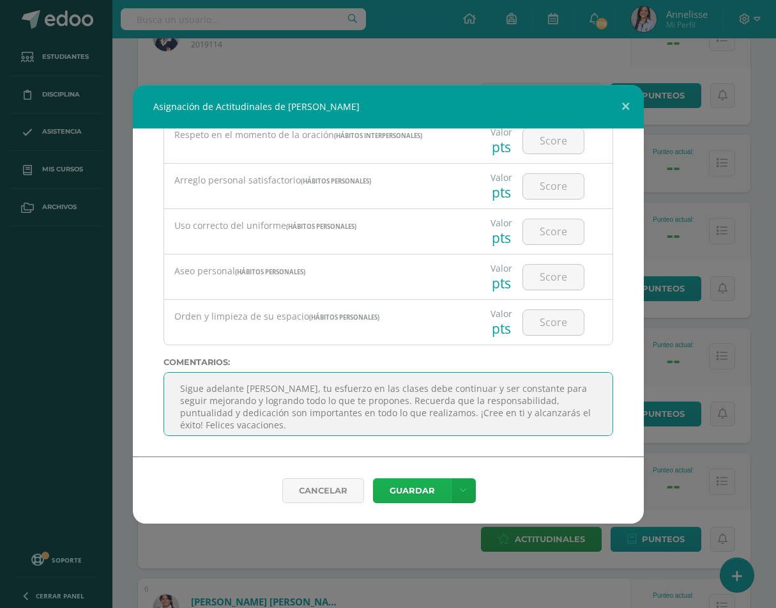
type textarea "Sigue adelante [PERSON_NAME], tu esfuerzo en las clases debe continuar y ser co…"
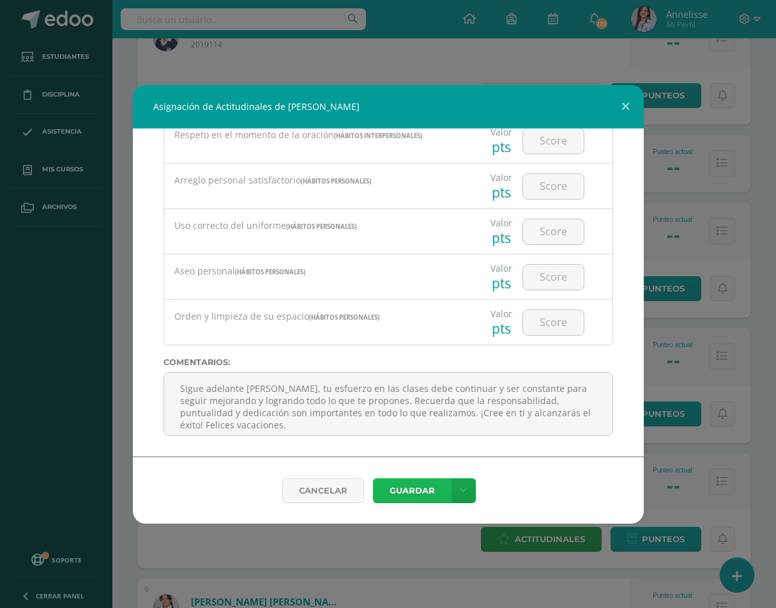
click at [430, 487] on button "Guardar" at bounding box center [412, 490] width 78 height 25
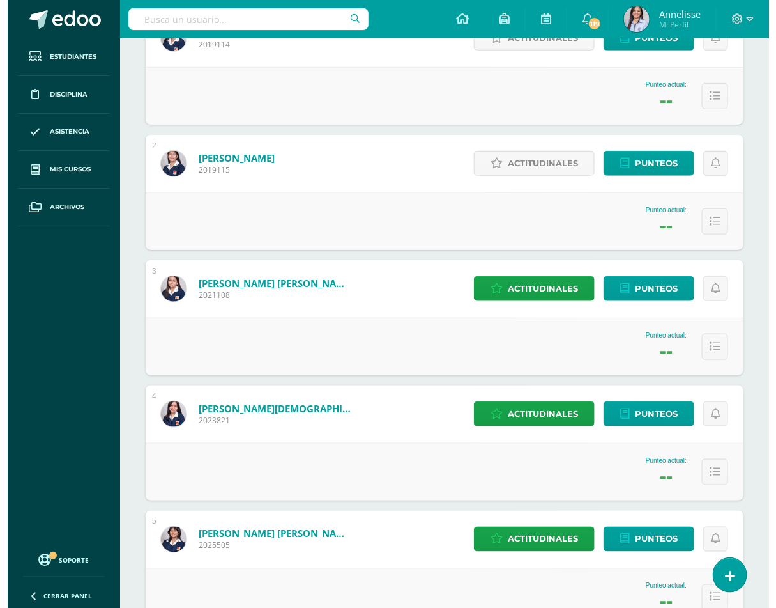
scroll to position [0, 0]
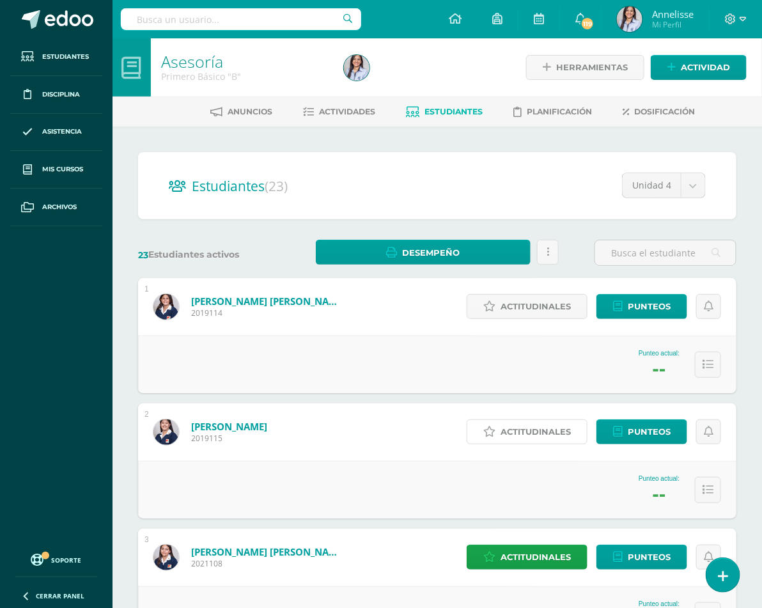
click at [535, 443] on span "Actitudinales" at bounding box center [535, 432] width 70 height 24
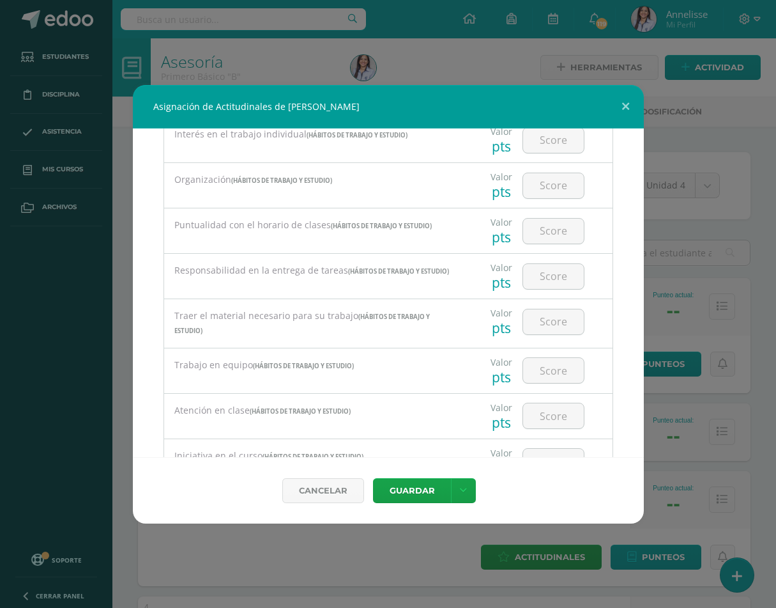
scroll to position [2162, 0]
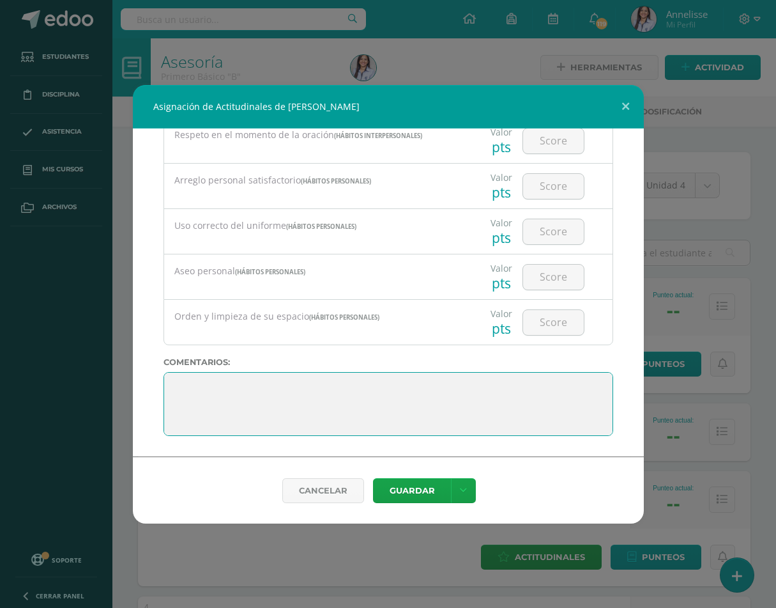
click at [169, 382] on textarea at bounding box center [389, 404] width 450 height 64
paste textarea "Felicitaciones por tus resultados, estos demuestran que eres capaz de lograr lo…"
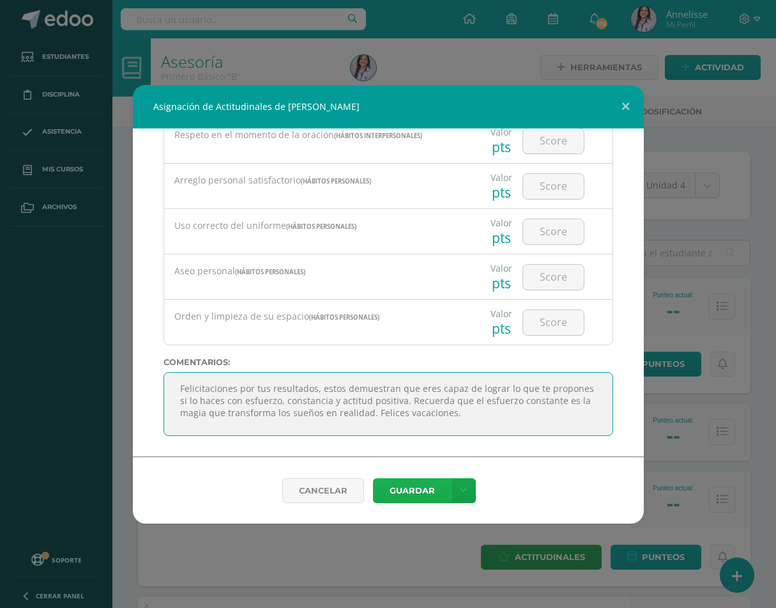
type textarea "Felicitaciones por tus resultados, estos demuestran que eres capaz de lograr lo…"
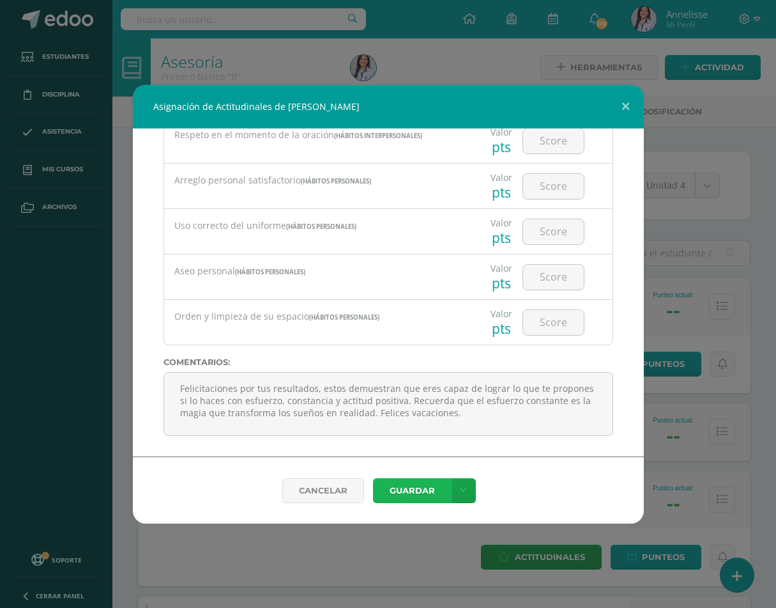
click at [414, 489] on button "Guardar" at bounding box center [412, 490] width 78 height 25
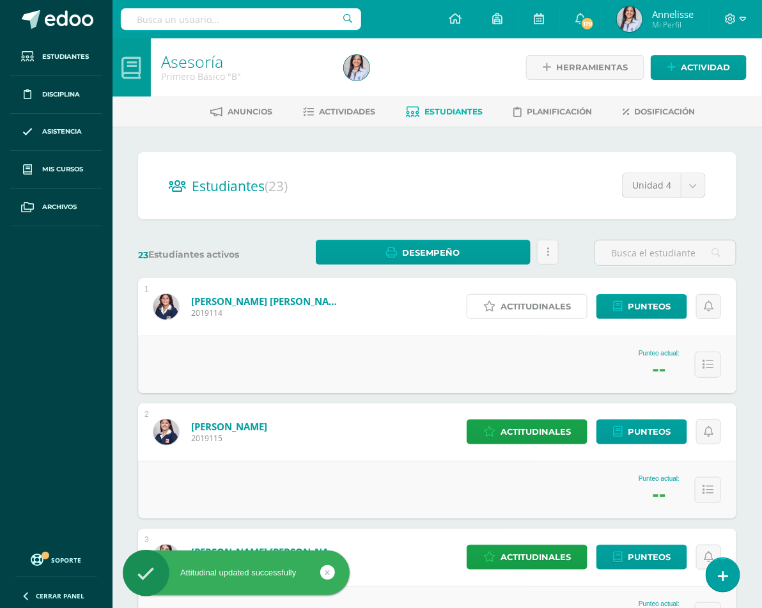
click at [528, 318] on span "Actitudinales" at bounding box center [535, 307] width 70 height 24
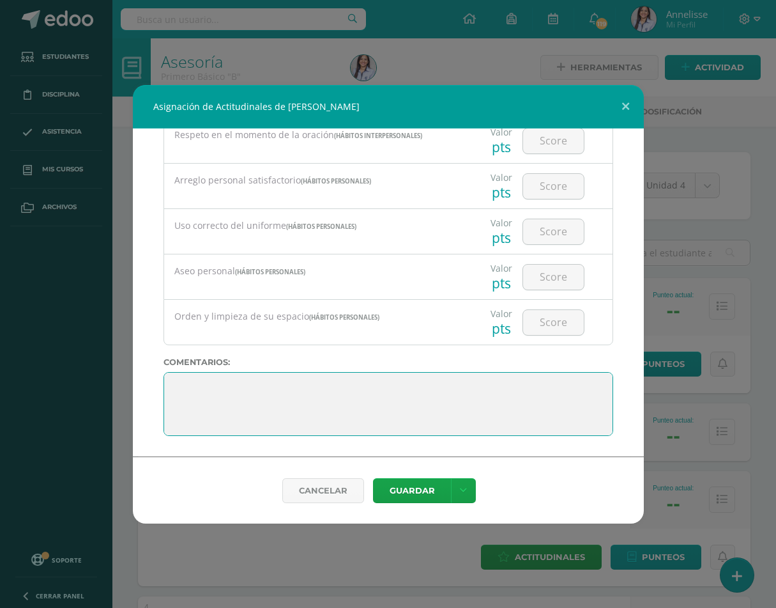
click at [164, 380] on textarea at bounding box center [389, 404] width 450 height 64
paste textarea "Muy bien [PERSON_NAME], tus resultados demuestran que eres capaz de lograr lo q…"
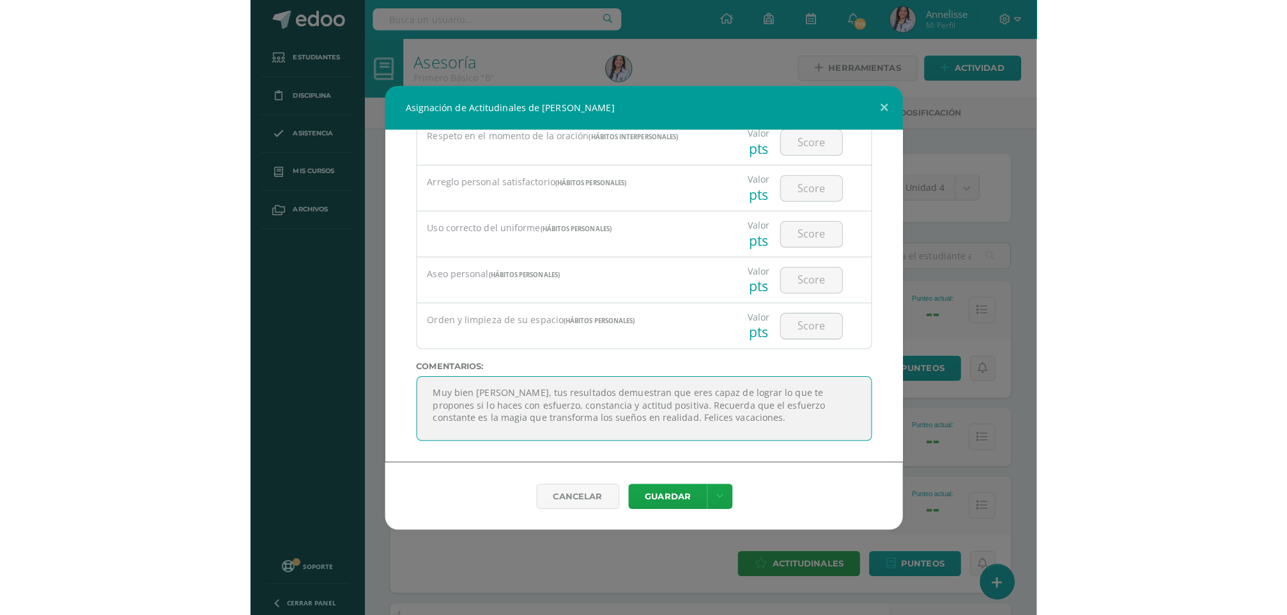
scroll to position [10, 0]
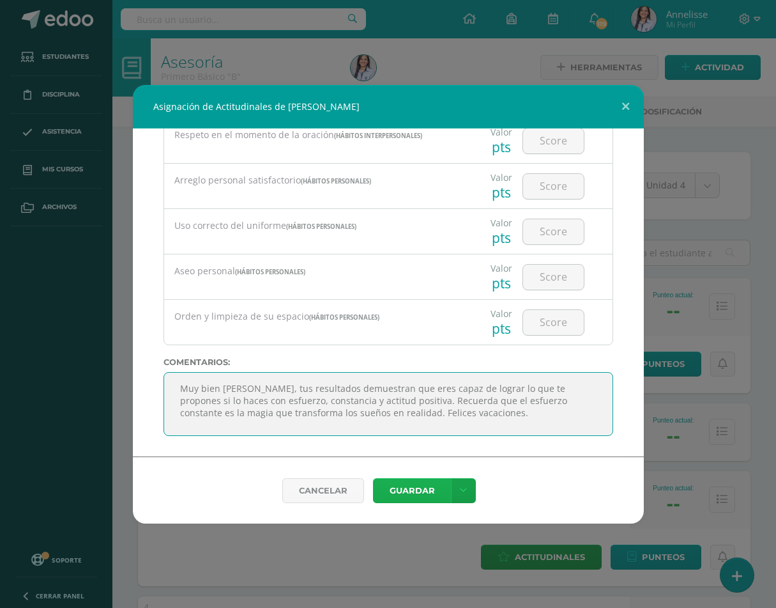
type textarea "Muy bien [PERSON_NAME], tus resultados demuestran que eres capaz de lograr lo q…"
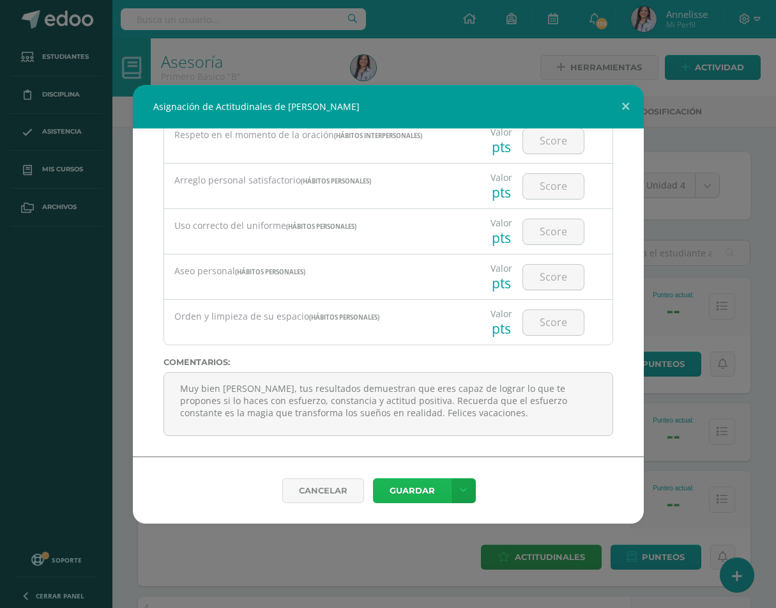
click at [424, 487] on button "Guardar" at bounding box center [412, 490] width 78 height 25
